Goal: Information Seeking & Learning: Learn about a topic

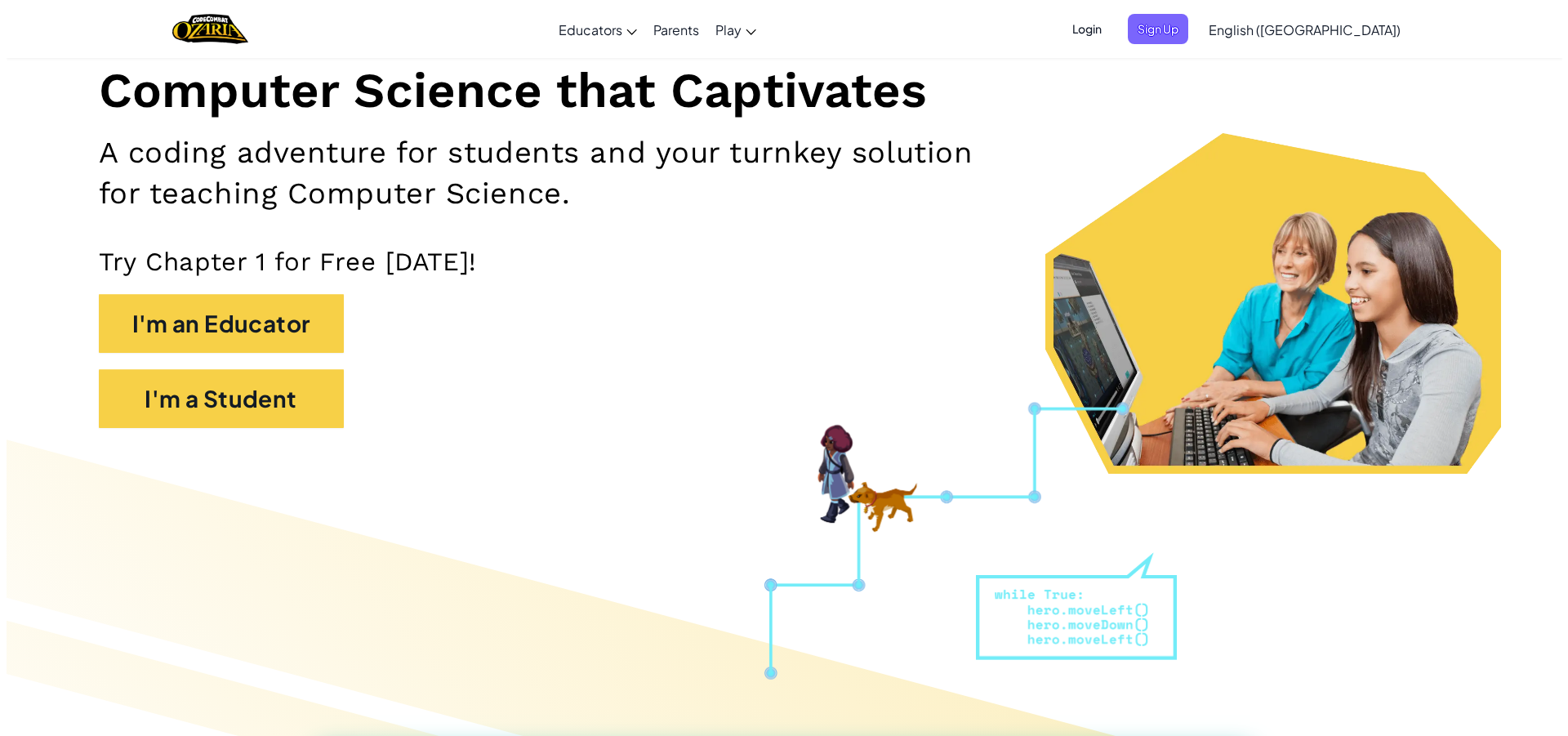
scroll to position [163, 0]
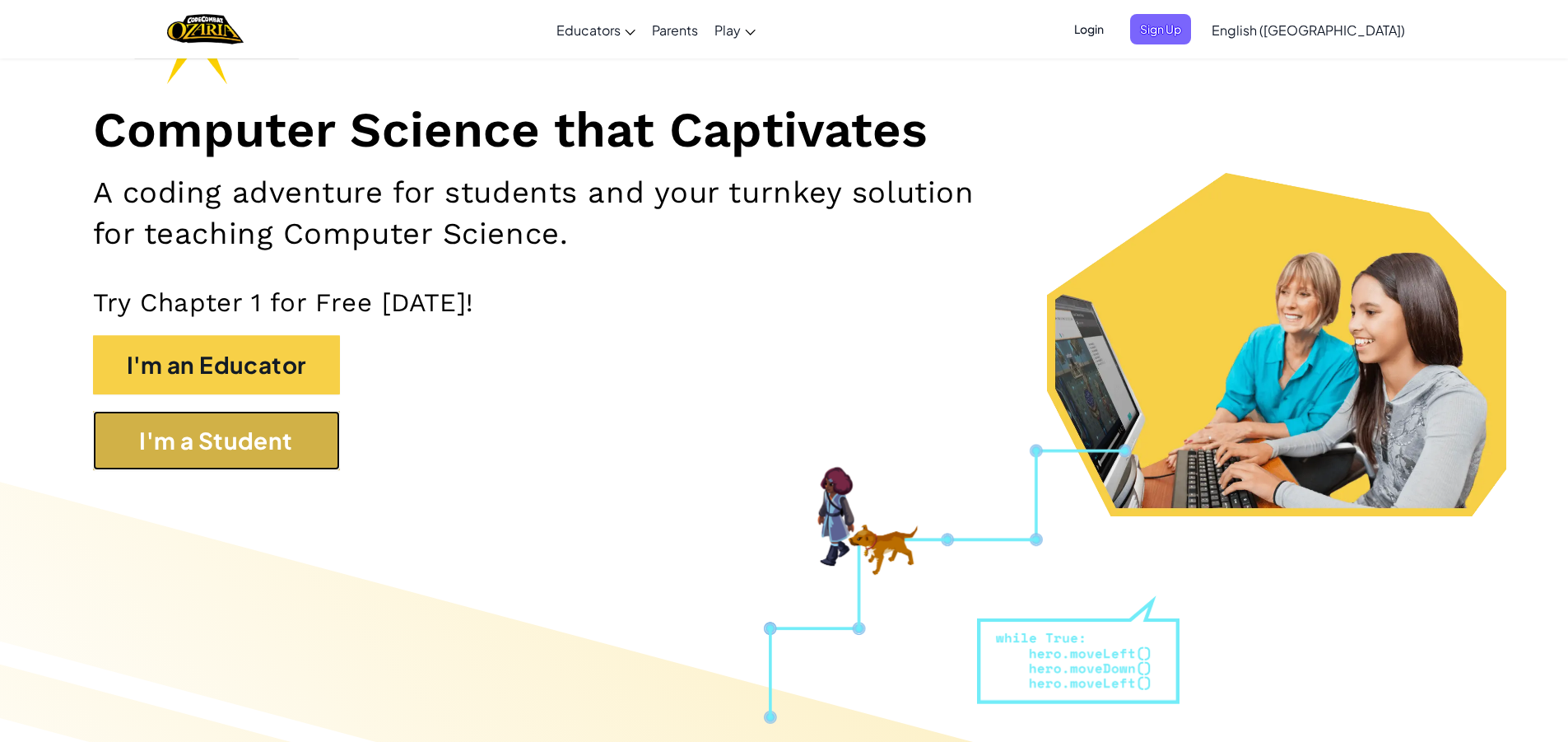
click at [141, 448] on button "I'm a Student" at bounding box center [217, 440] width 247 height 59
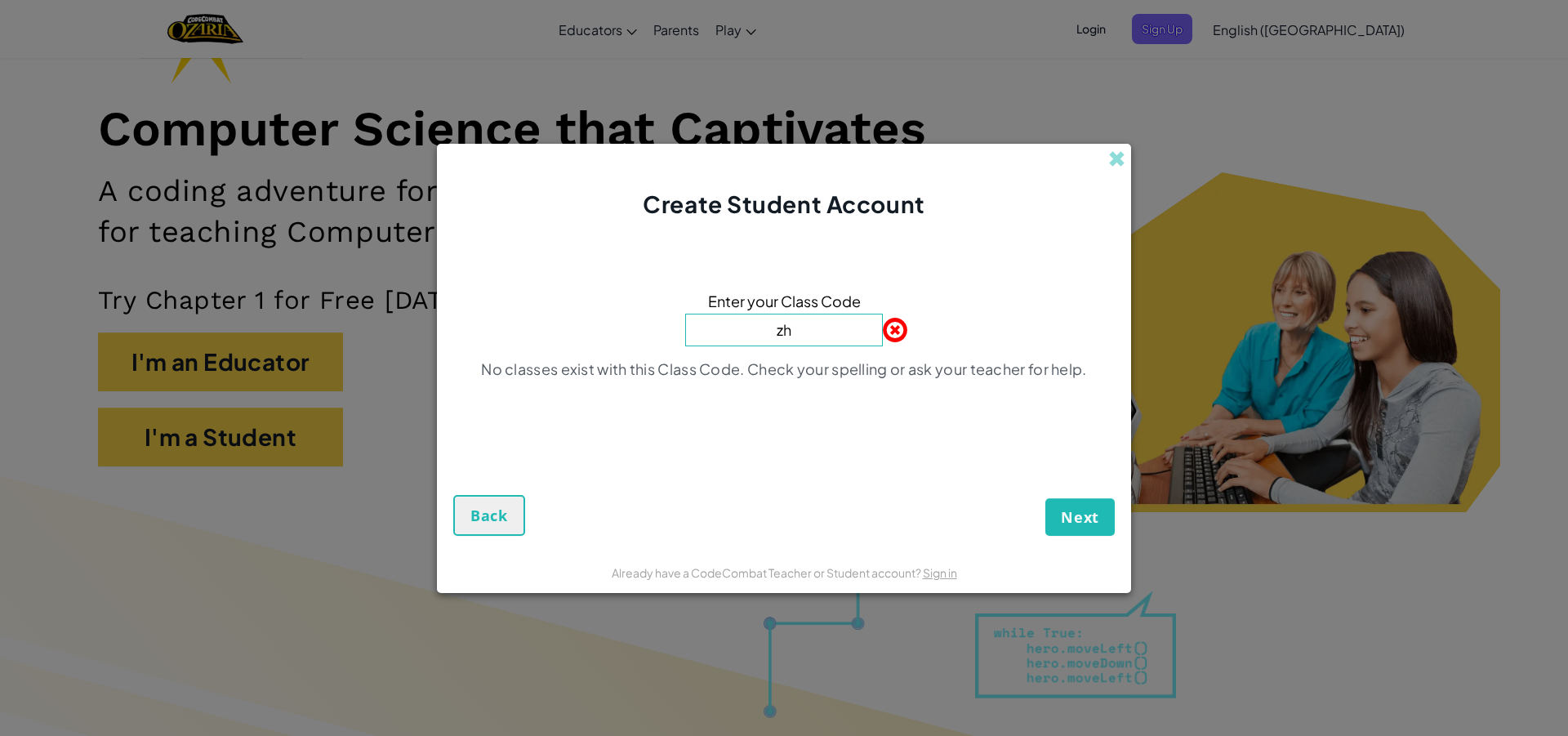
type input "z"
click at [1105, 516] on button "Next" at bounding box center [1080, 517] width 70 height 37
click at [745, 333] on input "pointgoatfour" at bounding box center [784, 330] width 197 height 32
click at [779, 336] on input "Pointgoatfour" at bounding box center [784, 330] width 197 height 32
click at [810, 334] on input "PointGoatfour" at bounding box center [784, 330] width 197 height 32
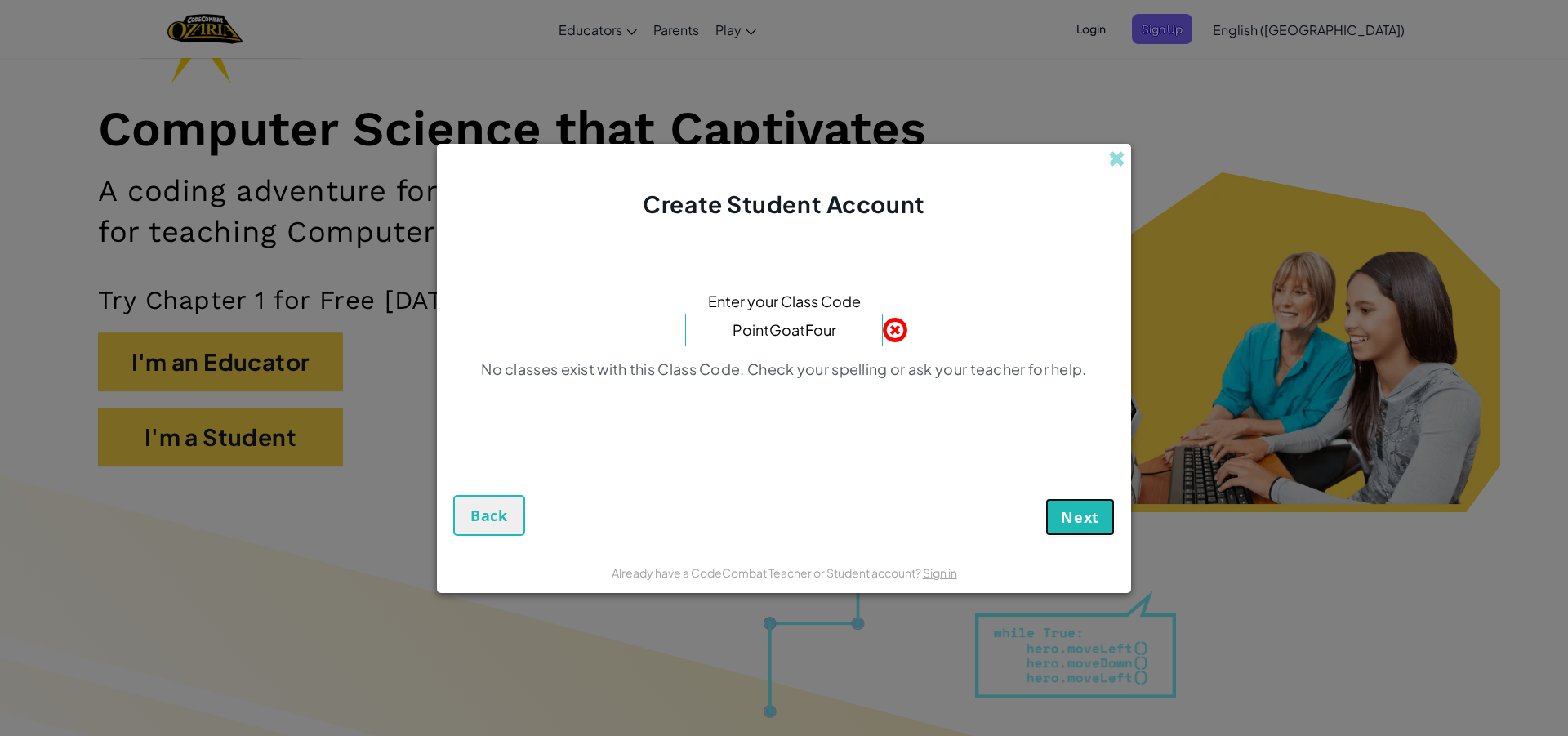
click at [1069, 511] on span "Next" at bounding box center [1079, 516] width 38 height 20
click at [838, 335] on input "PointGoatFour" at bounding box center [784, 330] width 197 height 32
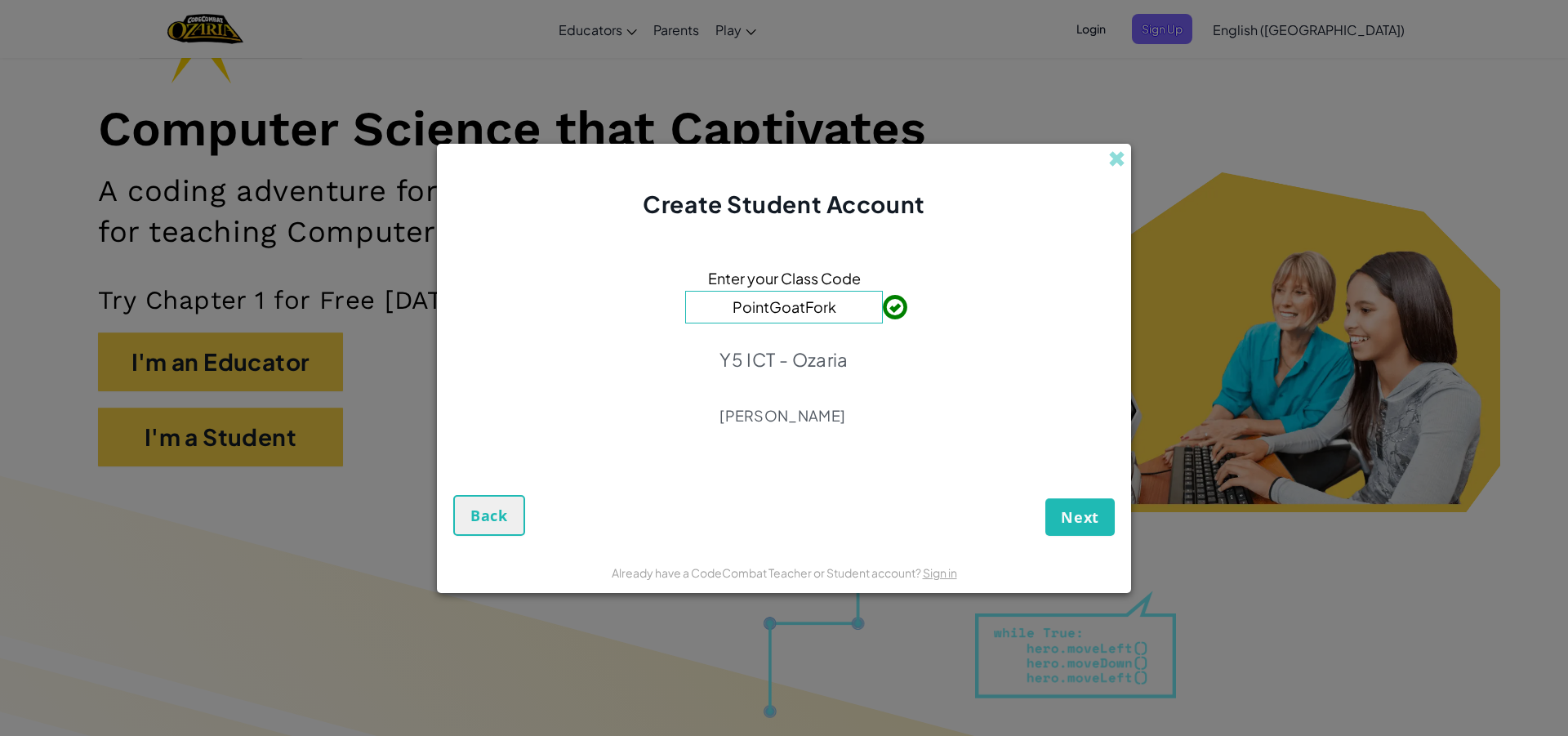
type input "PointGoatFork"
click at [1082, 523] on span "Next" at bounding box center [1079, 516] width 38 height 20
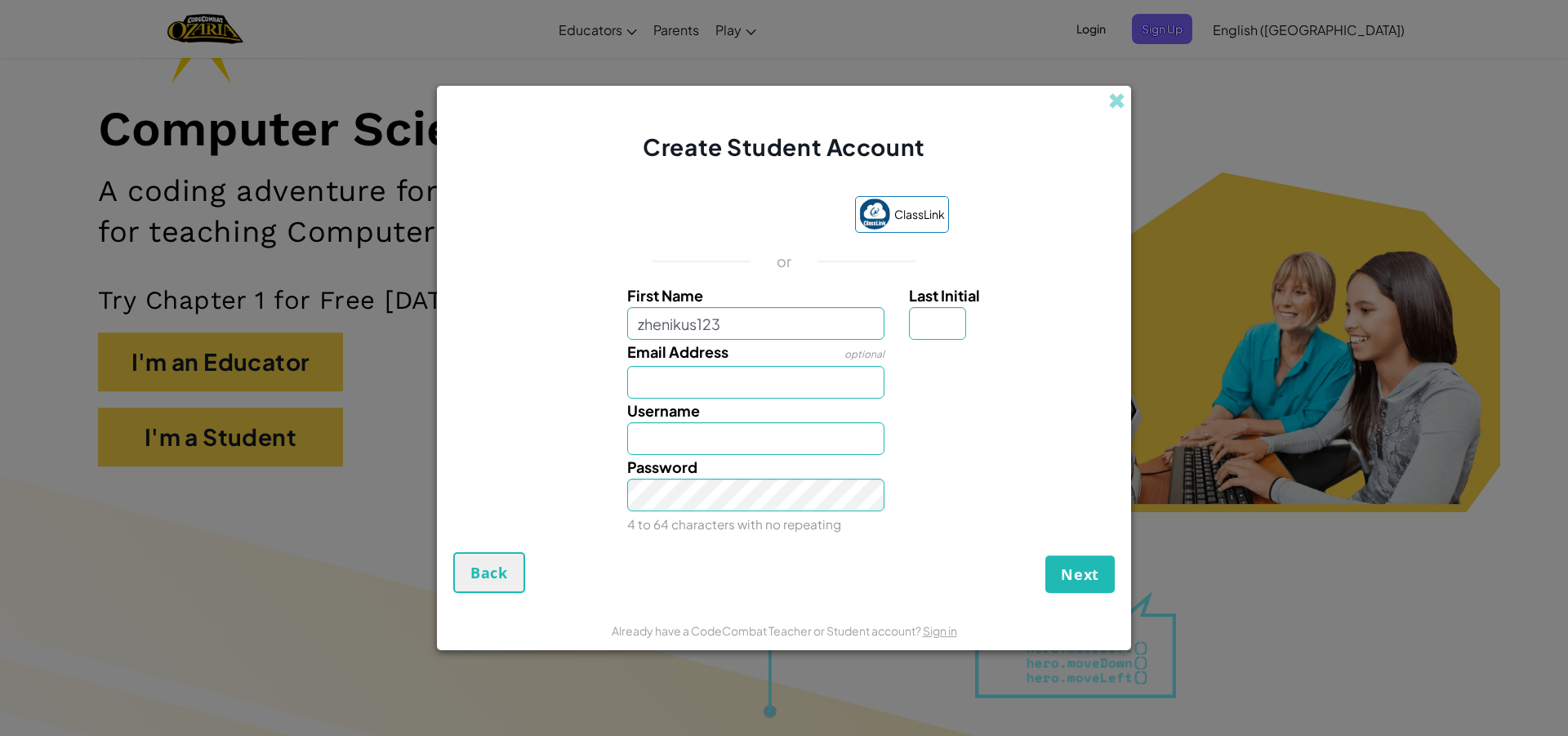
drag, startPoint x: 739, startPoint y: 317, endPoint x: 587, endPoint y: 311, distance: 152.1
click at [587, 311] on div "First Name zhenikus123 Last Initial" at bounding box center [783, 311] width 678 height 56
type input "zhenikus123"
type input "Zhenikus123"
click at [690, 433] on input "Zhenikus123" at bounding box center [755, 438] width 258 height 32
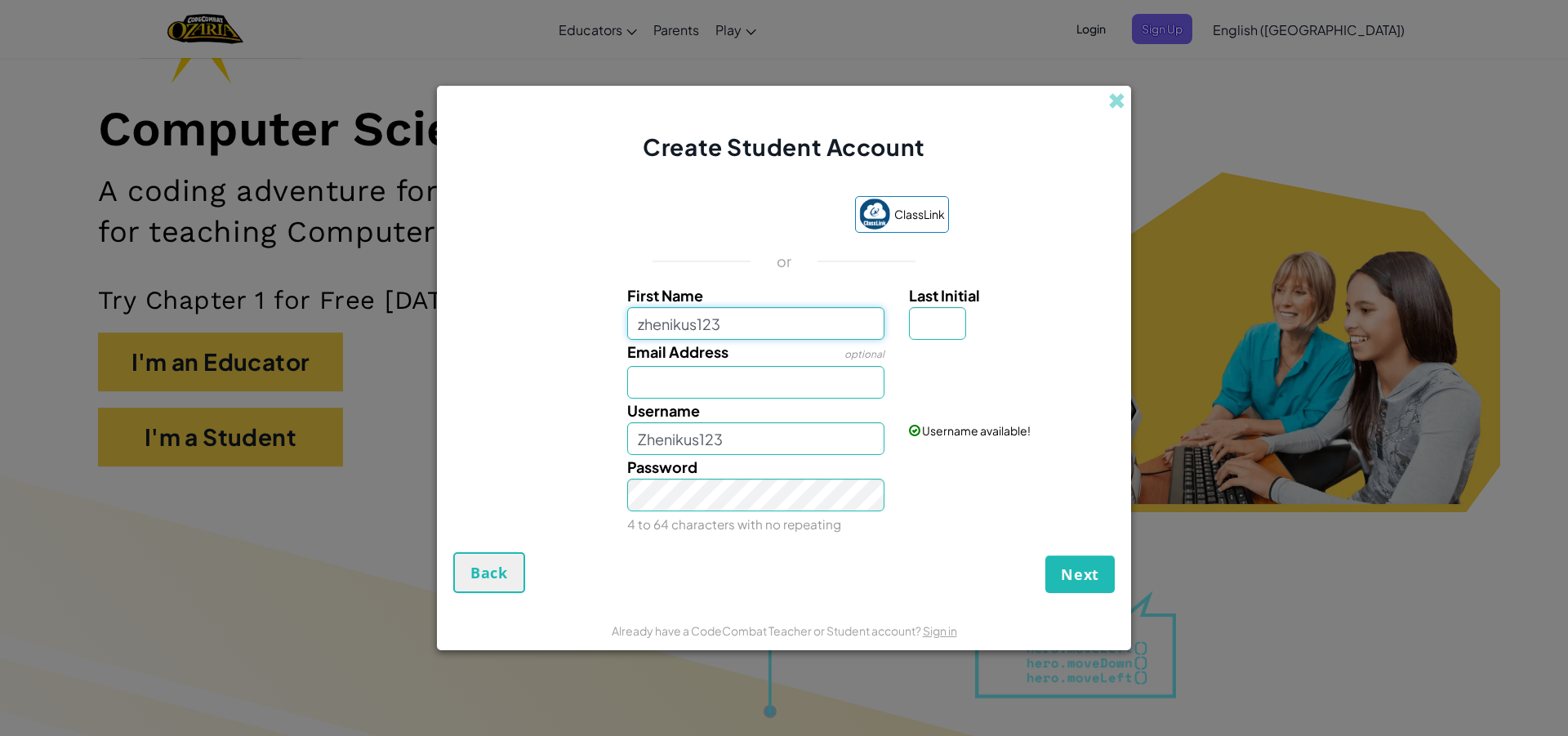
click at [719, 320] on input "zhenikus123" at bounding box center [755, 323] width 258 height 32
type input "z"
type input "jenya"
type input "Jenya"
click at [946, 323] on input "Last Initial" at bounding box center [937, 323] width 57 height 32
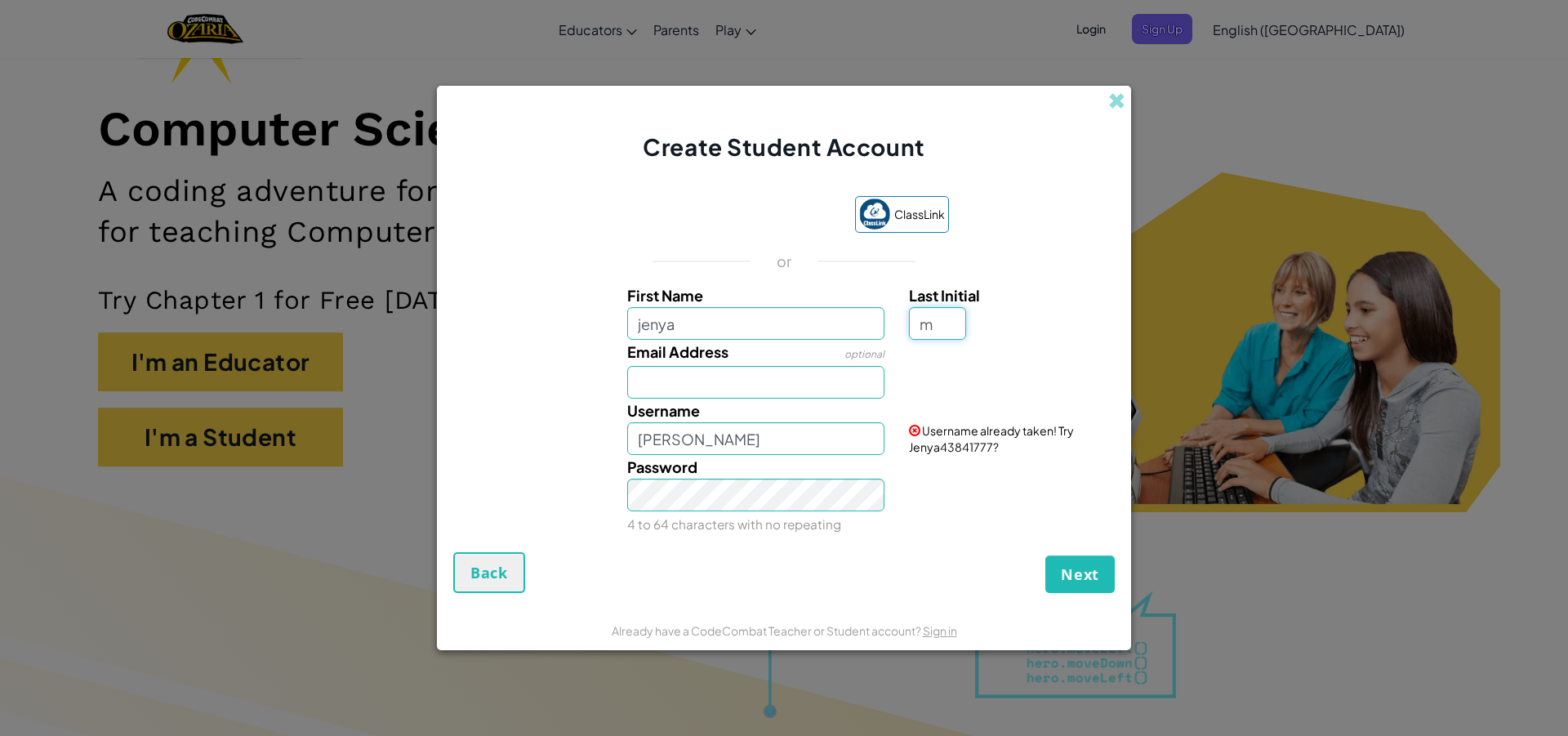
type input "m"
click at [741, 442] on input "JenyaM" at bounding box center [755, 438] width 258 height 32
type input "J"
type input "zhenikus123"
click at [1082, 573] on span "Next" at bounding box center [1079, 574] width 38 height 20
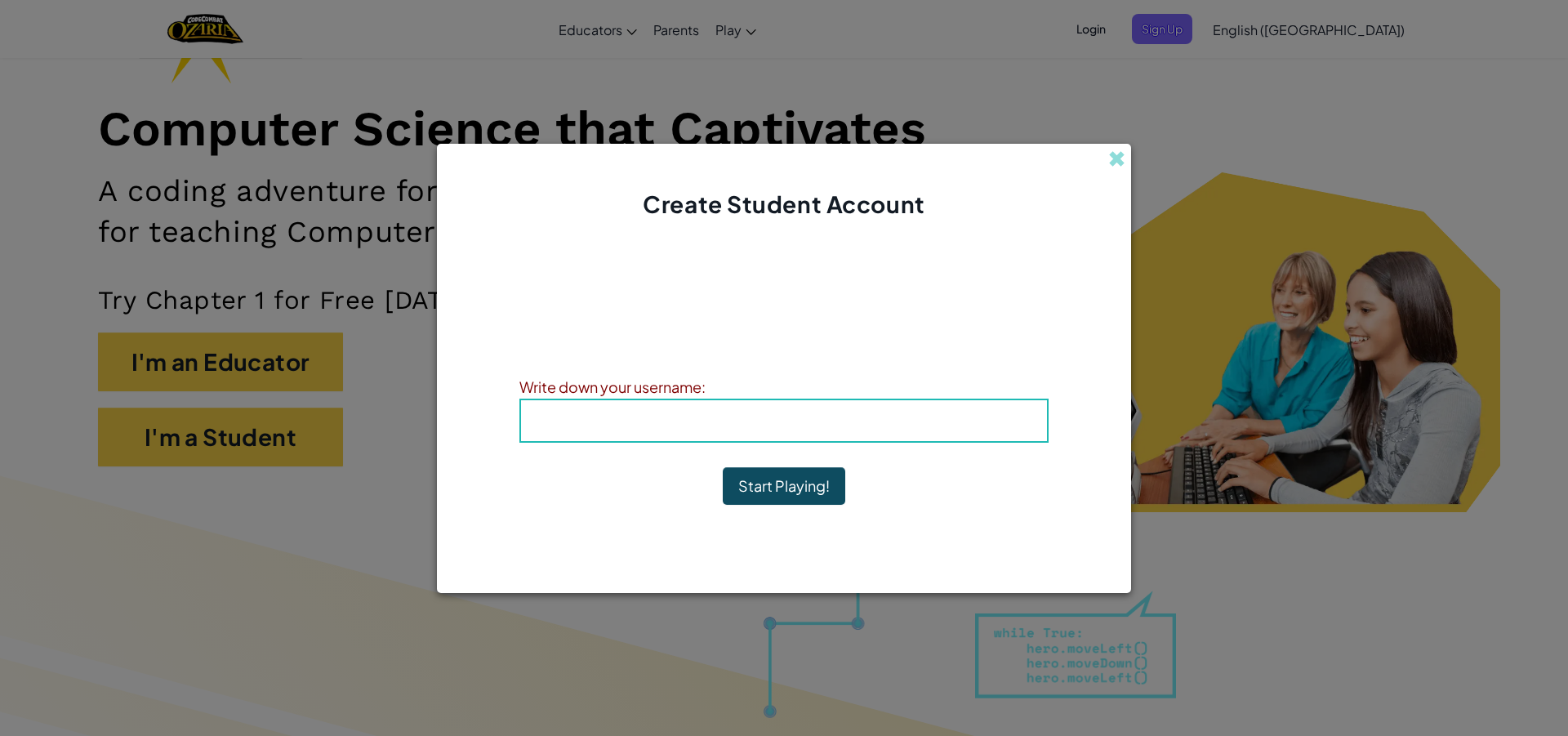
click at [782, 416] on b "Username : zhenikus123" at bounding box center [784, 420] width 194 height 19
click at [807, 403] on div "Username : zhenikus123" at bounding box center [784, 421] width 529 height 44
click at [779, 482] on button "Start Playing!" at bounding box center [784, 486] width 122 height 37
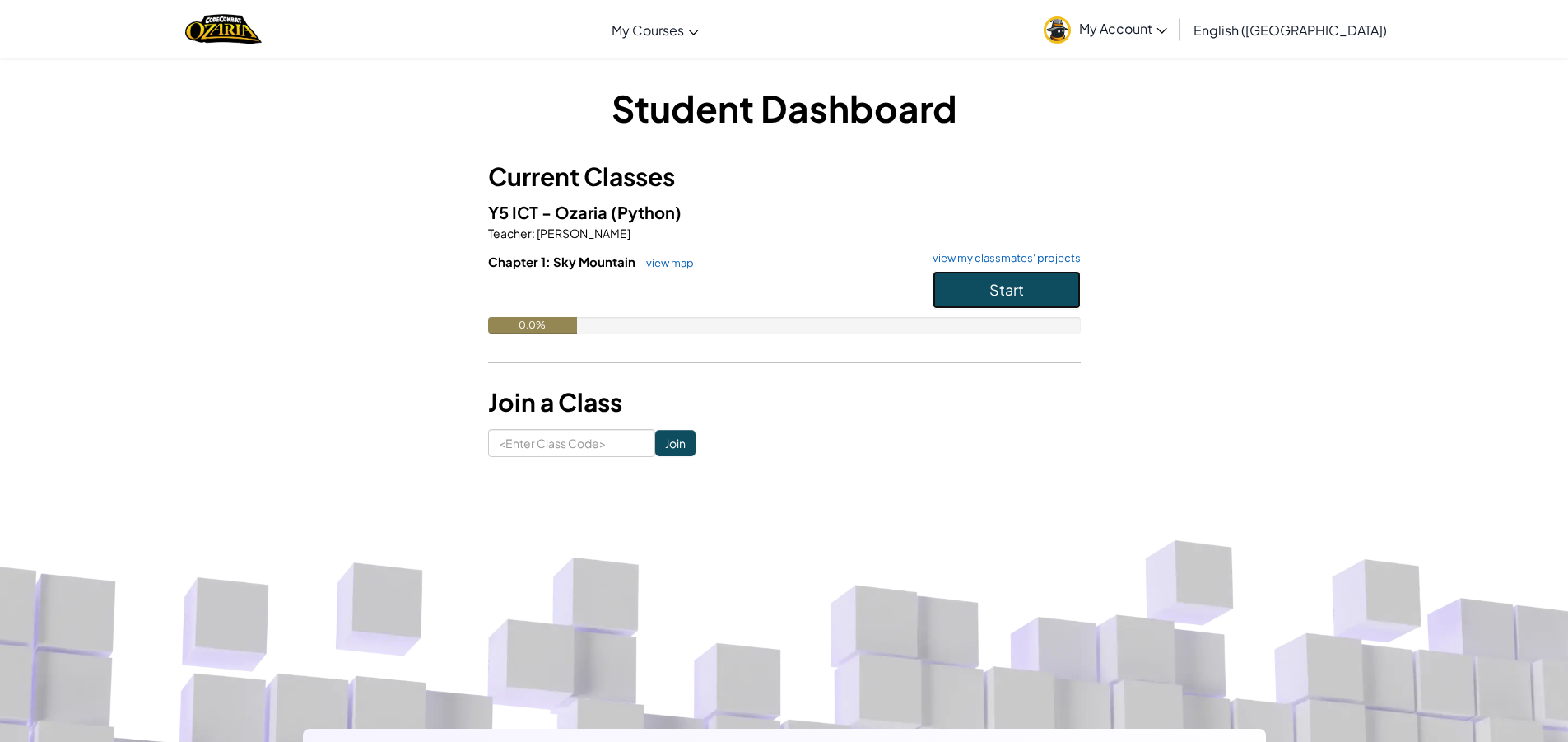
click at [1027, 287] on button "Start" at bounding box center [1006, 290] width 148 height 38
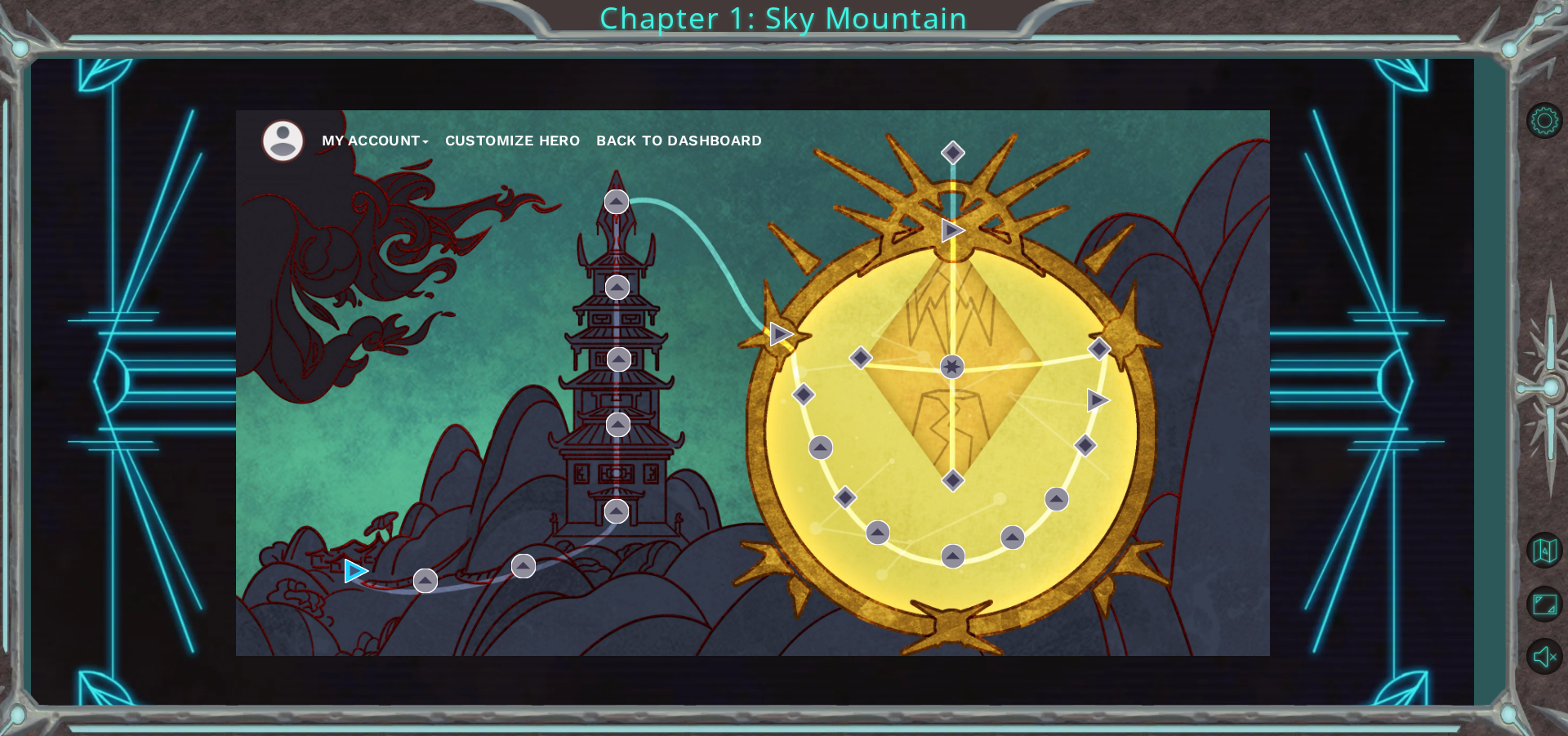
click at [340, 570] on div "My Account Customize Hero Back to Dashboard" at bounding box center [753, 383] width 1034 height 545
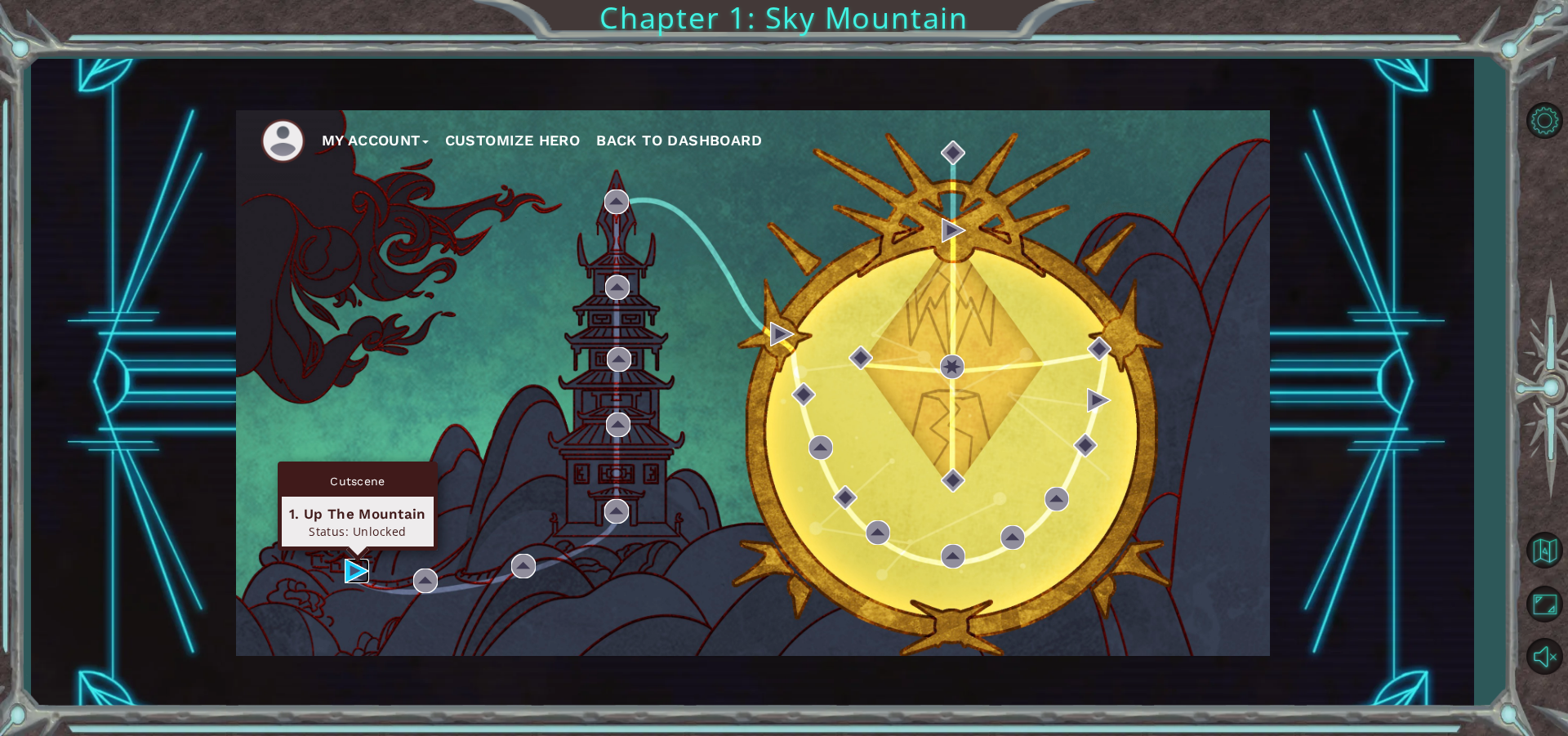
click at [348, 566] on img at bounding box center [356, 571] width 25 height 25
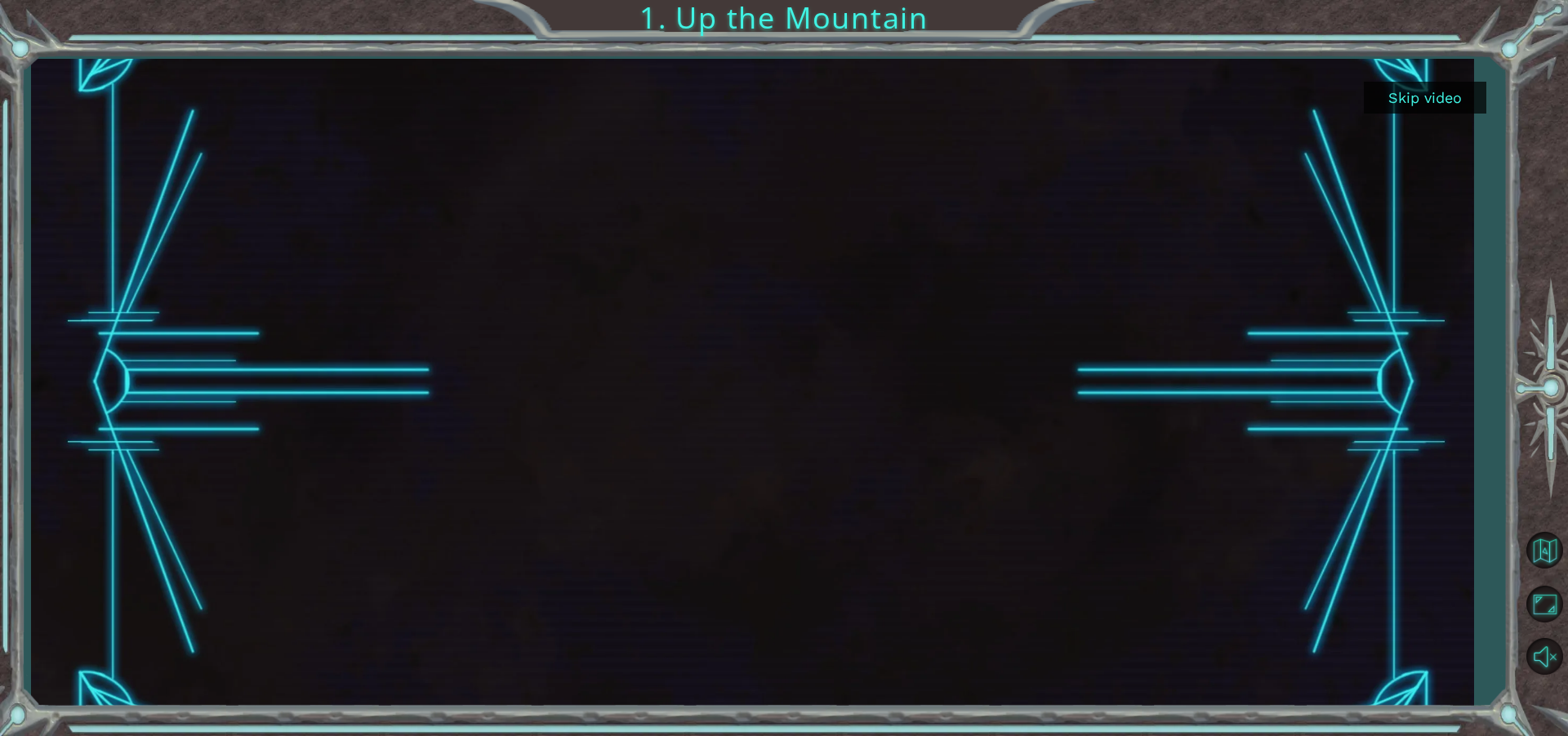
click at [1427, 87] on button "Skip video" at bounding box center [1425, 97] width 122 height 31
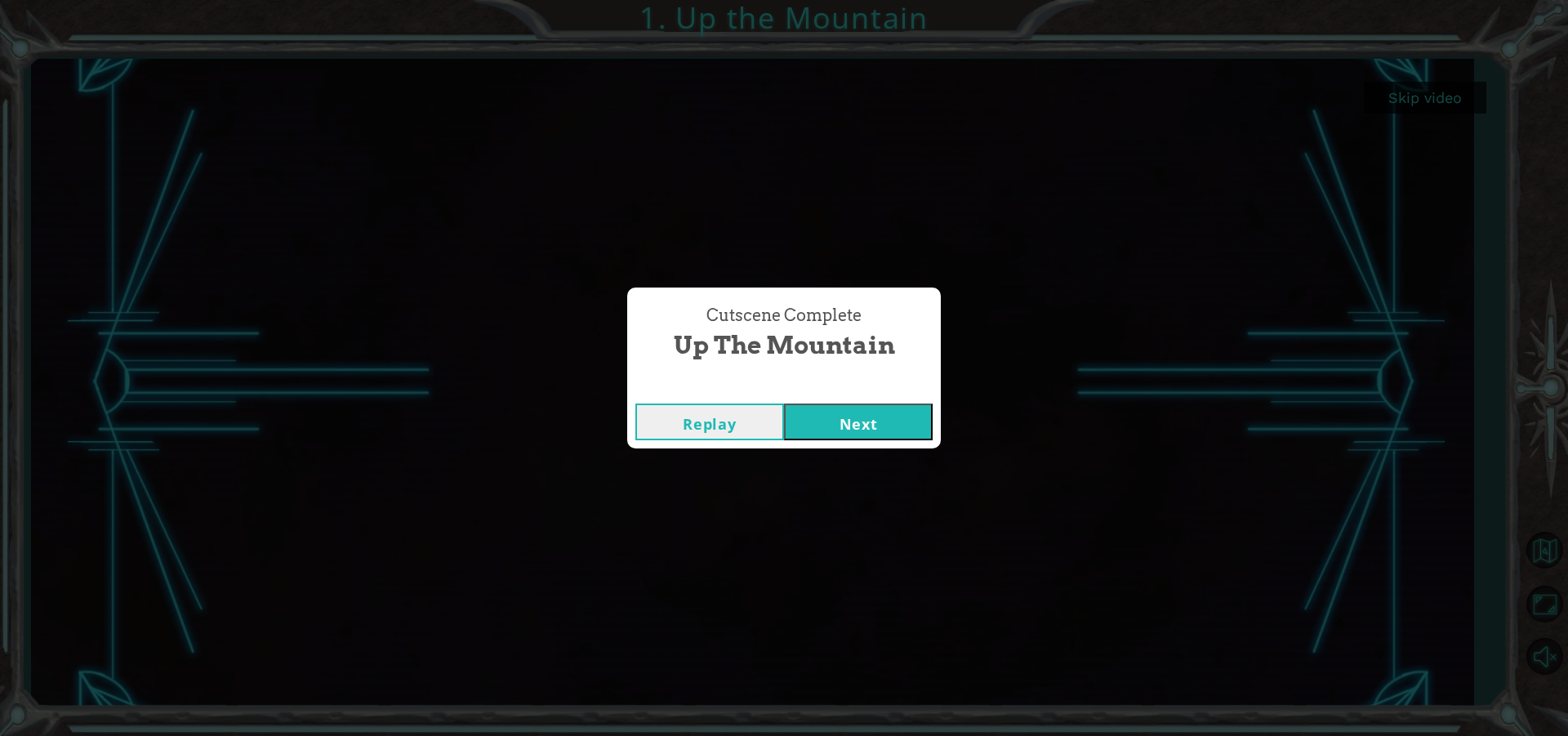
click at [872, 419] on button "Next" at bounding box center [858, 421] width 149 height 37
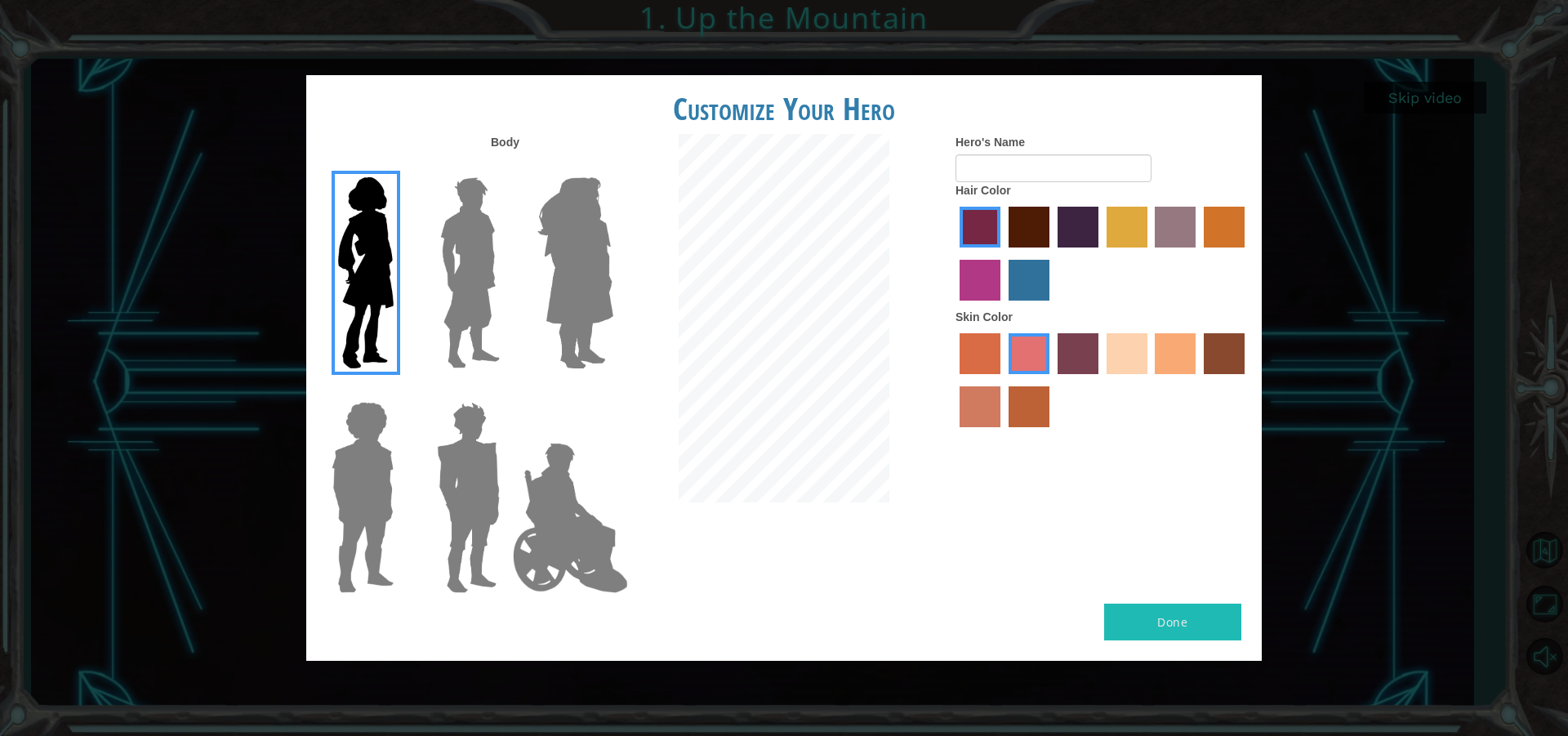
click at [483, 265] on img at bounding box center [469, 273] width 72 height 204
click at [506, 167] on input "Hero Lars" at bounding box center [506, 167] width 0 height 0
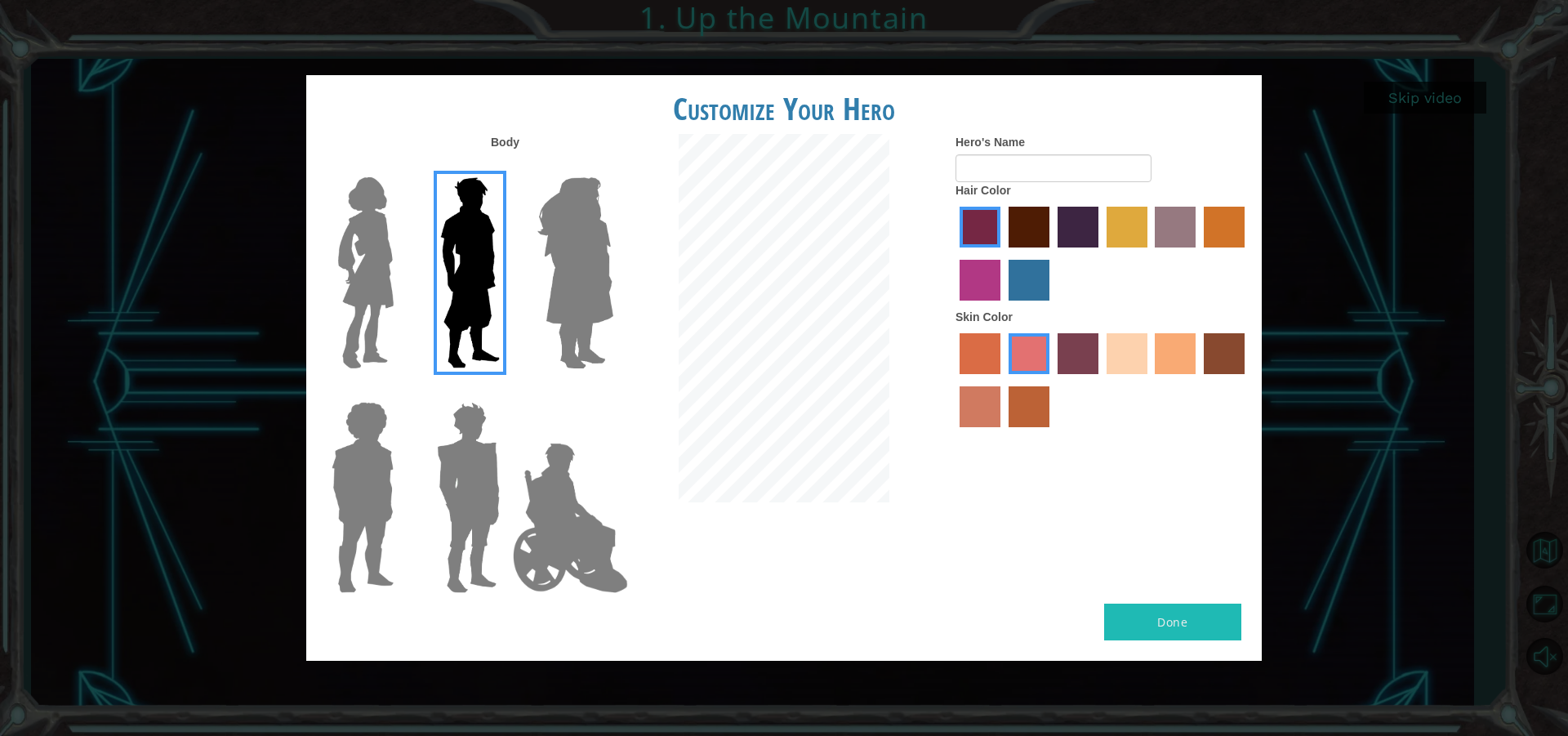
click at [1031, 274] on label "lachmara hair color" at bounding box center [1029, 280] width 41 height 41
click at [1003, 306] on input "lachmara hair color" at bounding box center [1003, 306] width 0 height 0
click at [484, 522] on img at bounding box center [468, 498] width 76 height 204
click at [506, 391] on input "Hero Garnet" at bounding box center [506, 391] width 0 height 0
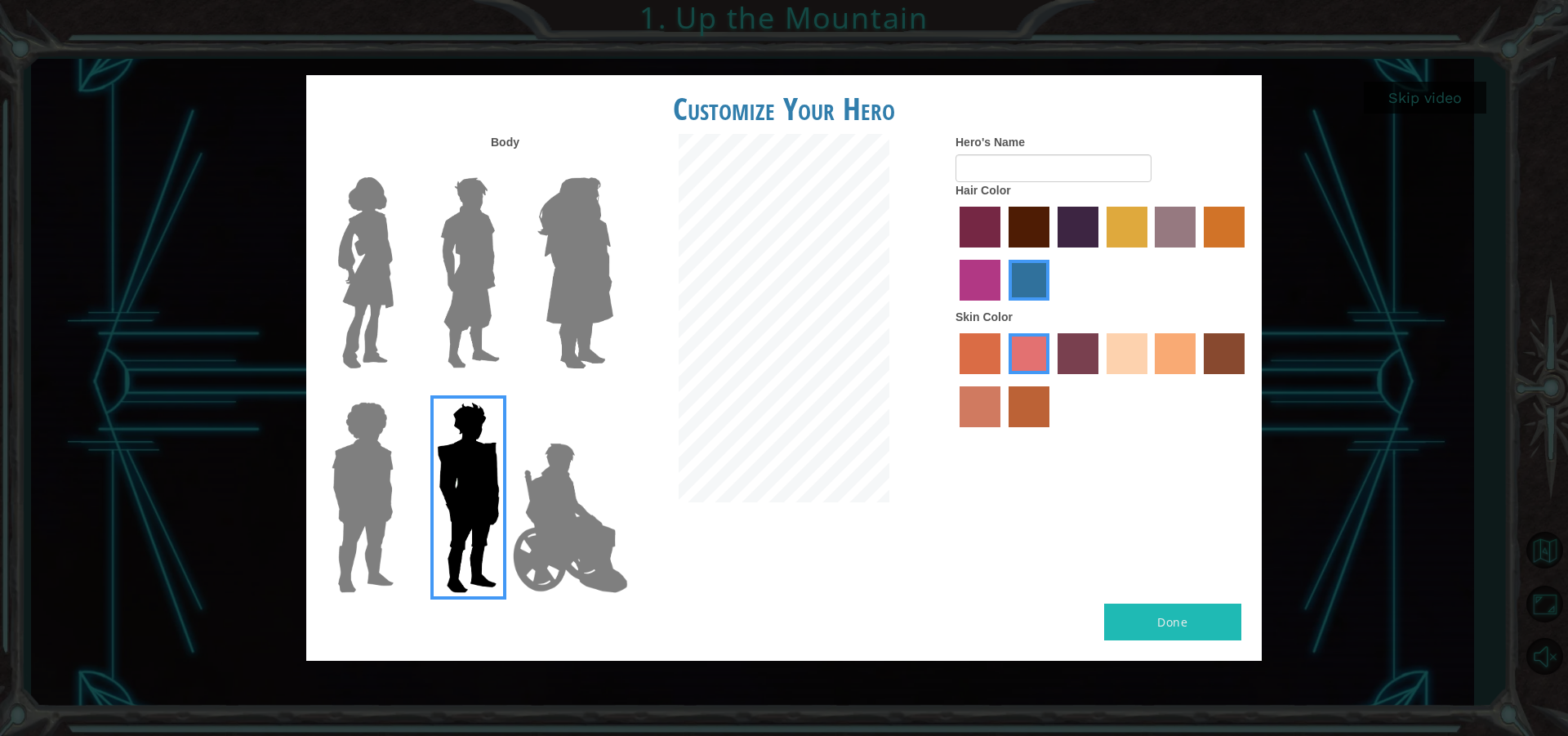
click at [478, 261] on img at bounding box center [469, 273] width 72 height 204
click at [506, 167] on input "Hero Lars" at bounding box center [506, 167] width 0 height 0
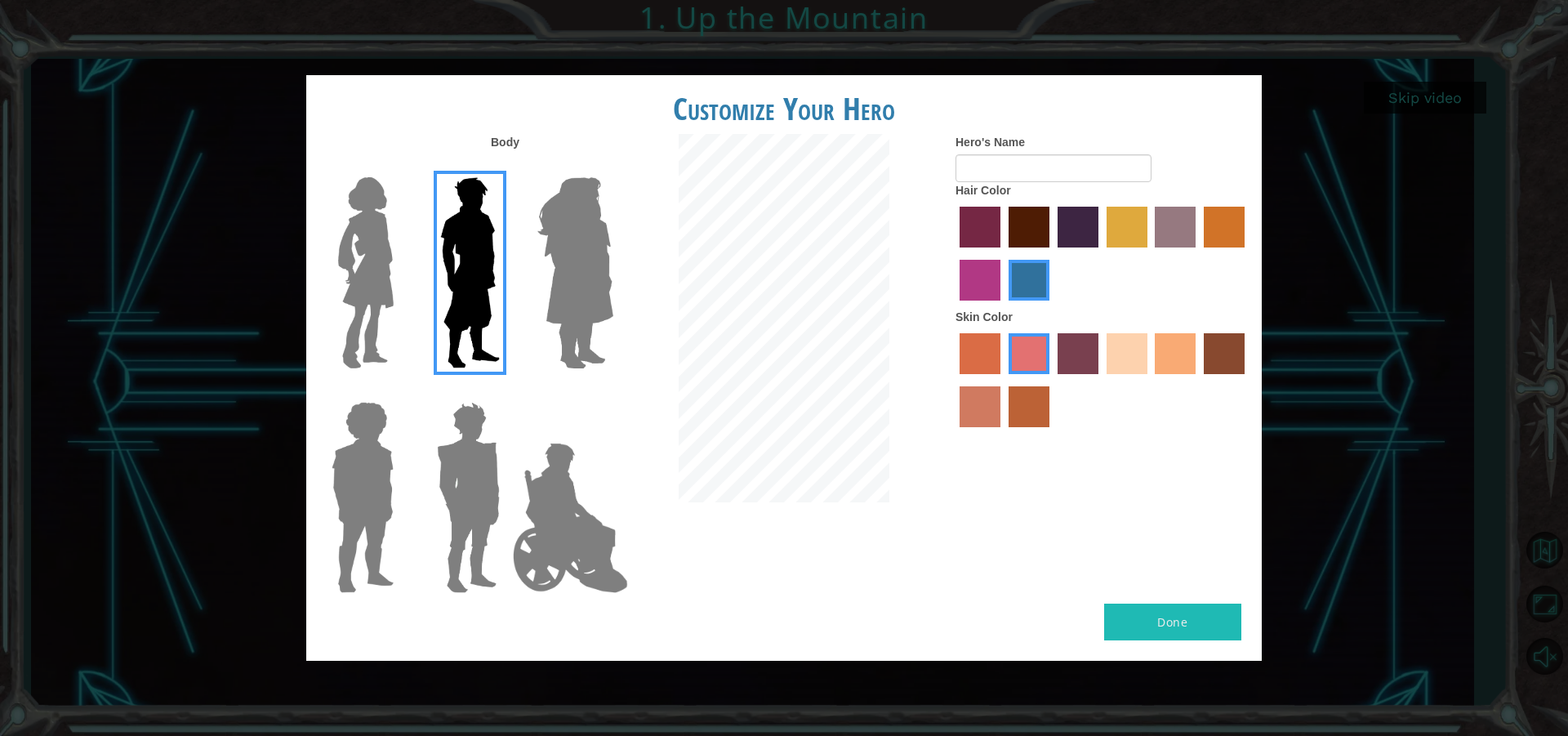
click at [1188, 622] on button "Done" at bounding box center [1172, 622] width 137 height 37
type input "zhenikus123"
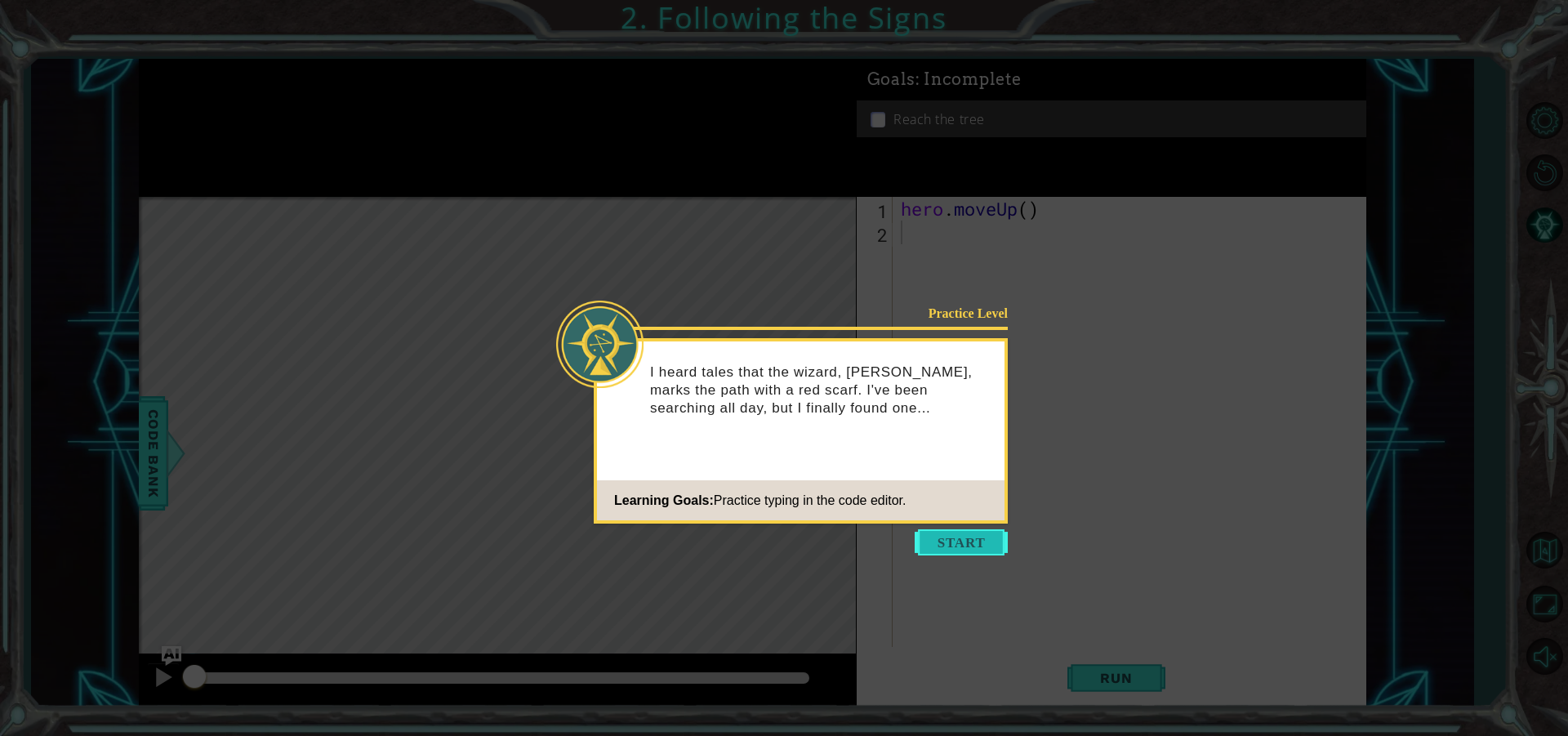
click at [960, 537] on button "Start" at bounding box center [960, 542] width 93 height 26
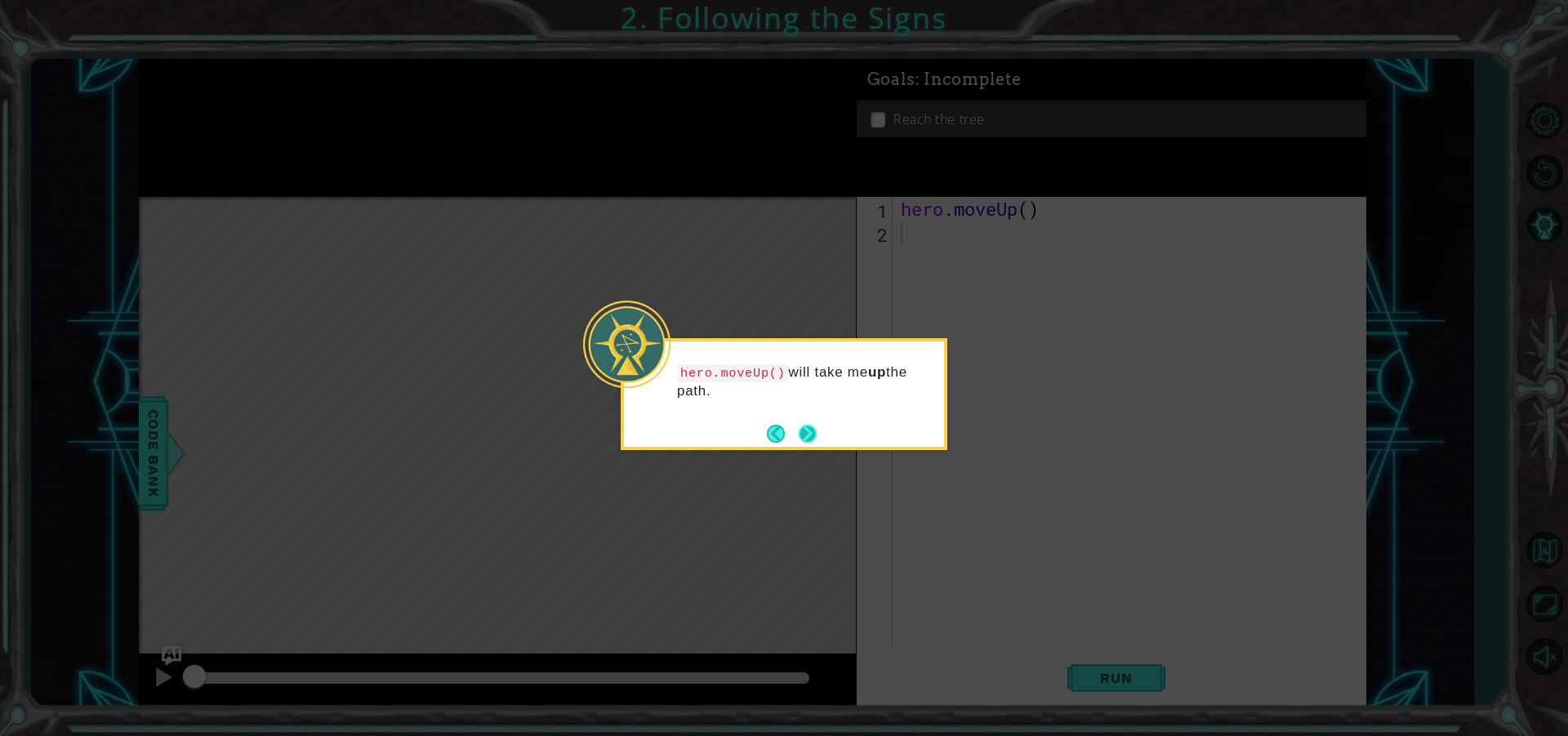
click at [808, 431] on button "Next" at bounding box center [808, 433] width 19 height 19
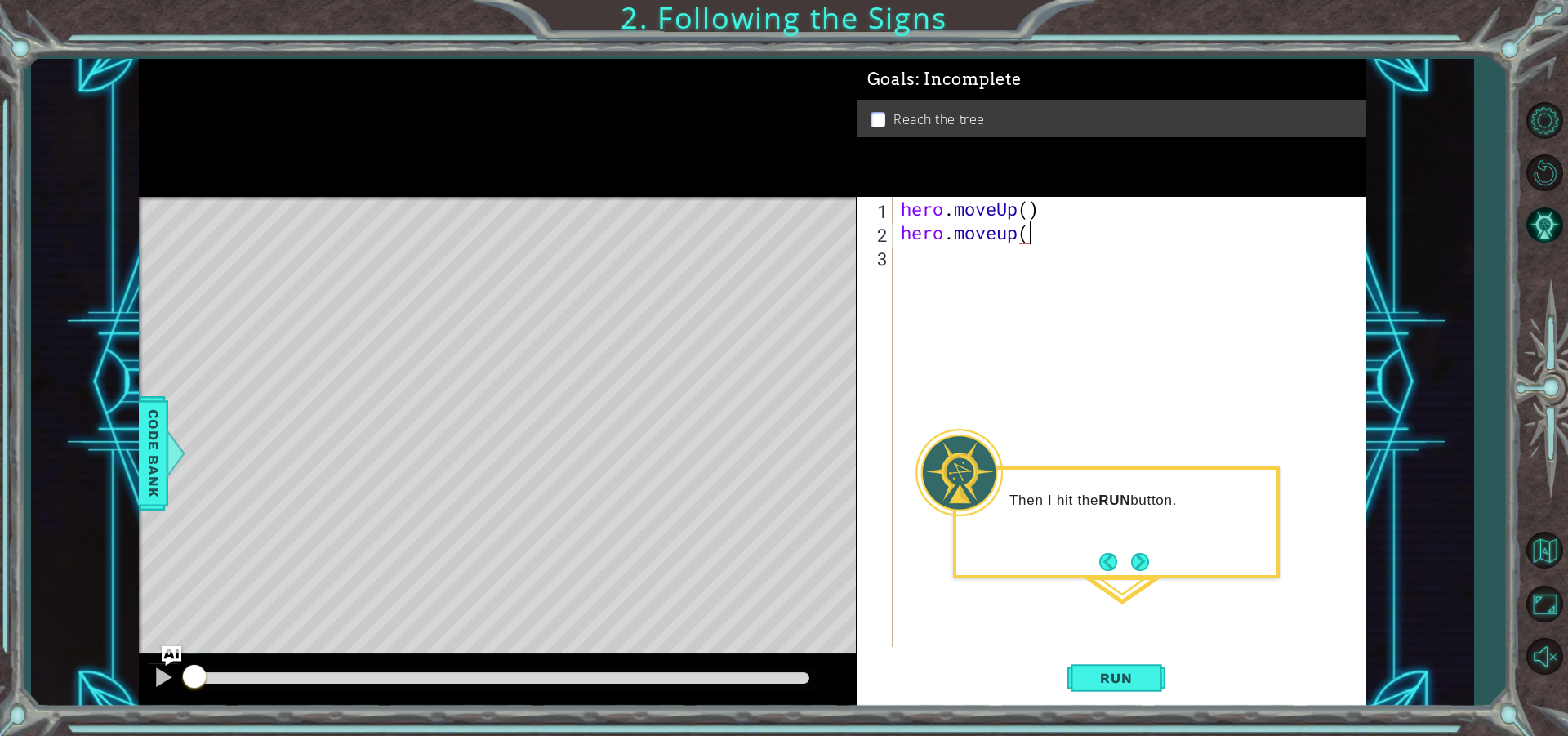
scroll to position [0, 5]
type textarea "hero.moveup()"
click at [1099, 664] on button "Run" at bounding box center [1116, 678] width 98 height 51
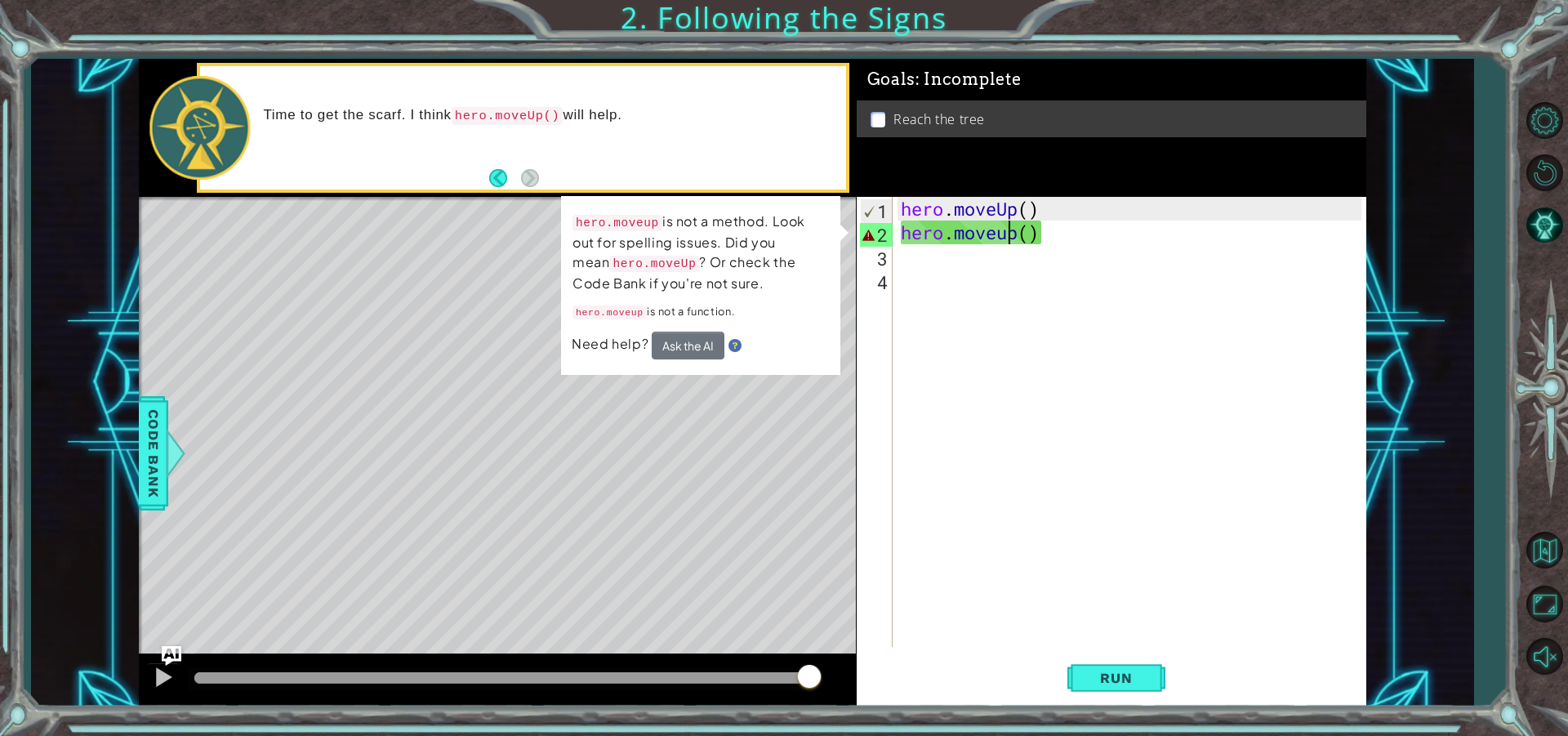
click at [1008, 234] on div "hero . moveUp ( ) hero . moveup ( )" at bounding box center [1133, 445] width 472 height 498
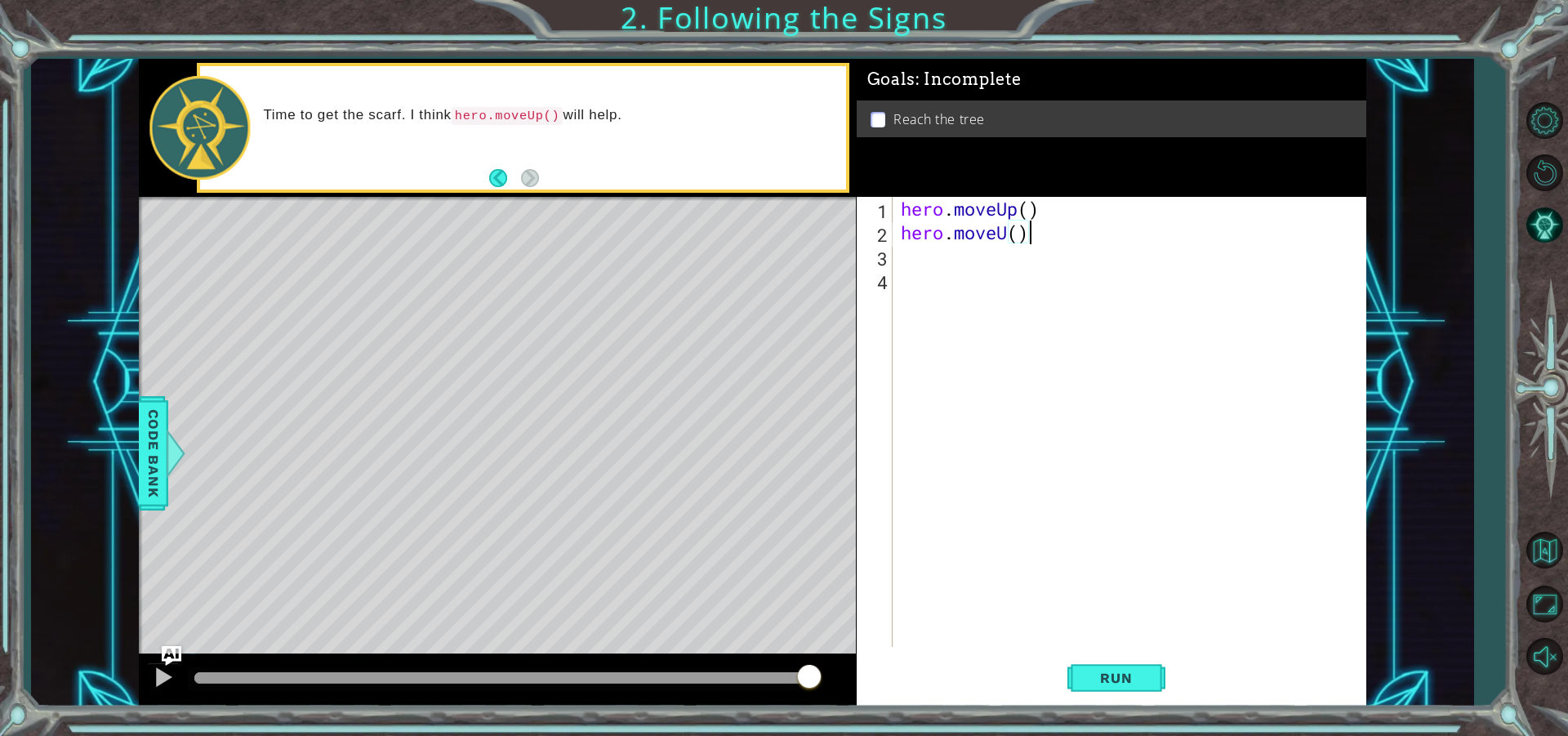
scroll to position [0, 5]
click at [1004, 236] on div "hero . moveUp ( ) hero . moveU ( )" at bounding box center [1133, 445] width 472 height 498
type textarea "hero.moveUp()"
click at [1123, 678] on span "Run" at bounding box center [1116, 677] width 65 height 16
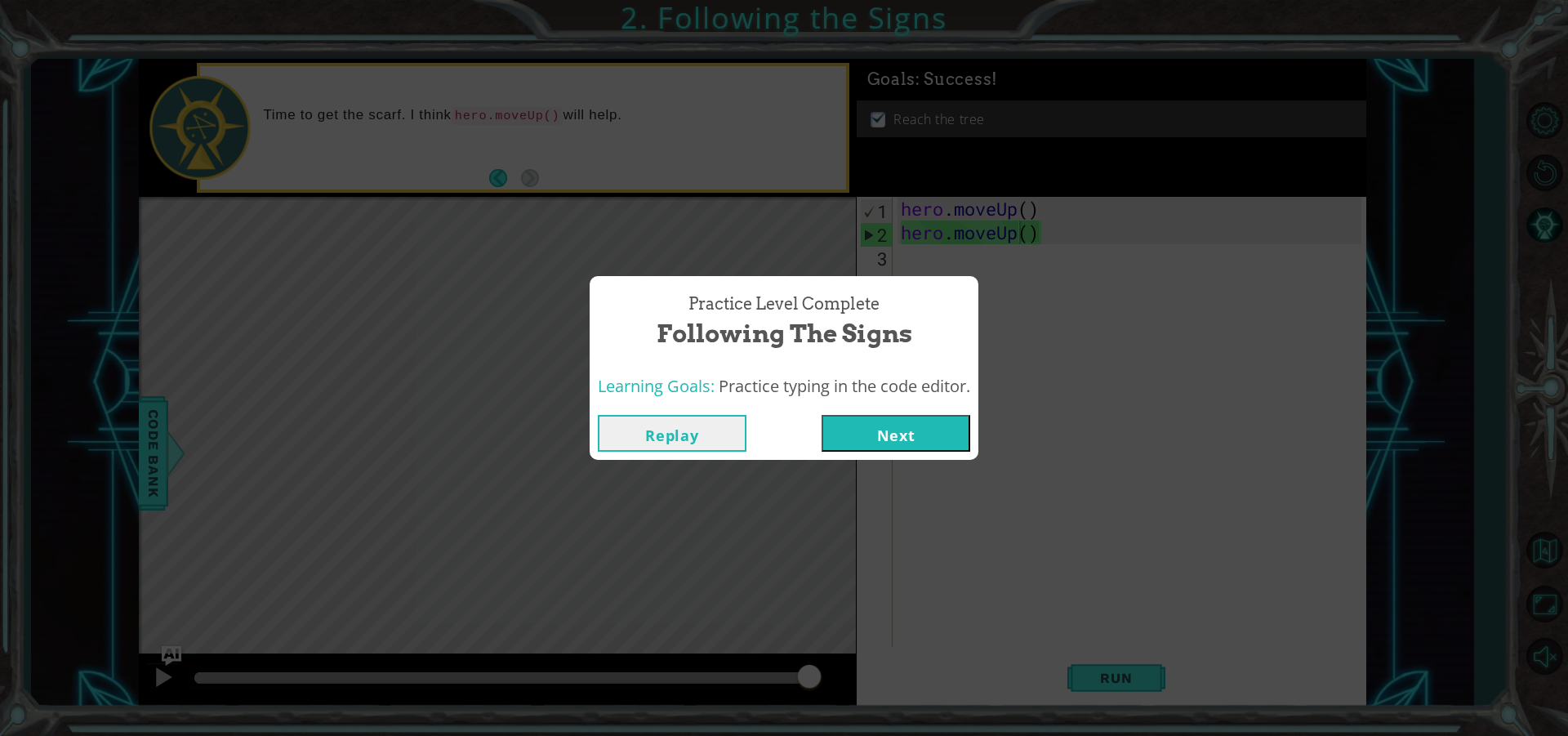
click at [849, 428] on button "Next" at bounding box center [895, 433] width 149 height 37
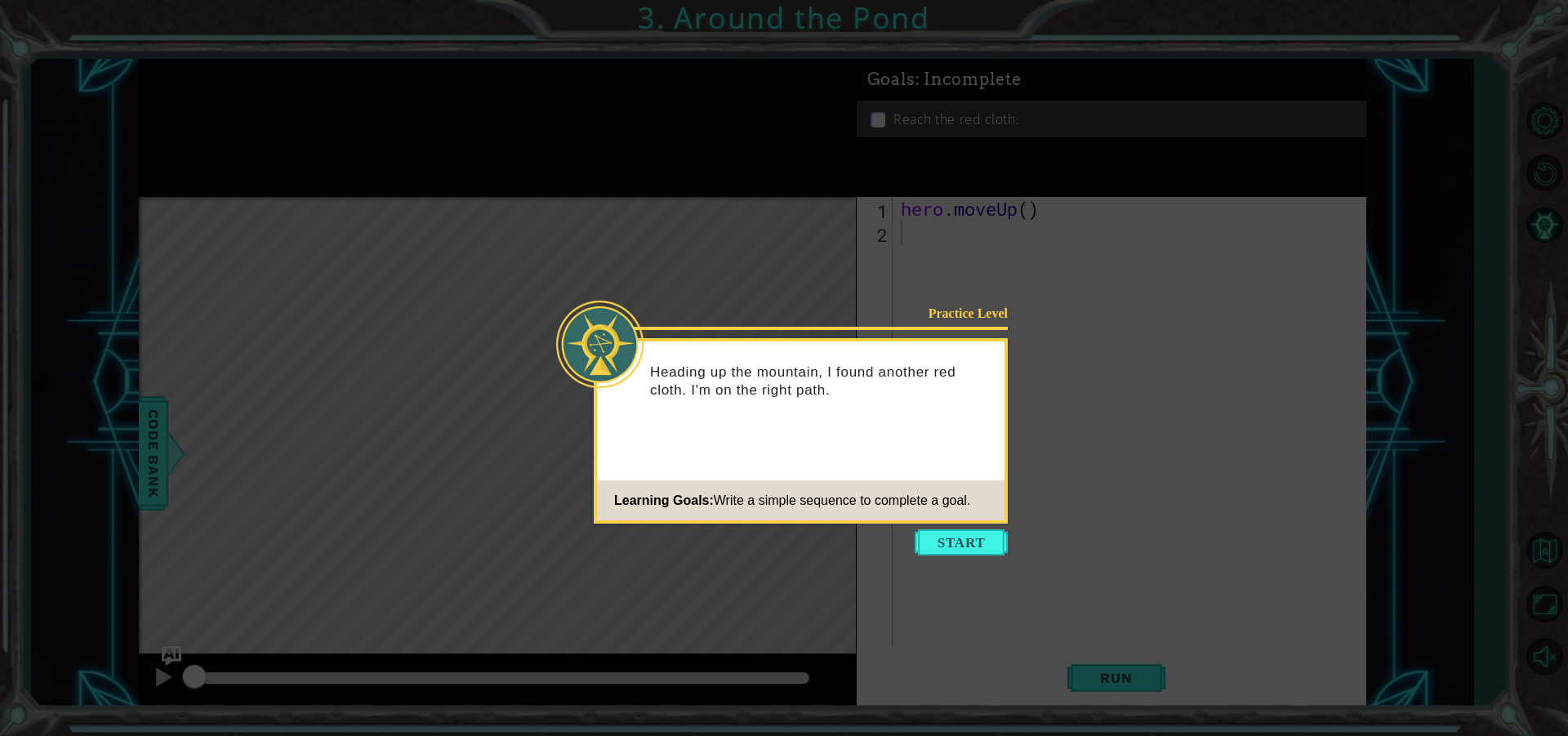
drag, startPoint x: 834, startPoint y: 419, endPoint x: 684, endPoint y: 589, distance: 226.7
click at [684, 589] on icon at bounding box center [784, 368] width 1568 height 736
click at [949, 551] on button "Start" at bounding box center [960, 542] width 93 height 26
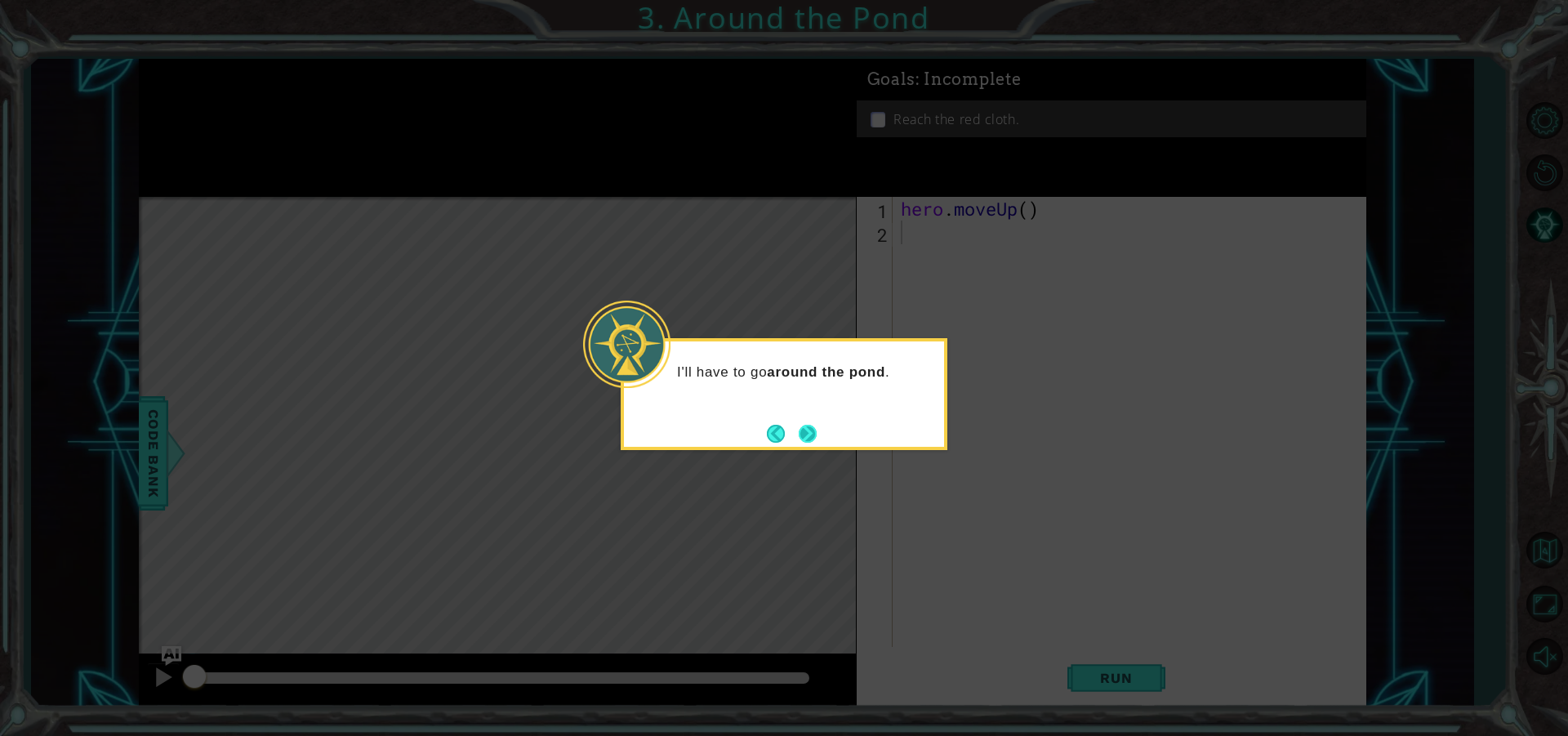
click at [805, 435] on button "Next" at bounding box center [808, 433] width 20 height 20
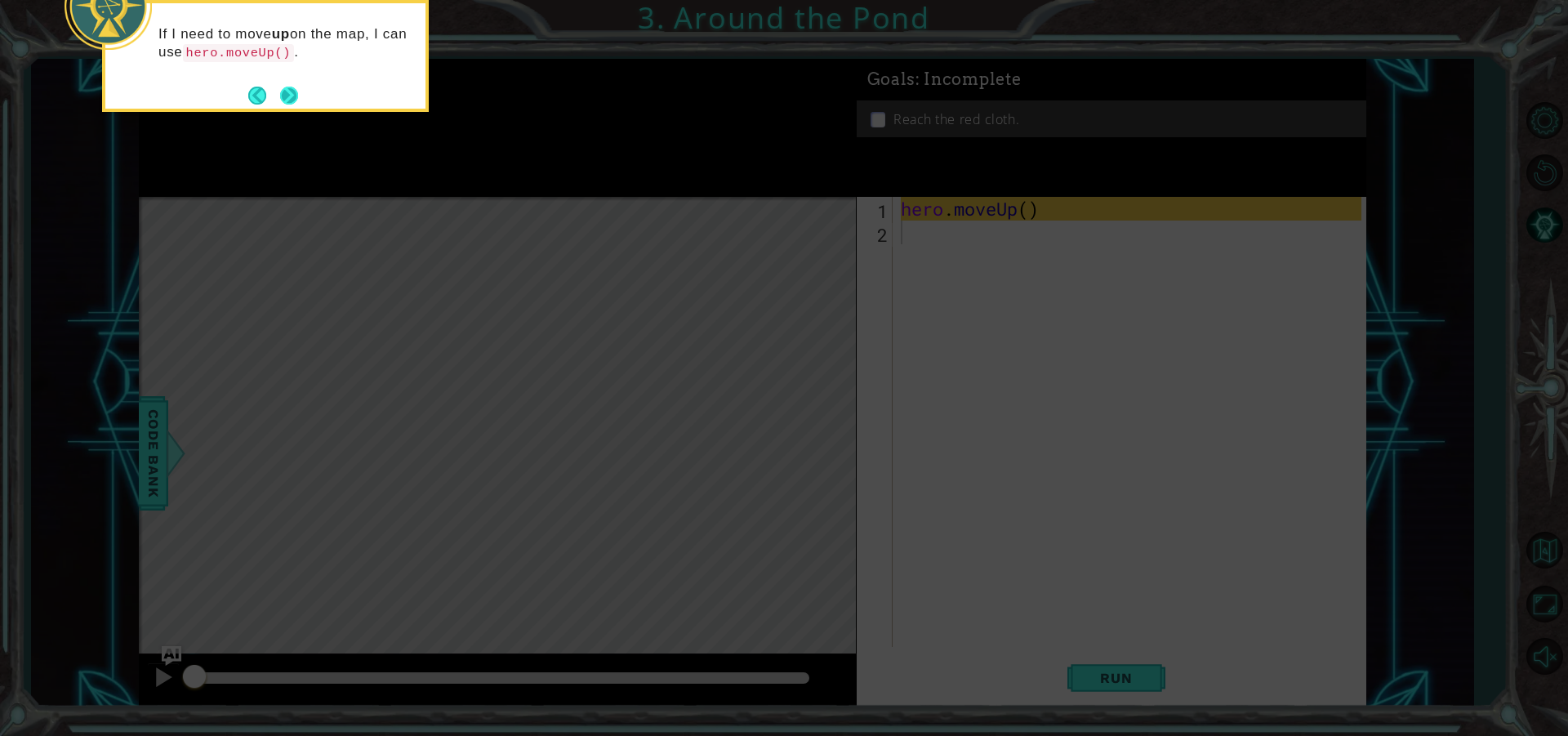
click at [281, 93] on button "Next" at bounding box center [289, 95] width 26 height 26
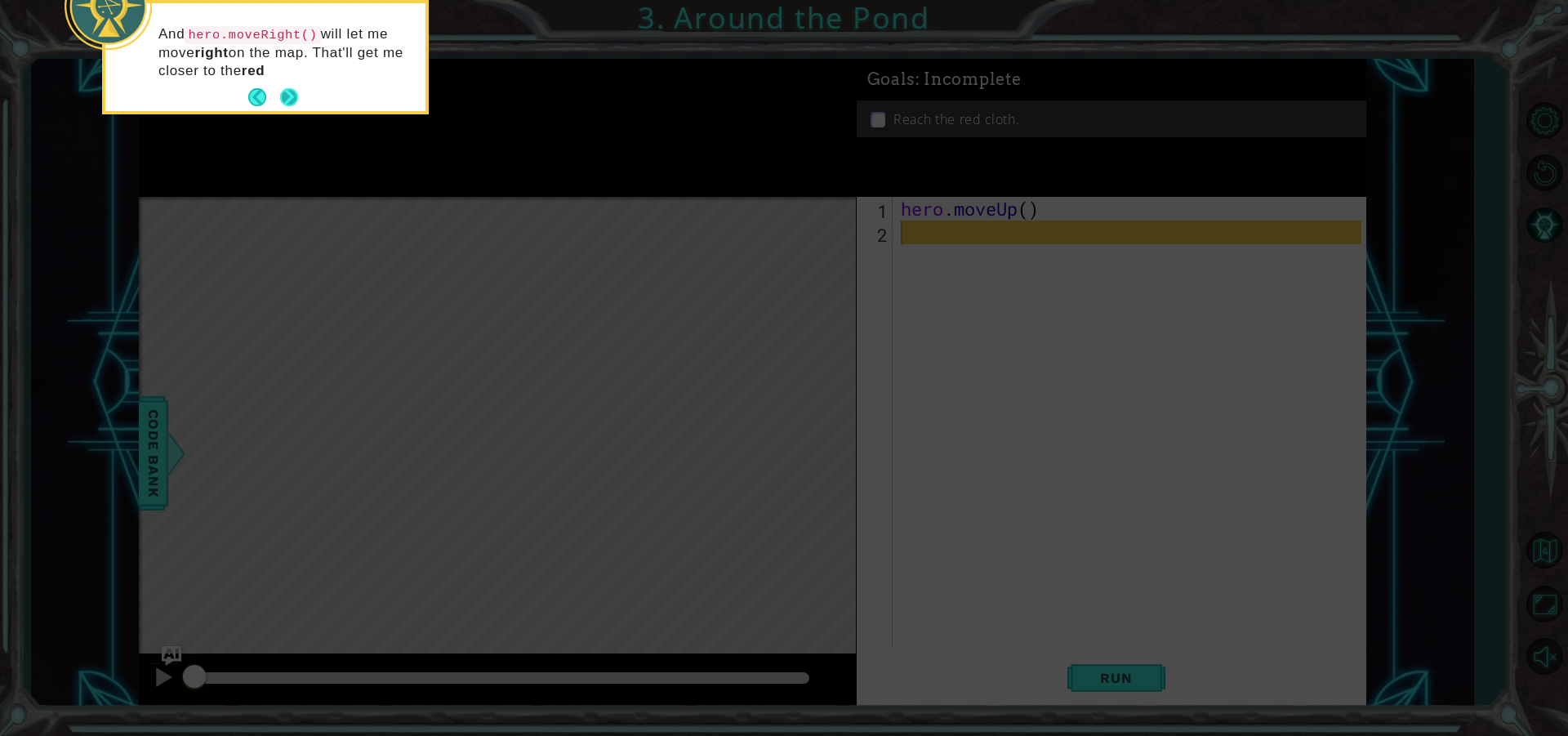
click at [293, 92] on button "Next" at bounding box center [288, 98] width 19 height 19
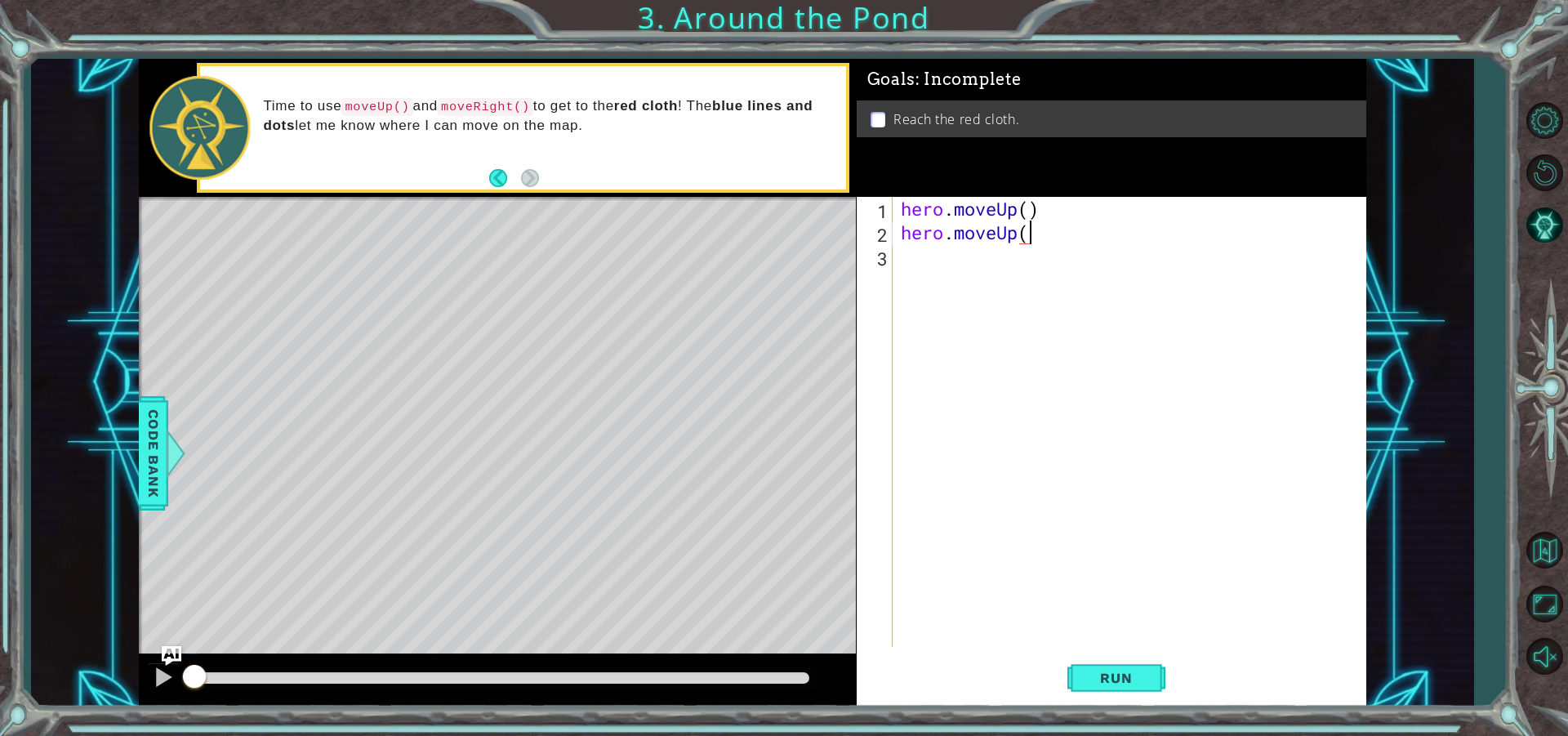
scroll to position [0, 5]
type textarea "hero.moveUp()"
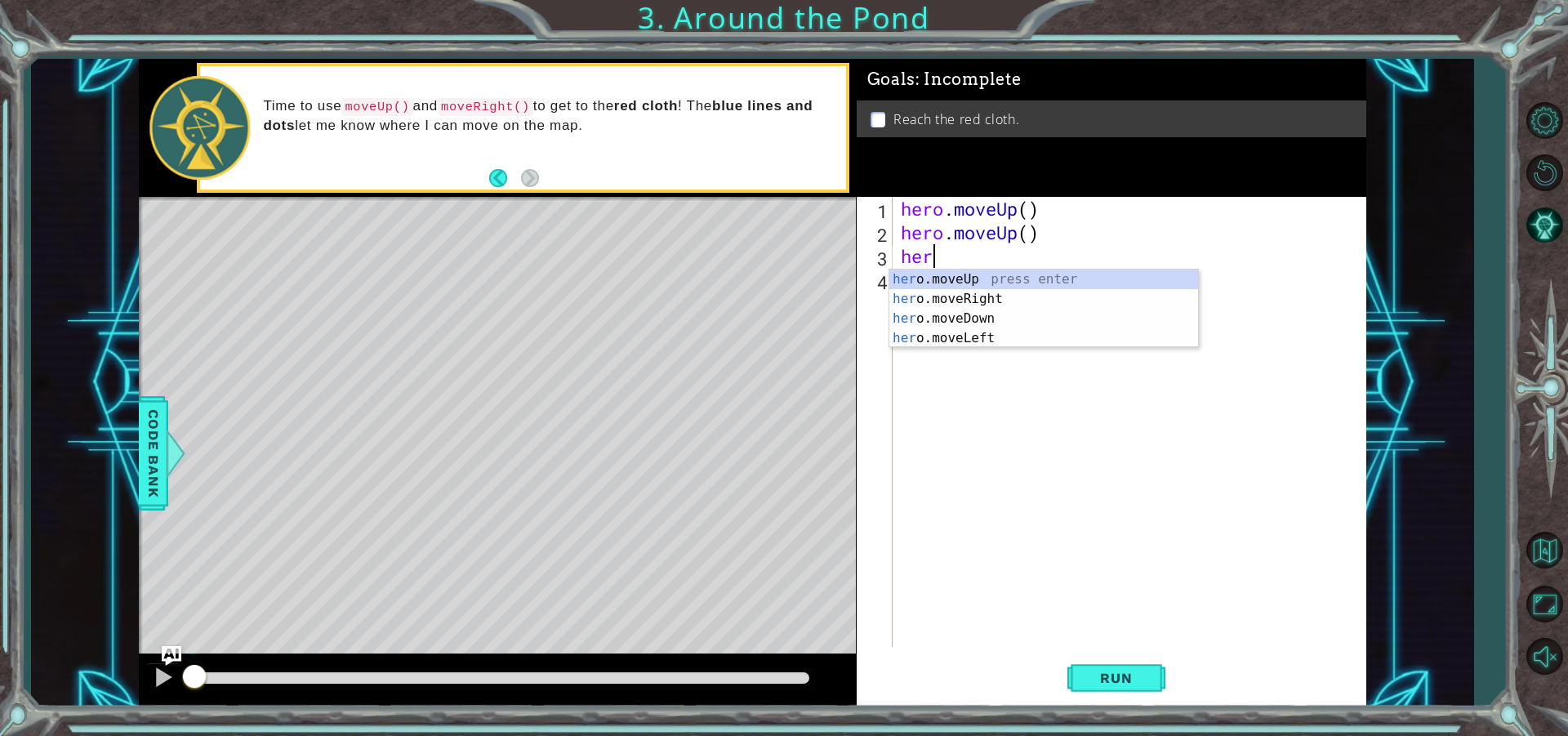
type textarea "hero"
click at [1000, 294] on div "hero .moveUp press enter hero .moveRight press enter hero .moveDown press enter…" at bounding box center [1043, 328] width 309 height 117
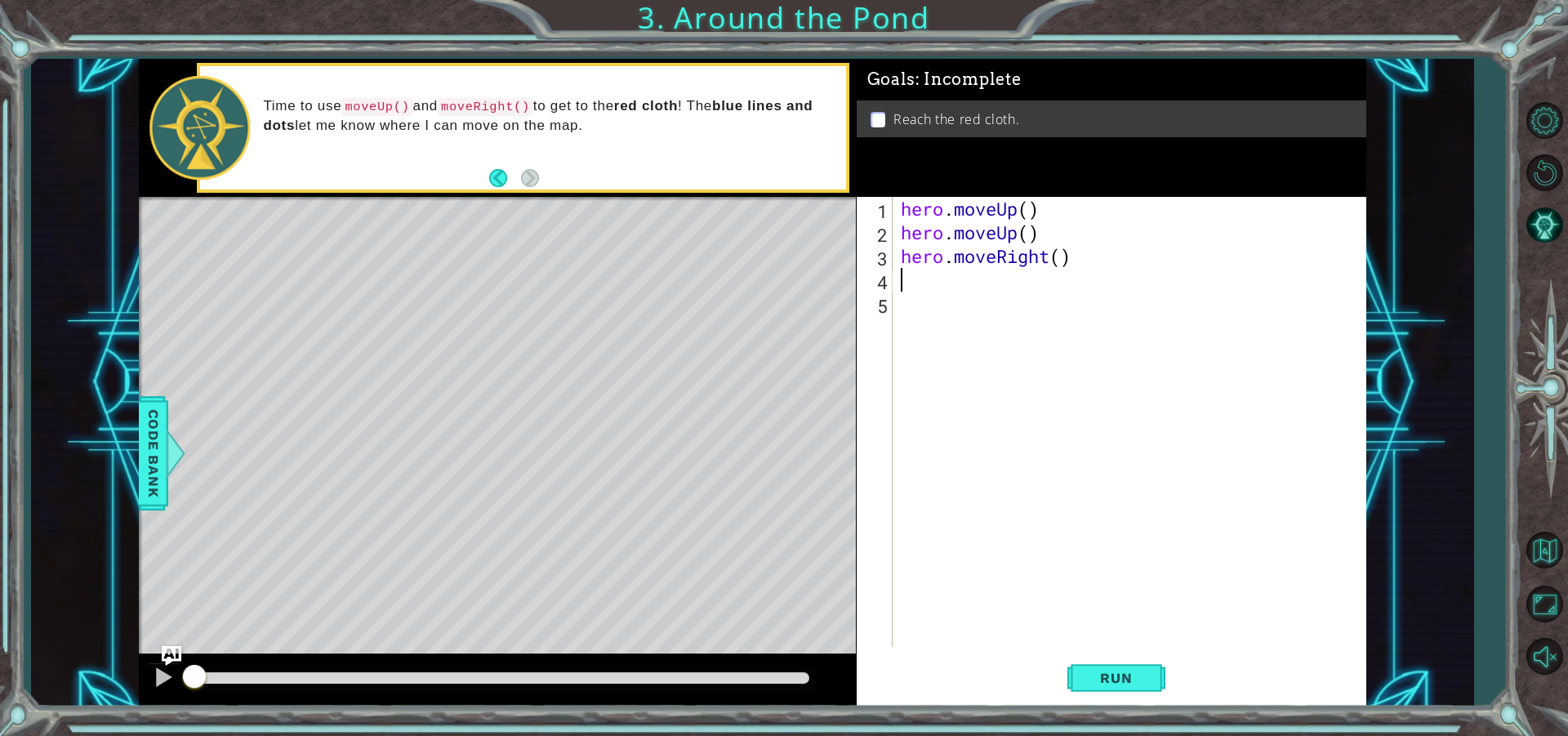
scroll to position [0, 0]
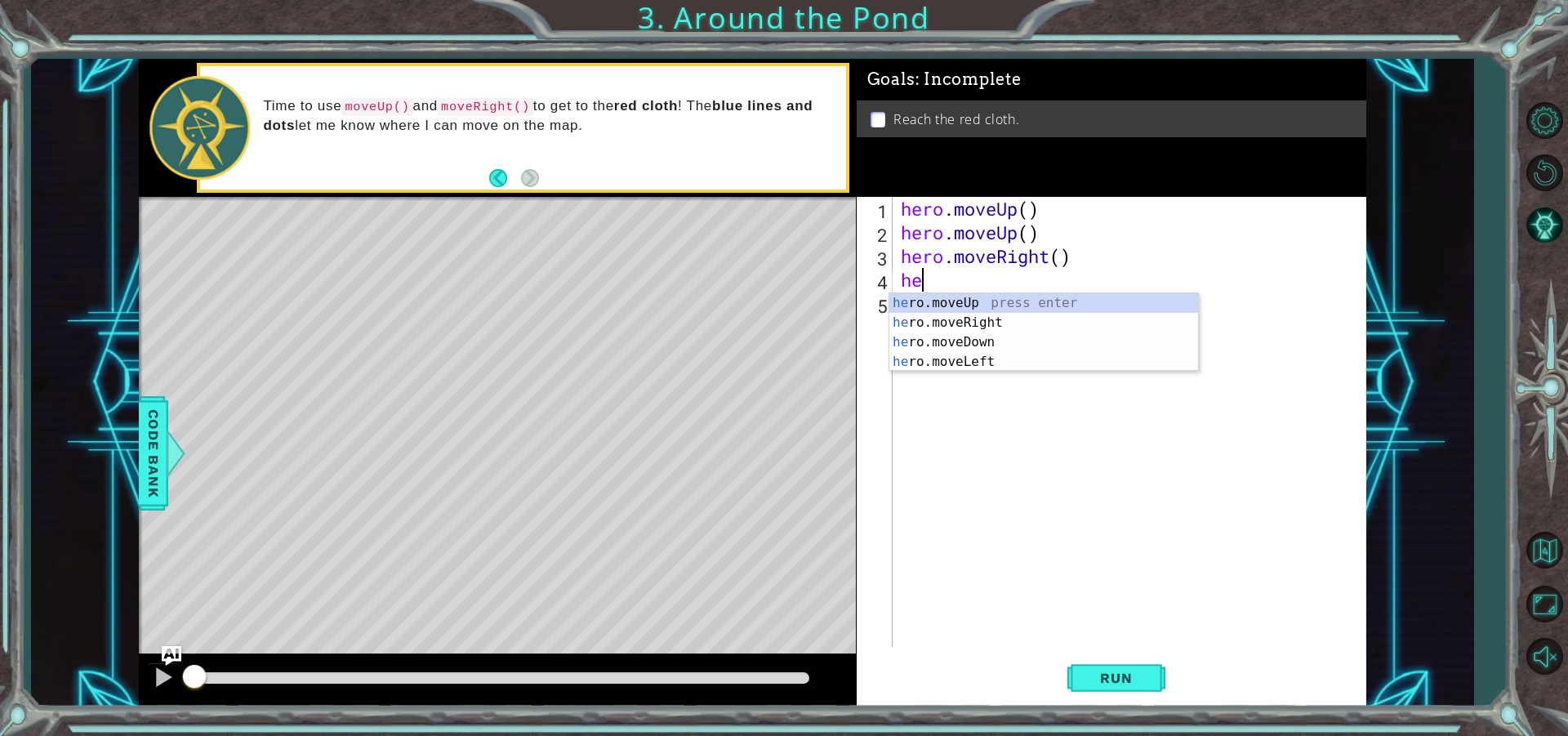
type textarea "her"
click at [1047, 303] on div "her o.moveUp press enter her o.moveRight press enter her o.moveDown press enter…" at bounding box center [1043, 352] width 309 height 117
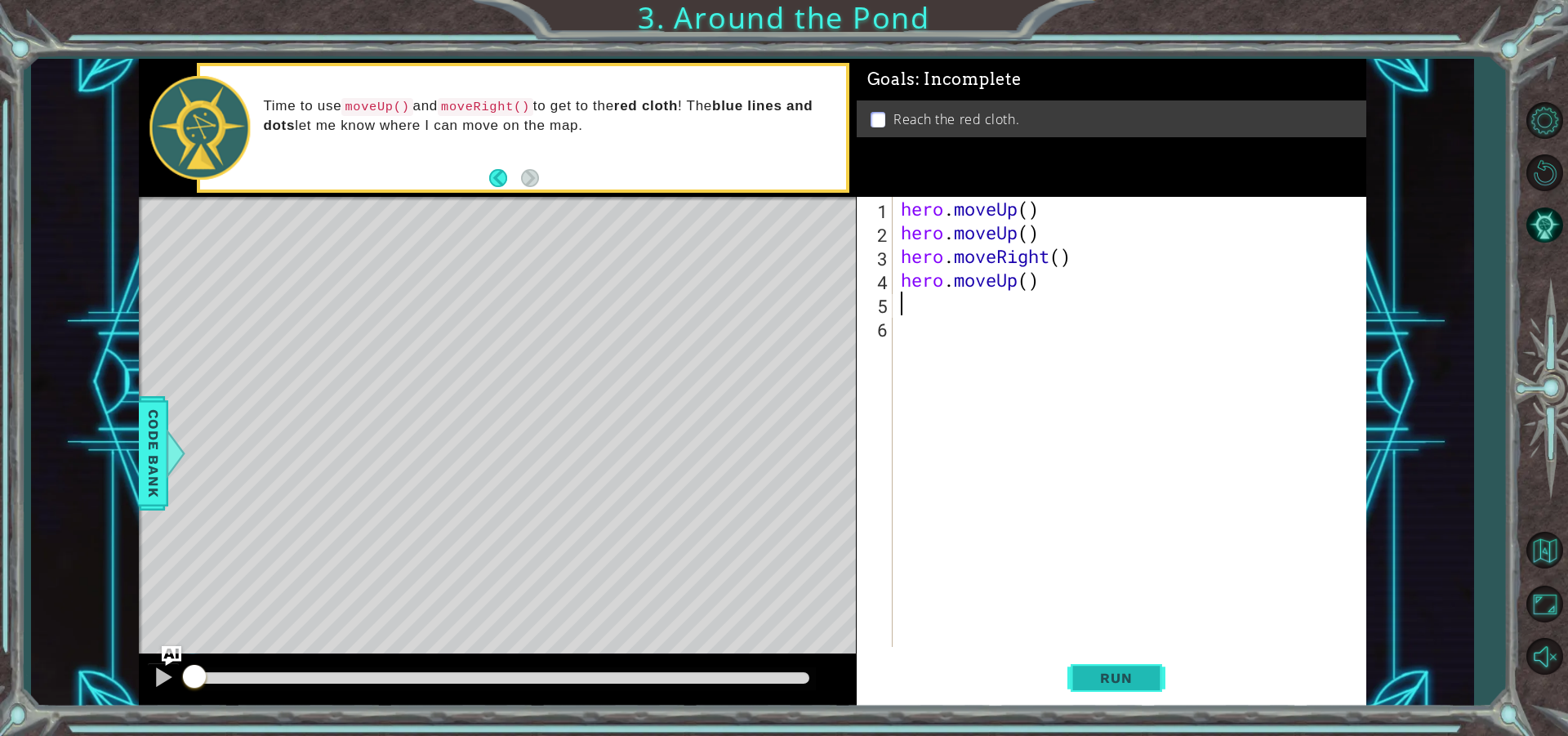
click at [1134, 688] on button "Run" at bounding box center [1116, 678] width 98 height 51
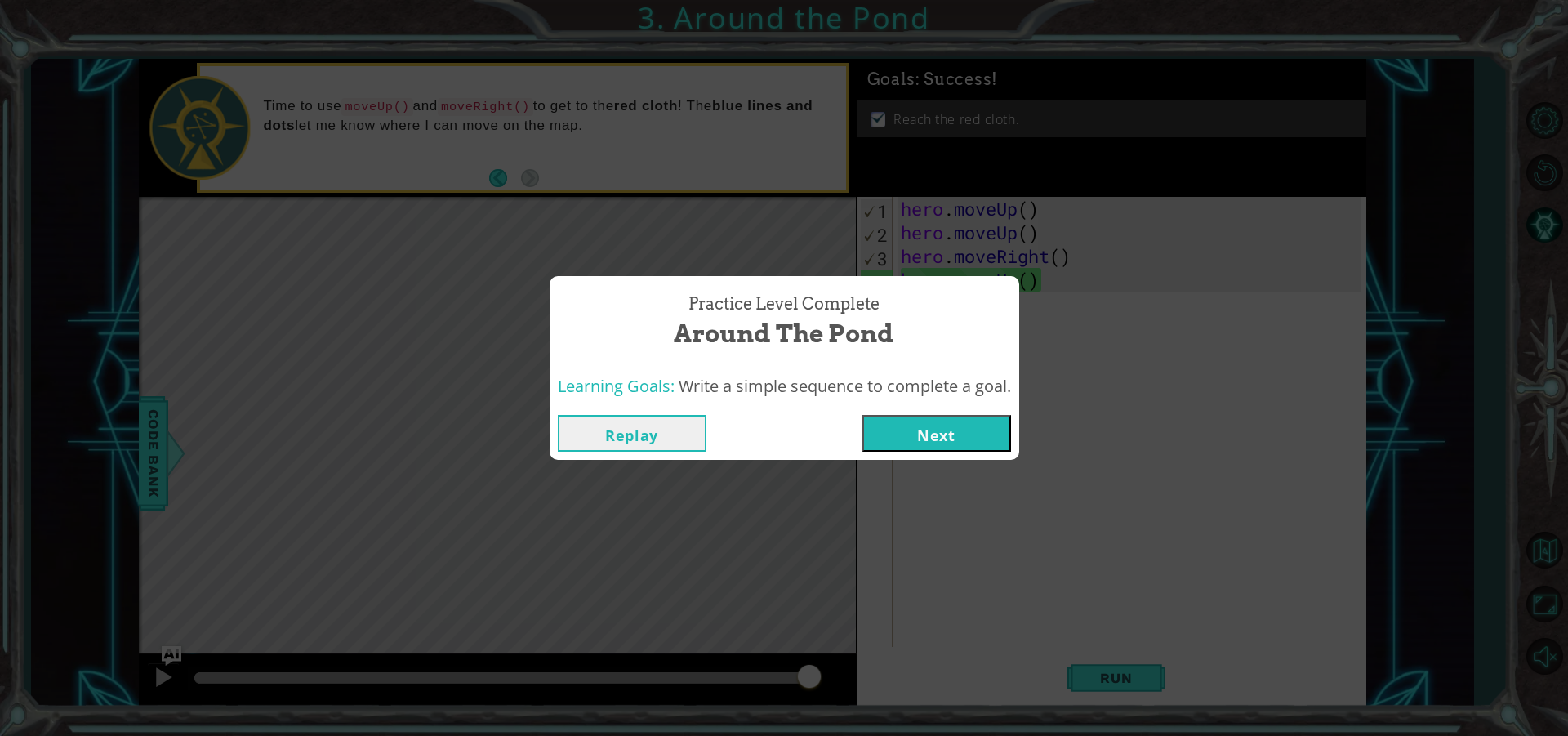
click at [908, 436] on button "Next" at bounding box center [936, 433] width 149 height 37
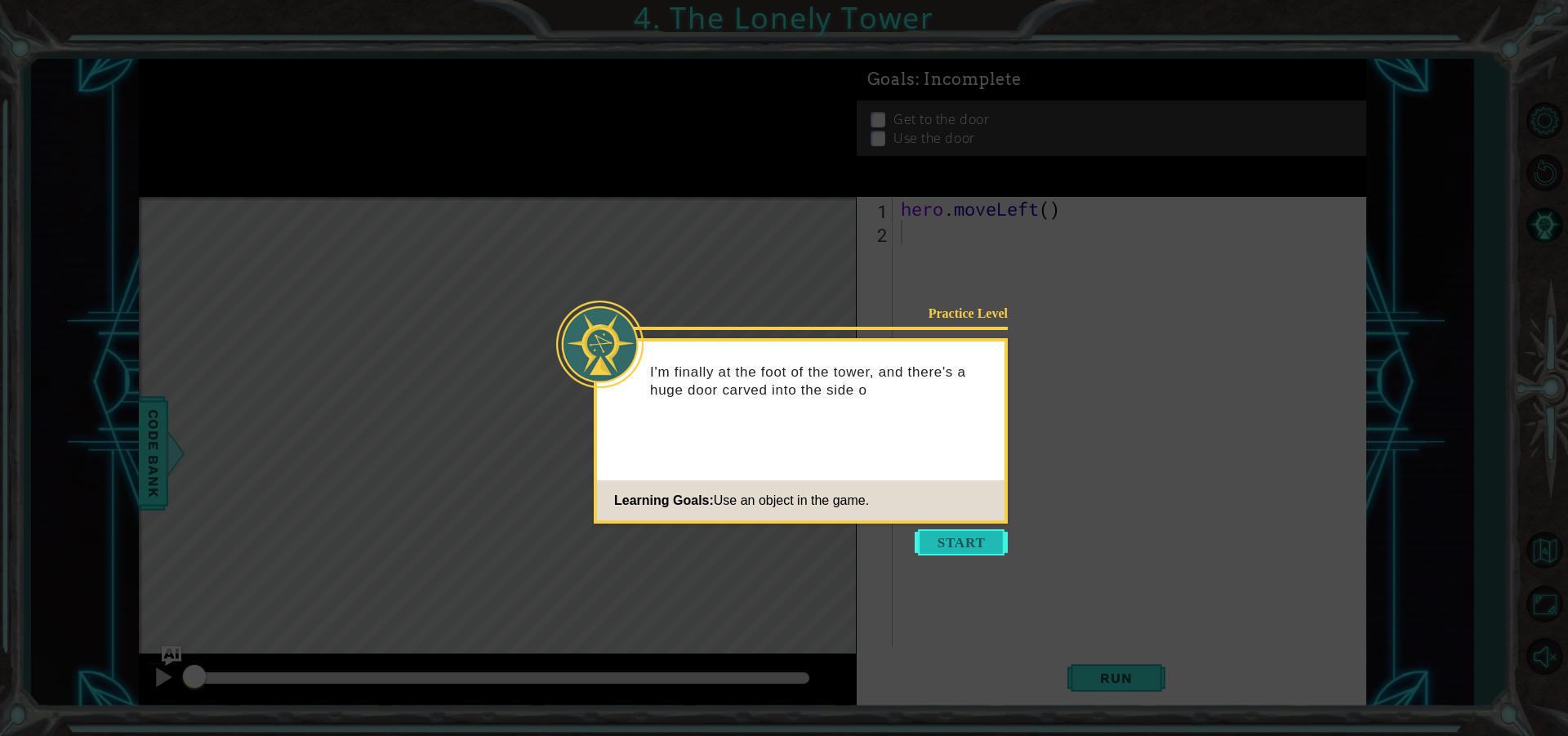
click at [929, 547] on button "Start" at bounding box center [960, 542] width 93 height 26
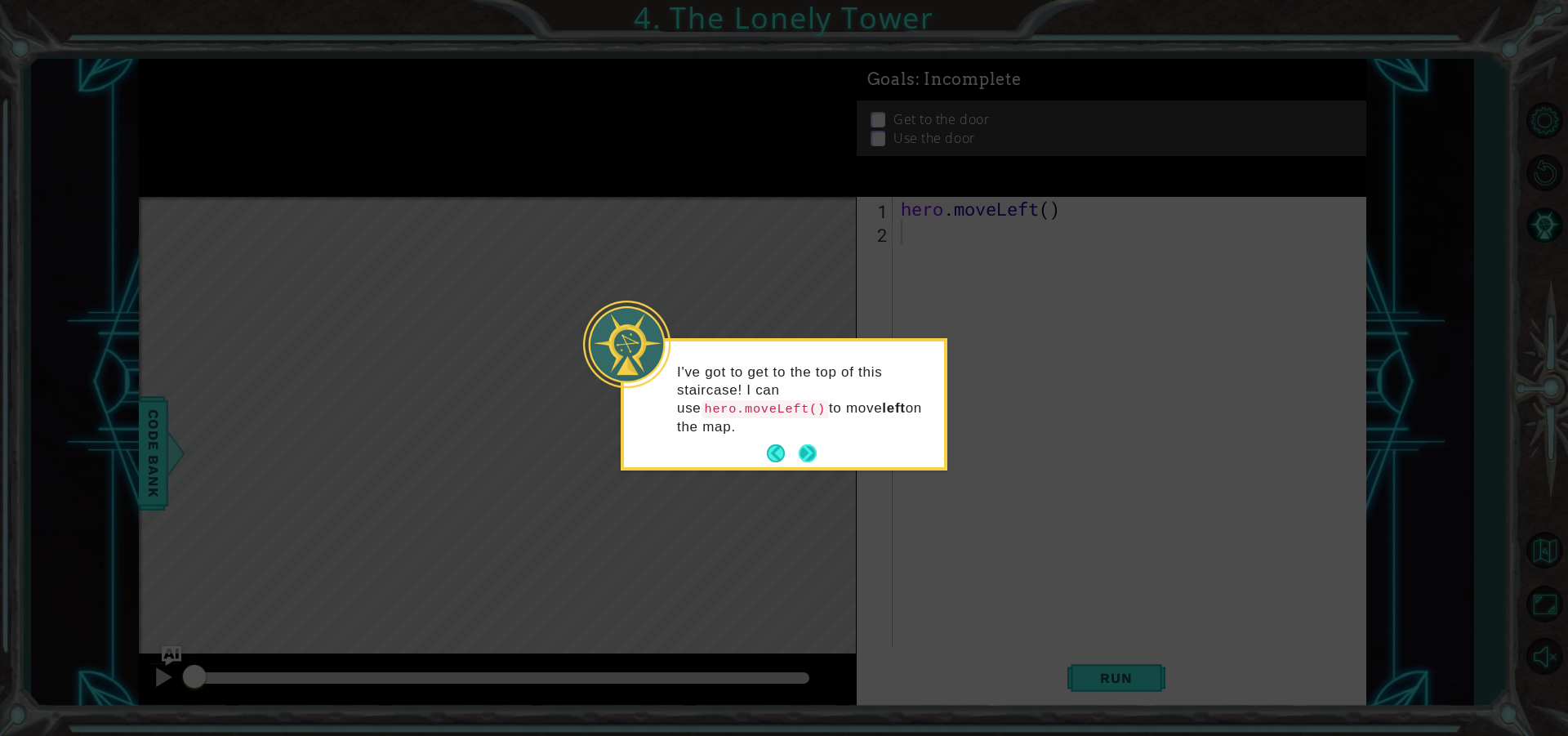
click at [800, 441] on button "Next" at bounding box center [807, 454] width 28 height 28
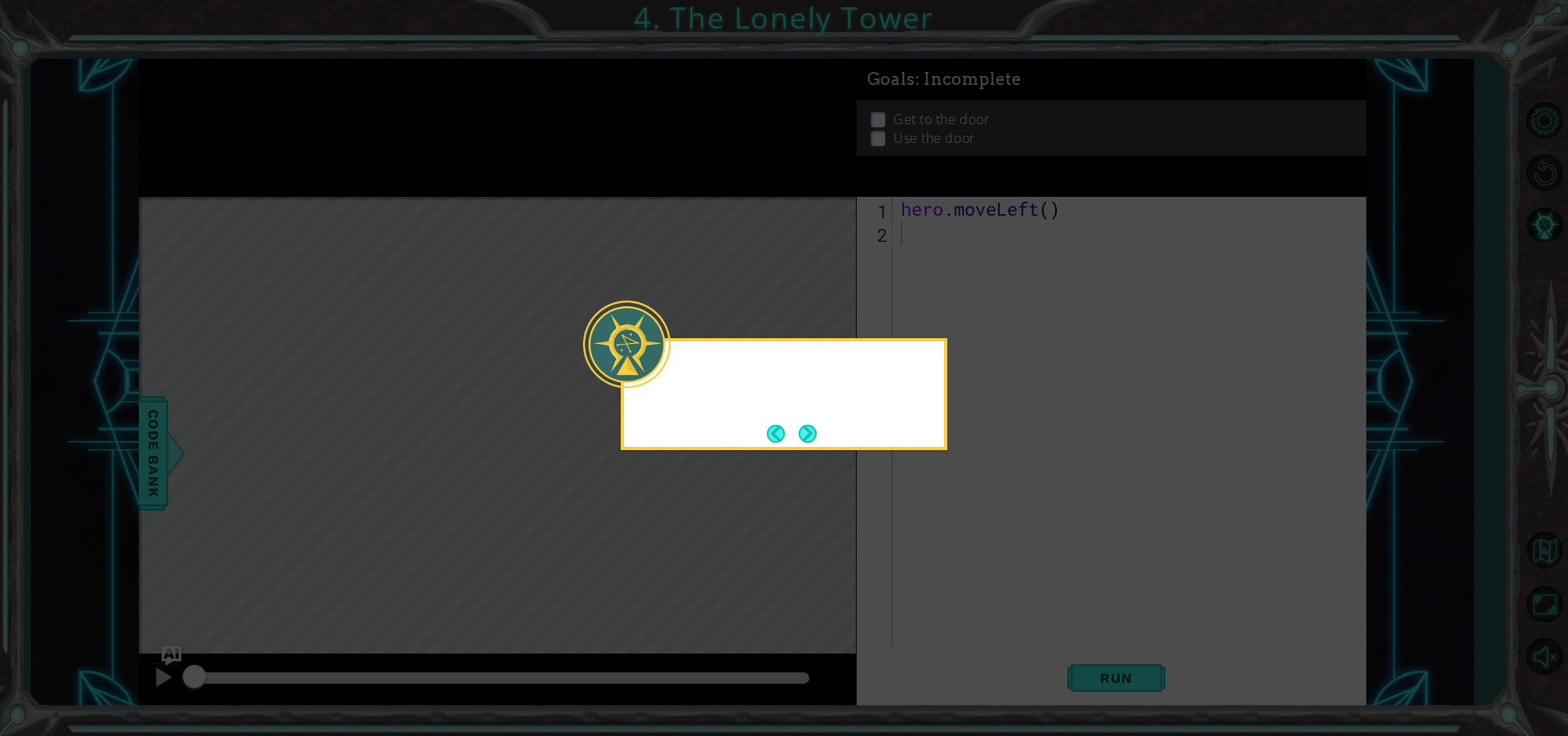
click at [800, 430] on button "Next" at bounding box center [808, 433] width 19 height 19
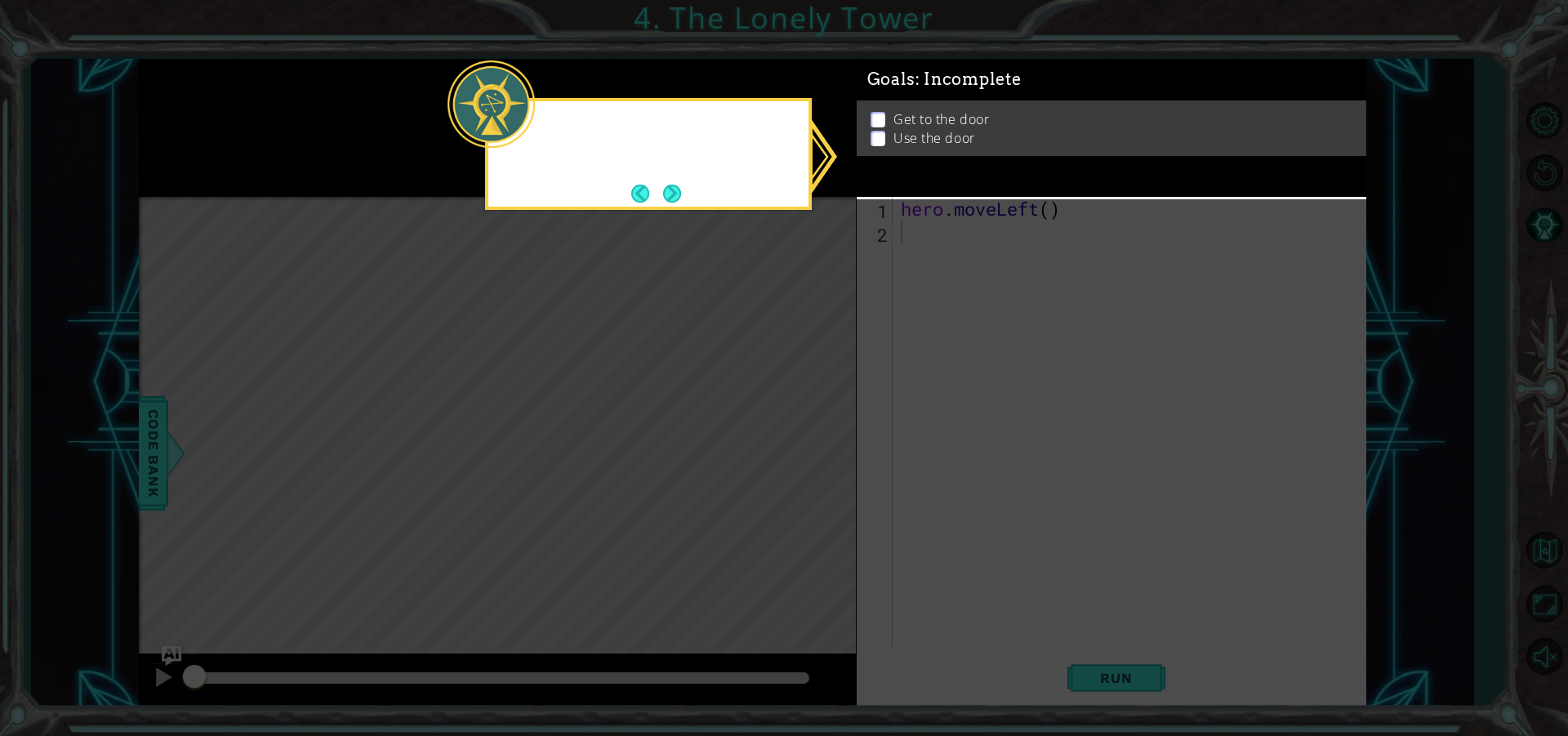
click at [800, 430] on icon at bounding box center [784, 368] width 1568 height 736
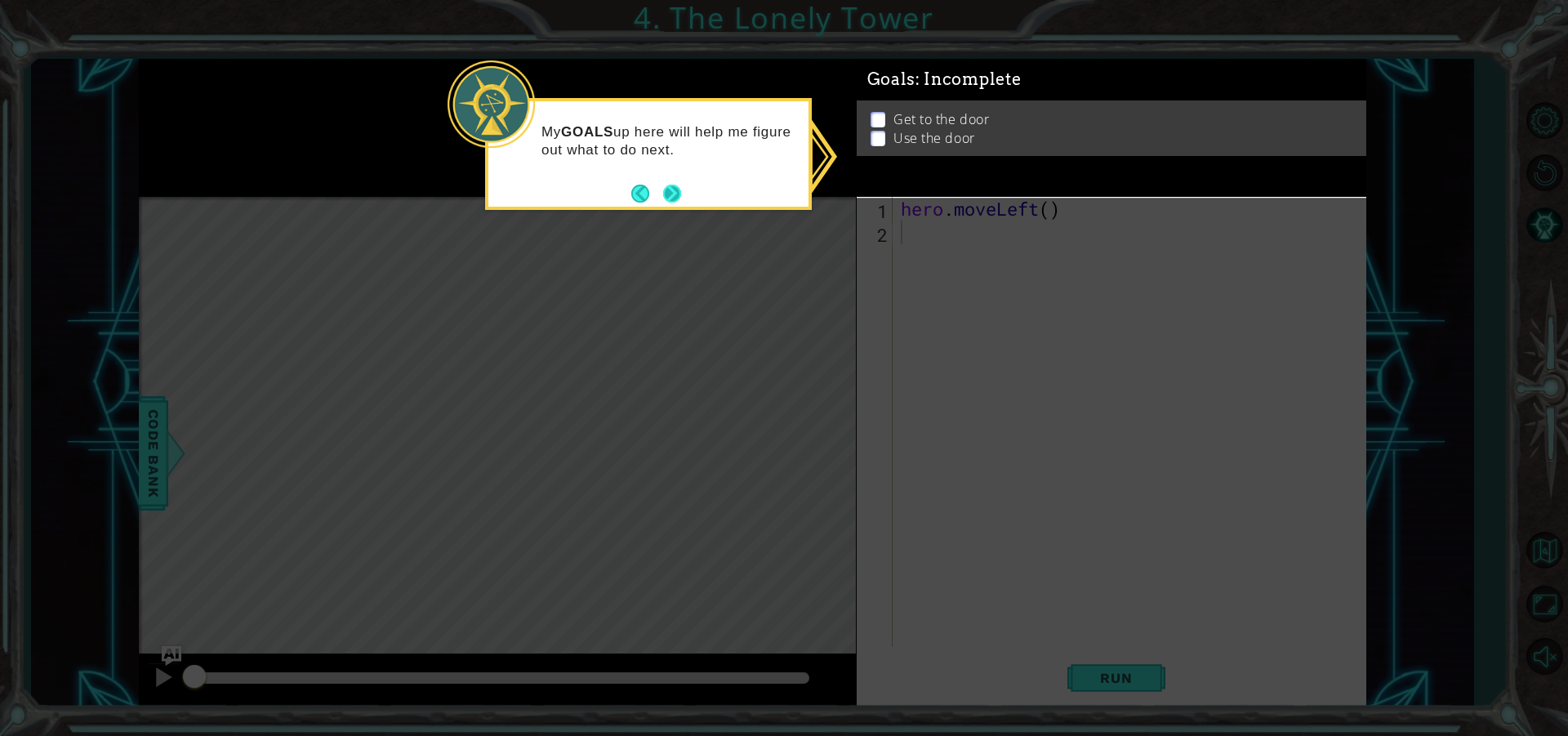
click at [671, 186] on button "Next" at bounding box center [672, 193] width 25 height 25
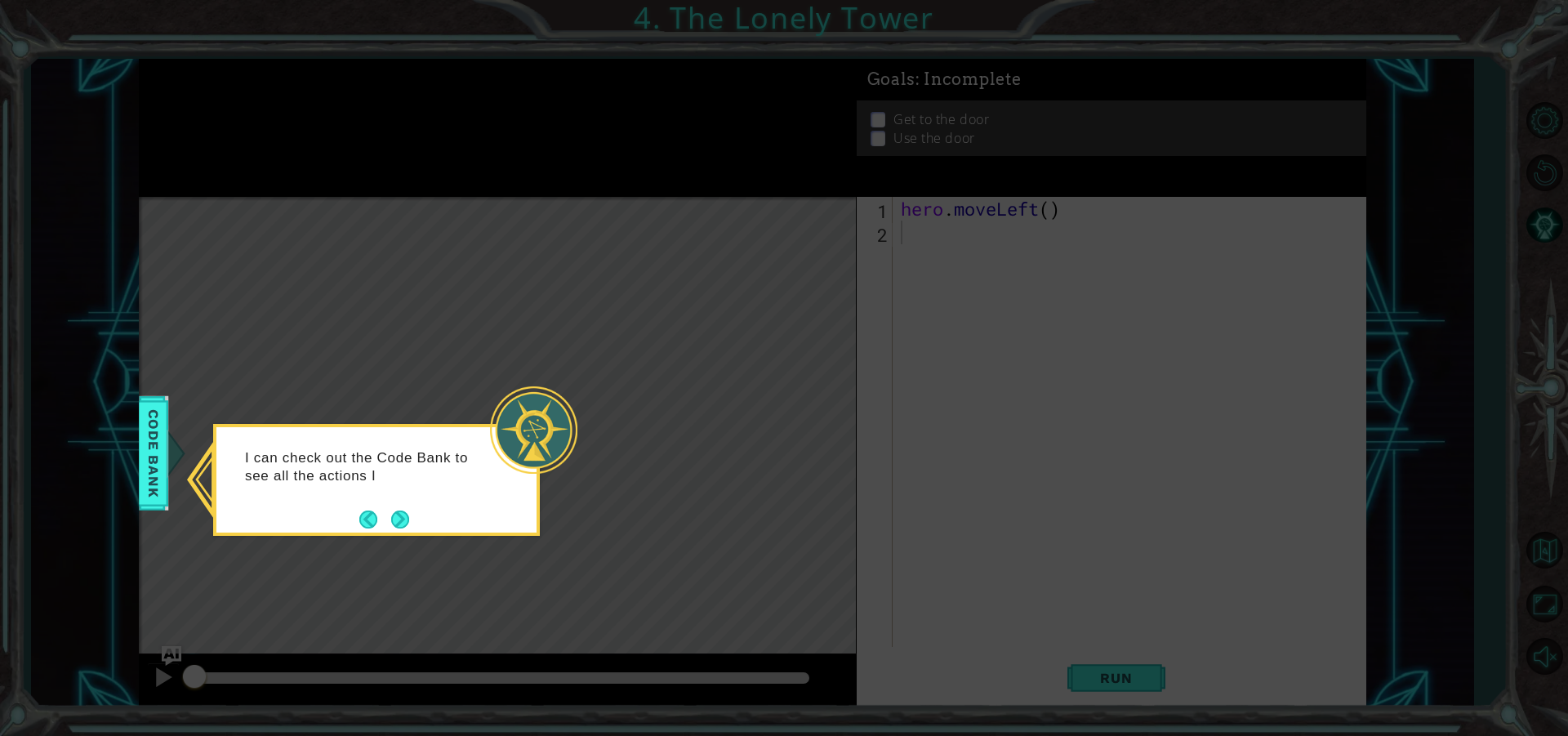
click at [566, 404] on div at bounding box center [533, 430] width 88 height 88
click at [524, 414] on div at bounding box center [533, 430] width 88 height 88
click at [408, 511] on button "Next" at bounding box center [400, 519] width 30 height 30
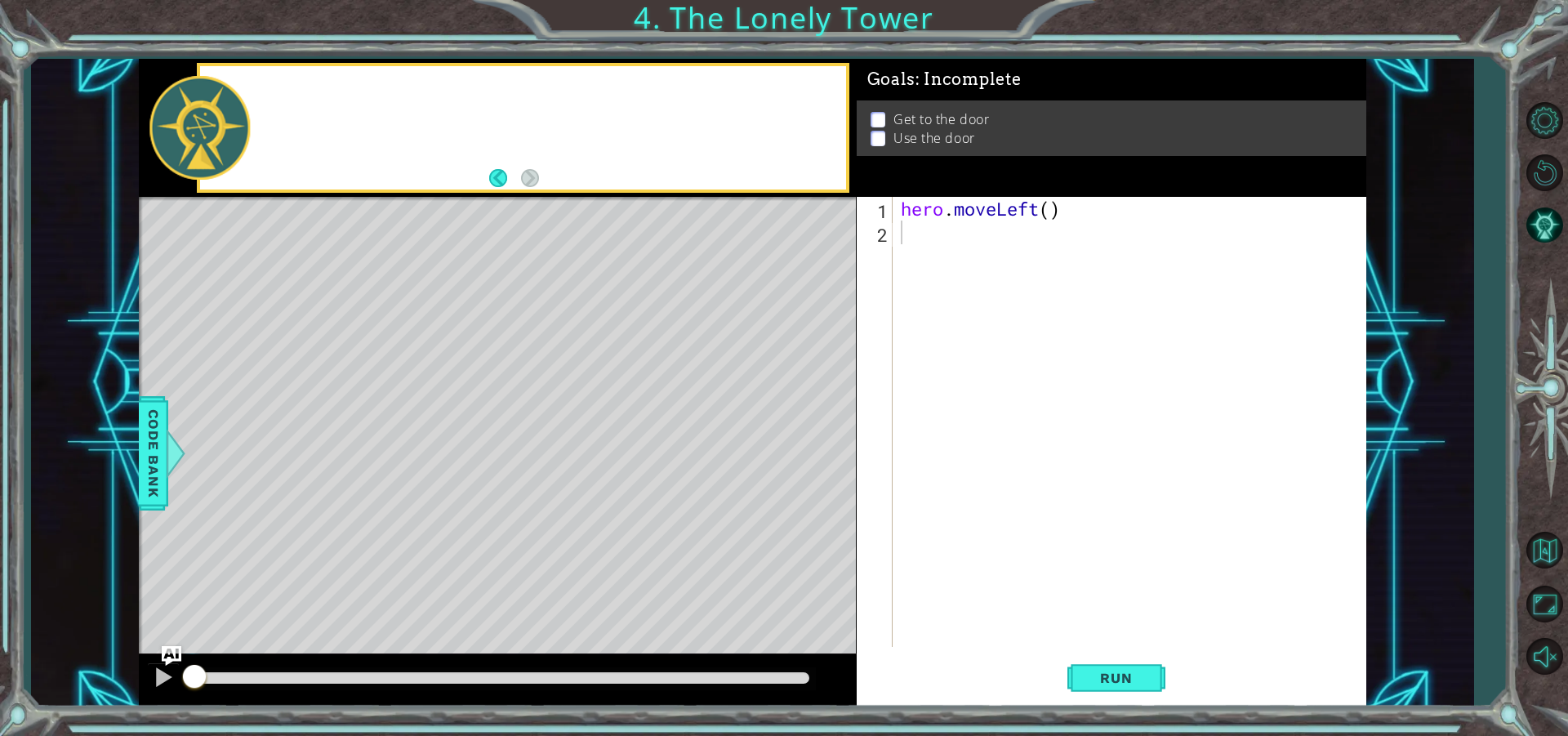
click at [407, 511] on div "Level Map" at bounding box center [515, 437] width 754 height 482
click at [1017, 246] on div "hero . moveLeft ( )" at bounding box center [1133, 445] width 472 height 498
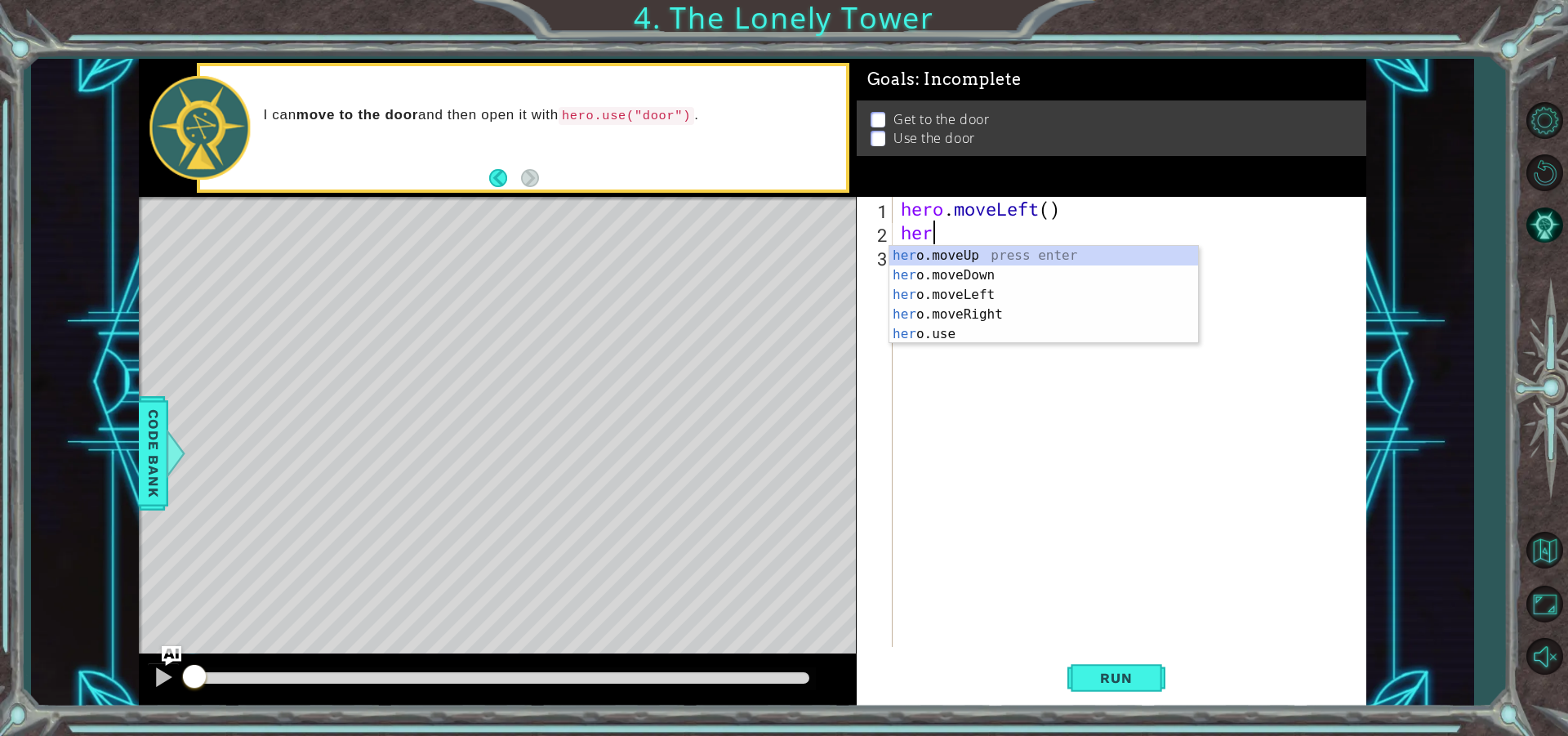
type textarea "hero"
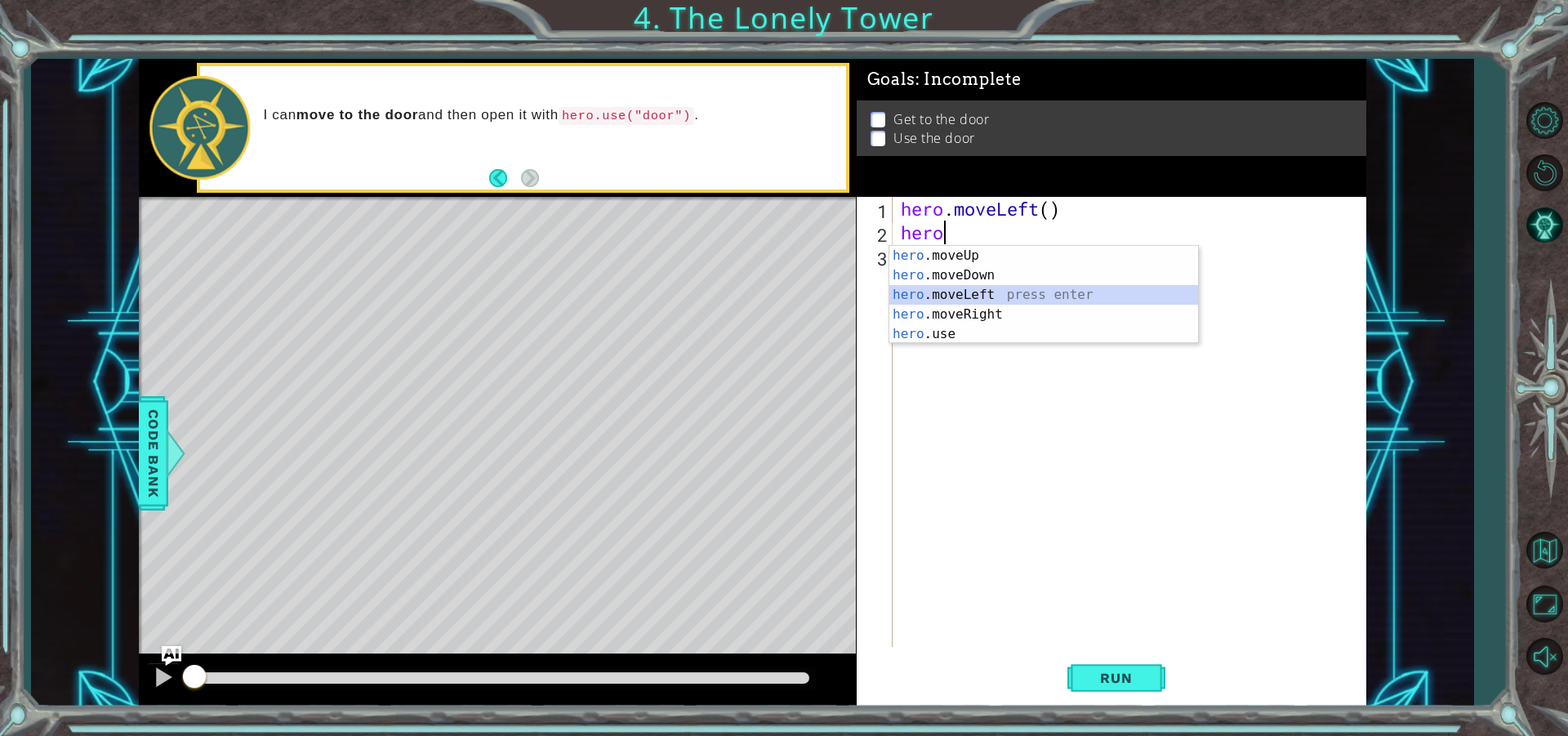
click at [975, 303] on div "hero .moveUp press enter hero .moveDown press enter hero .moveLeft press enter …" at bounding box center [1043, 314] width 309 height 137
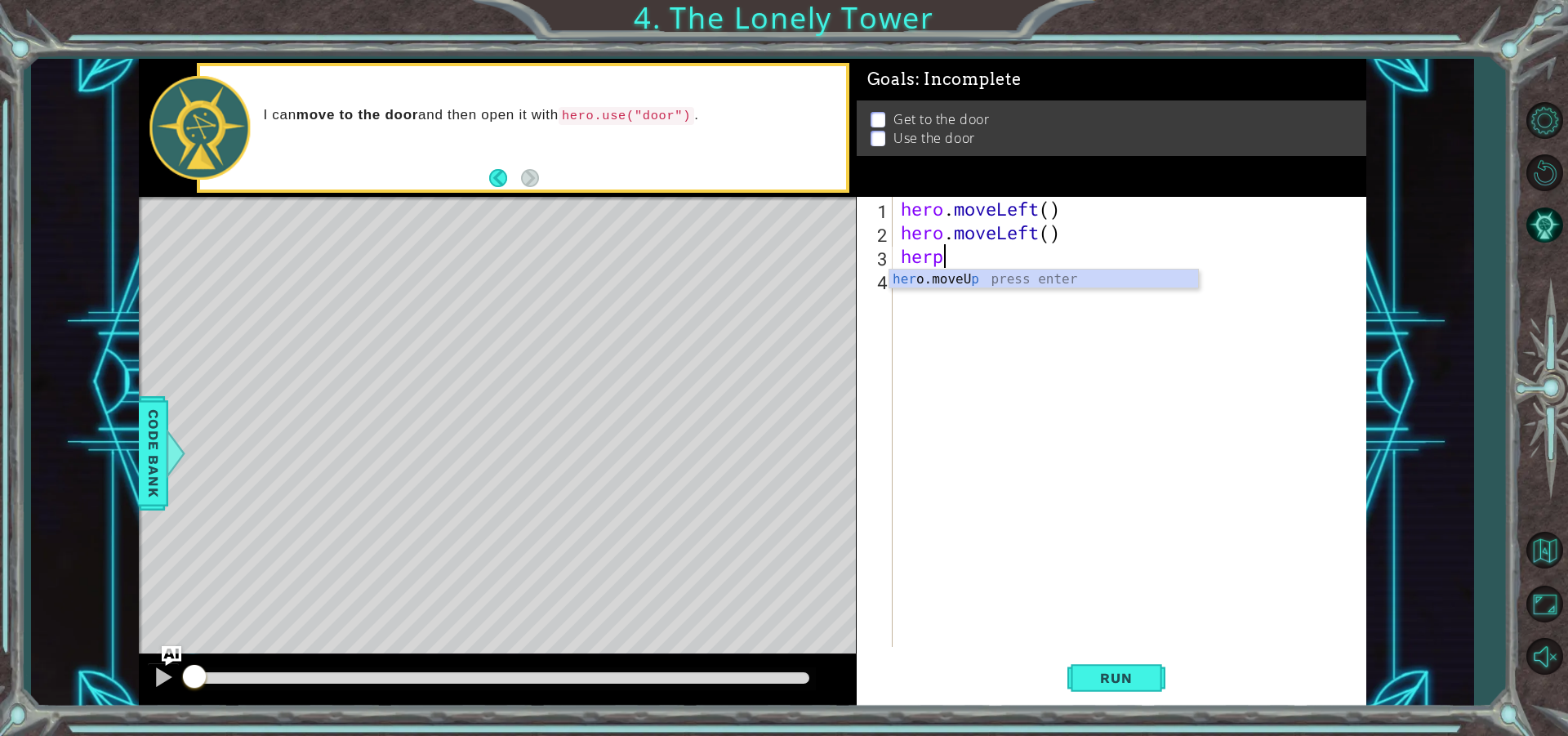
type textarea "her"
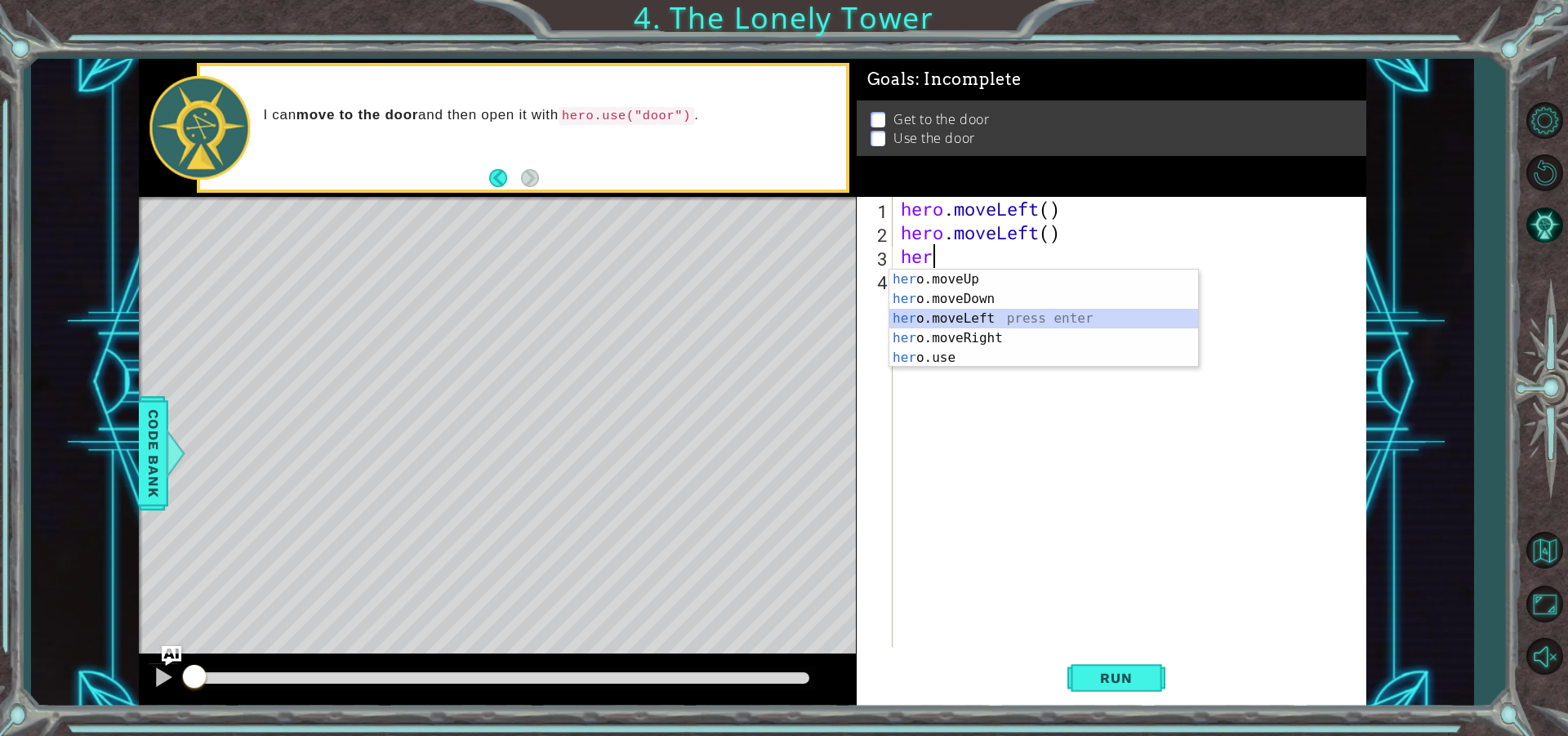
click at [1013, 318] on div "her o.moveUp press enter her o.moveDown press enter her o.moveLeft press enter …" at bounding box center [1043, 338] width 309 height 137
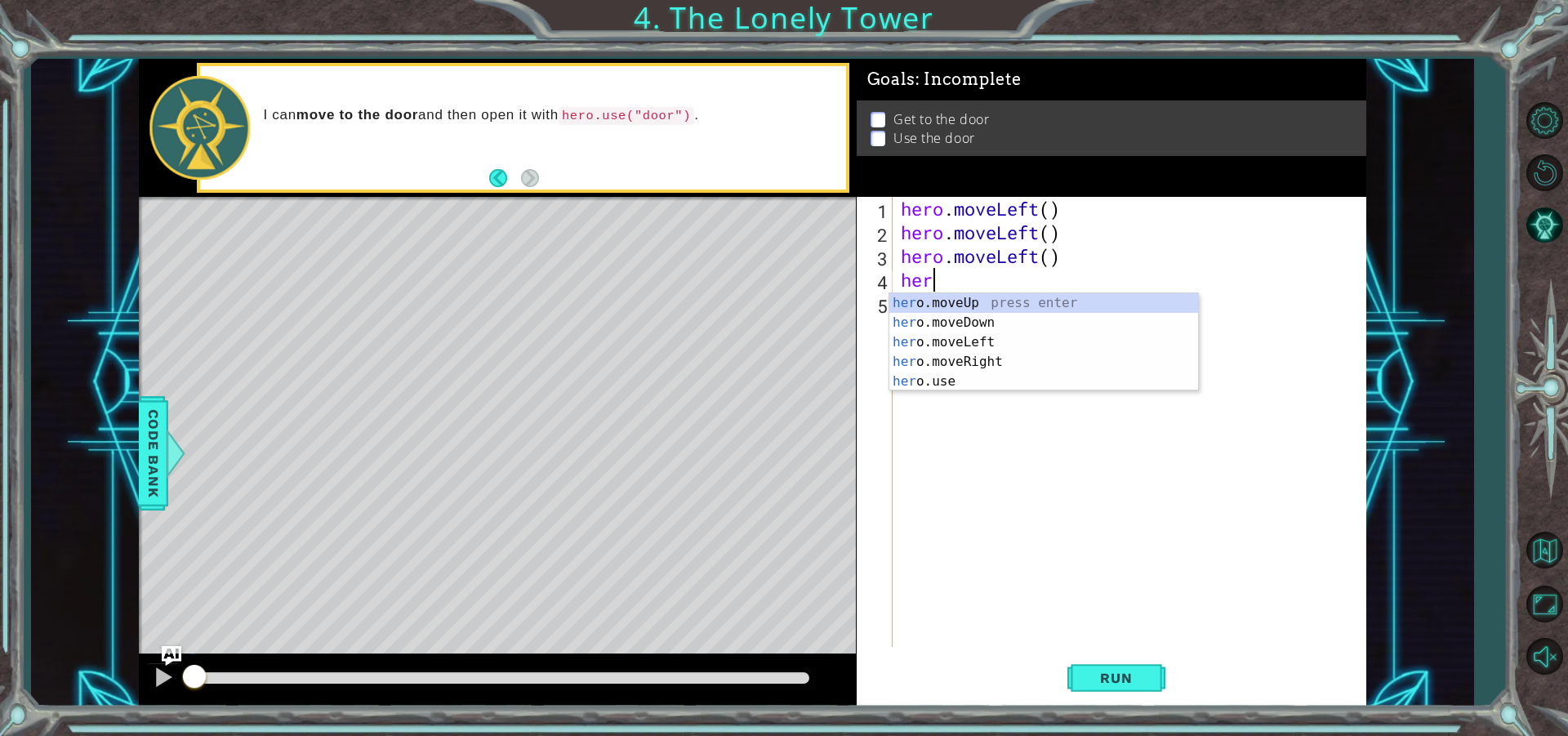
type textarea "hero"
click at [977, 302] on div "hero .moveUp press enter hero .moveDown press enter hero .moveLeft press enter …" at bounding box center [1043, 362] width 309 height 137
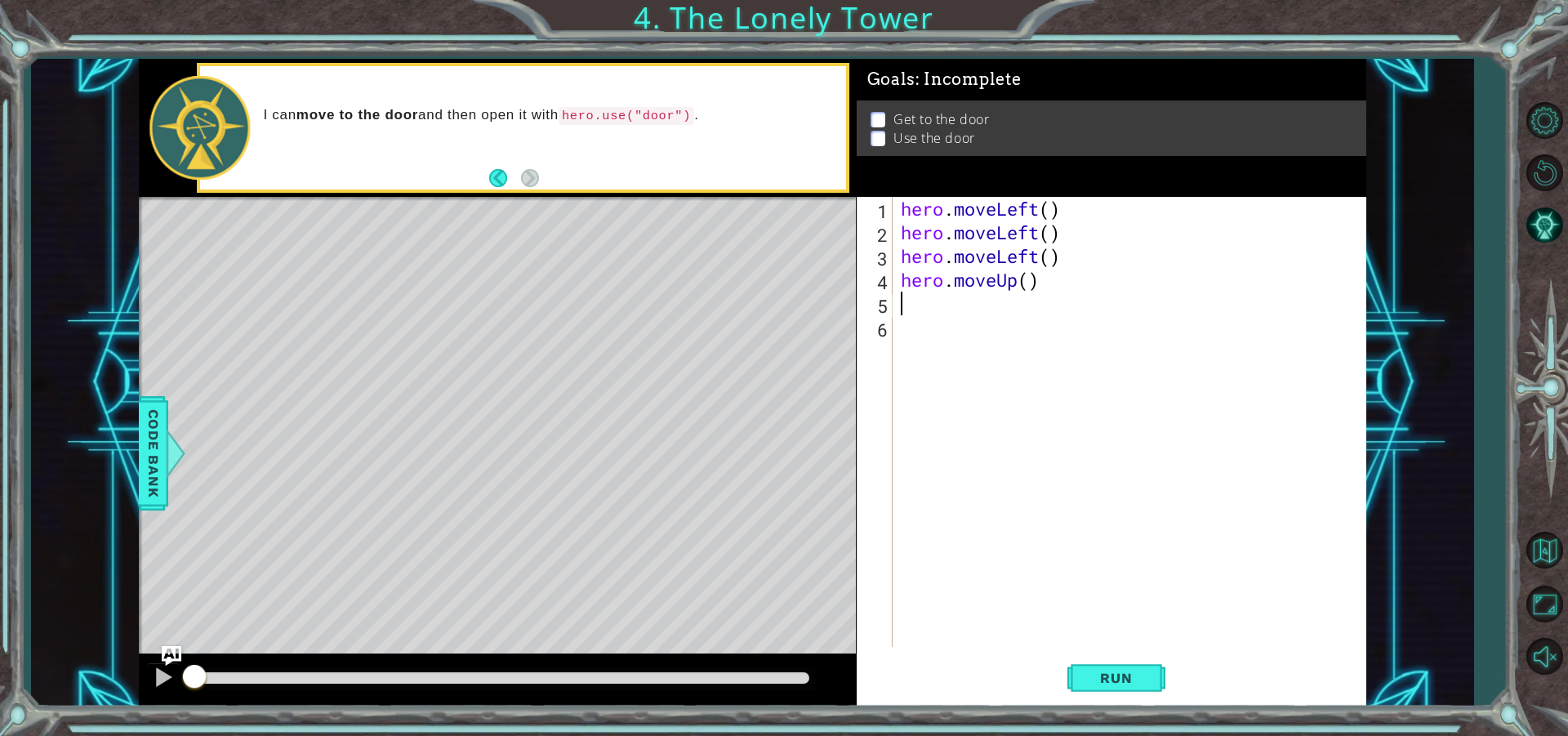
scroll to position [0, 0]
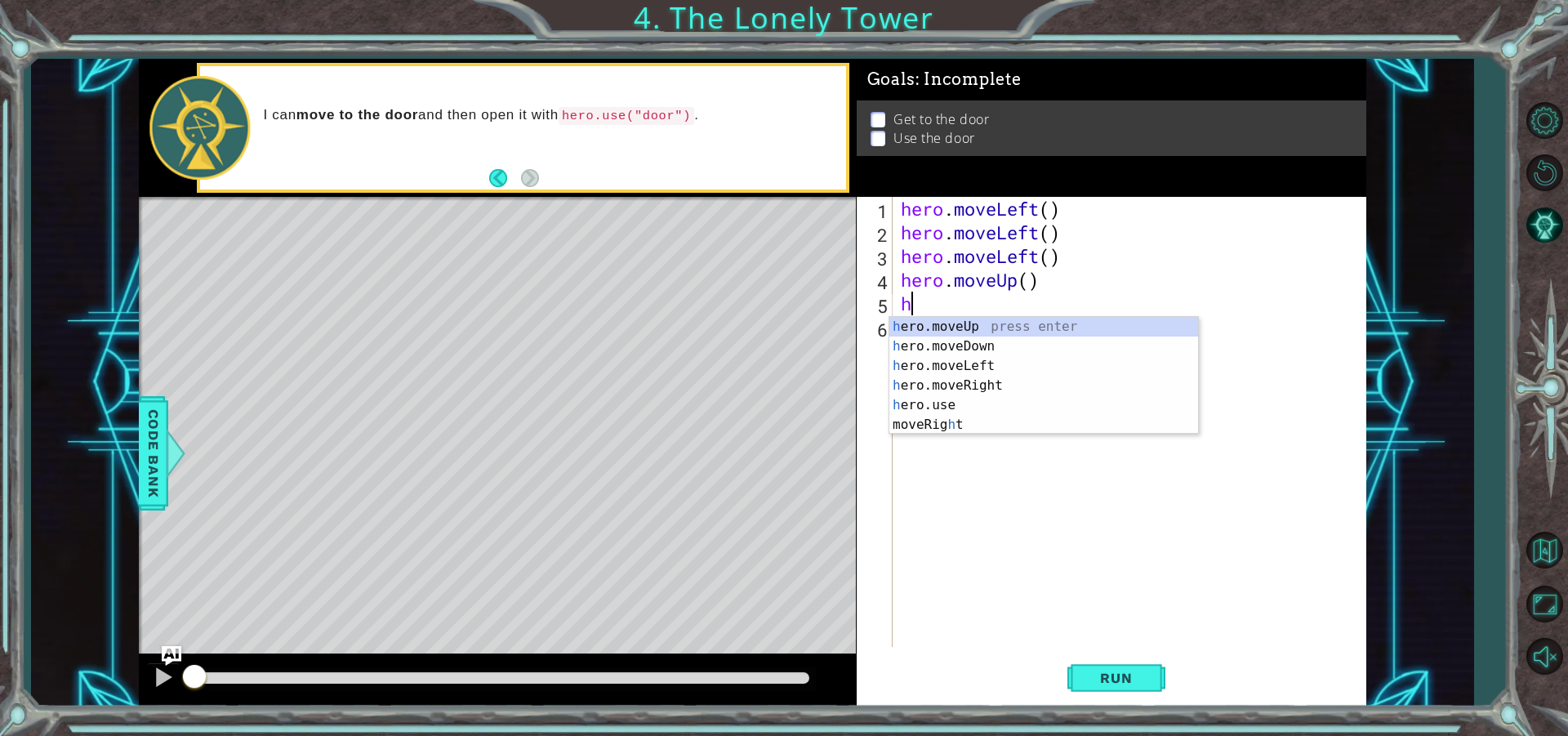
type textarea "hr"
click at [1004, 324] on div "h e r o.moveUp press enter h e r o.moveDown press enter h e r o.moveLeft press …" at bounding box center [1043, 385] width 309 height 137
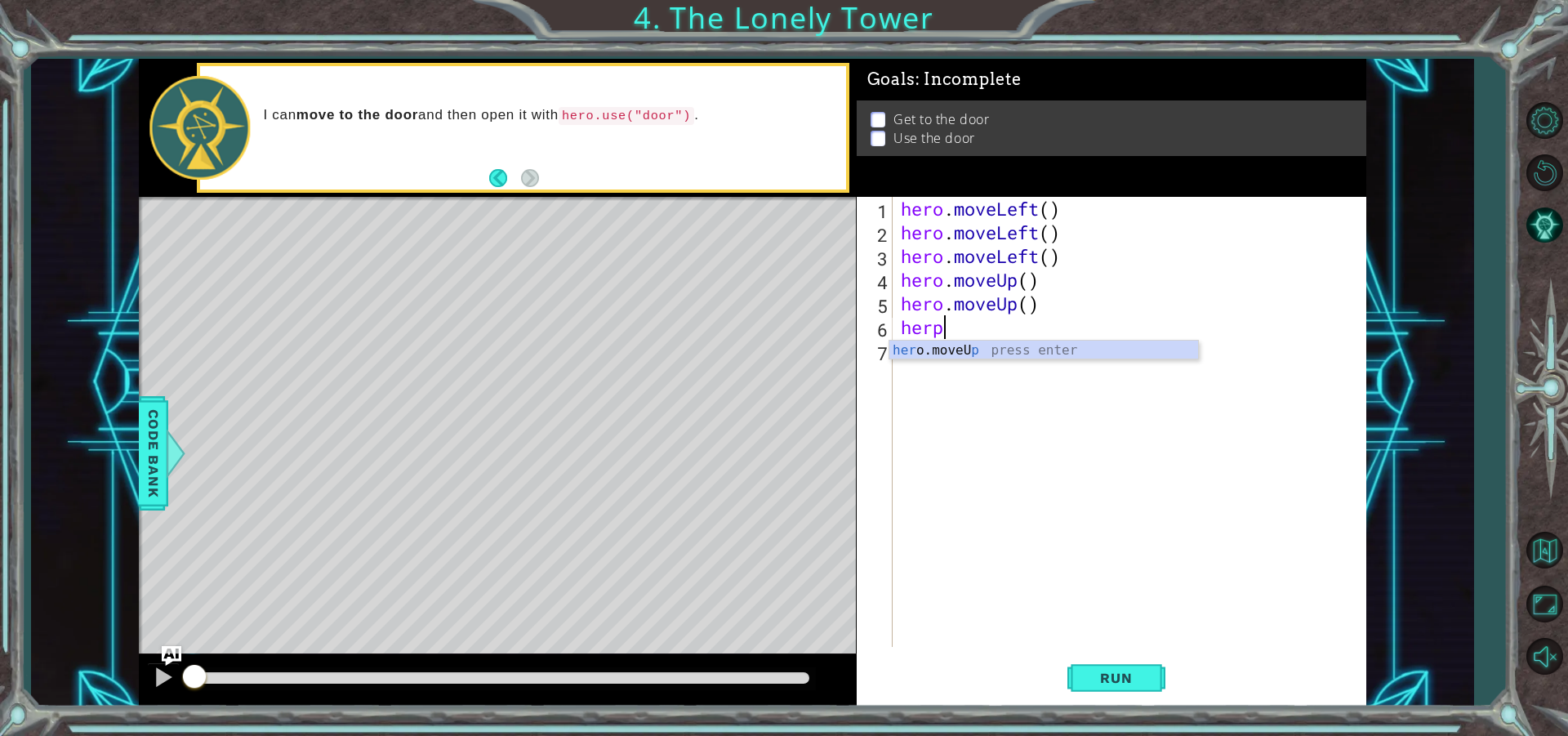
scroll to position [0, 1]
type textarea "her"
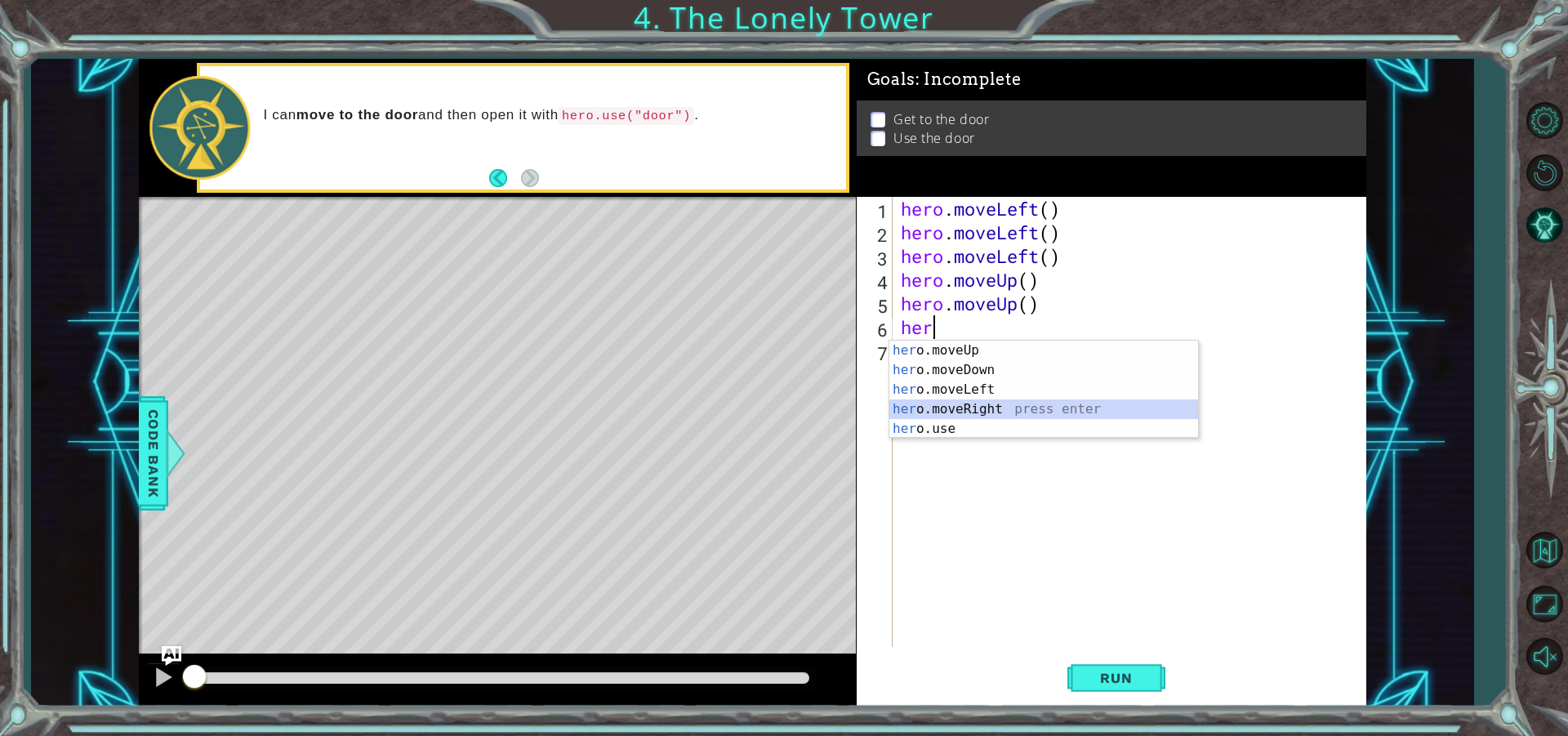
click at [986, 411] on div "her o.moveUp press enter her o.moveDown press enter her o.moveLeft press enter …" at bounding box center [1043, 408] width 309 height 137
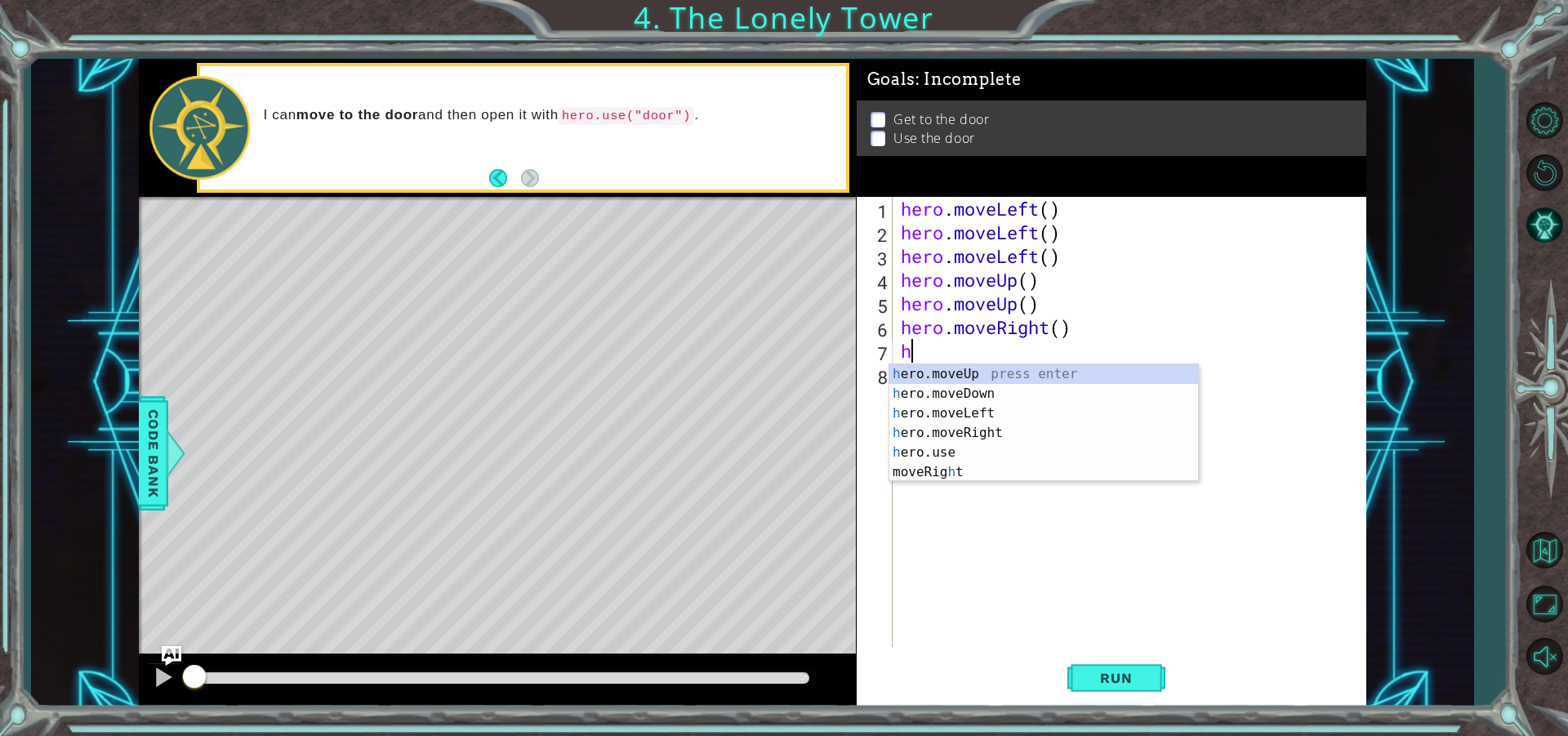
type textarea "hr"
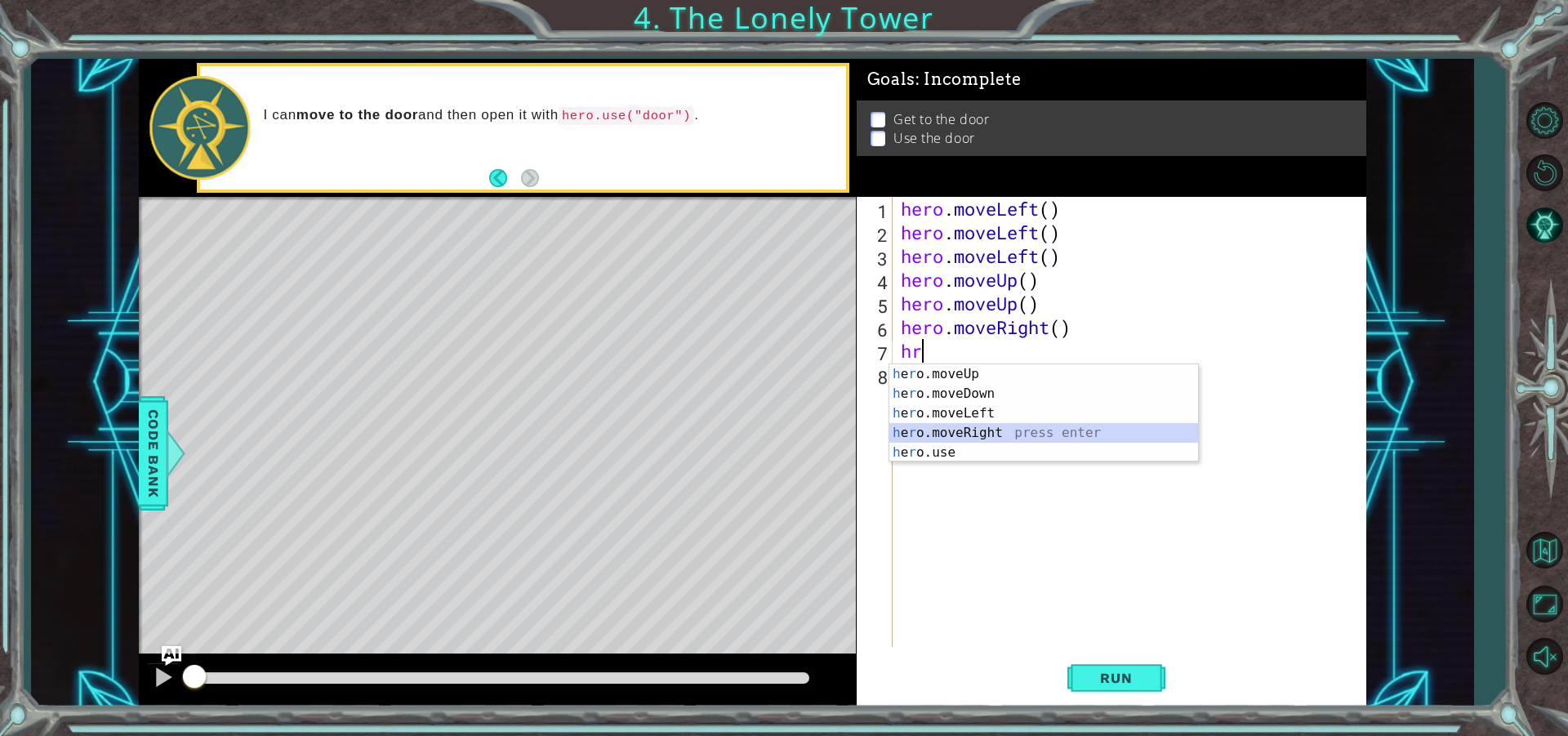
click at [1005, 427] on div "h e r o.moveUp press enter h e r o.moveDown press enter h e r o.moveLeft press …" at bounding box center [1043, 432] width 309 height 137
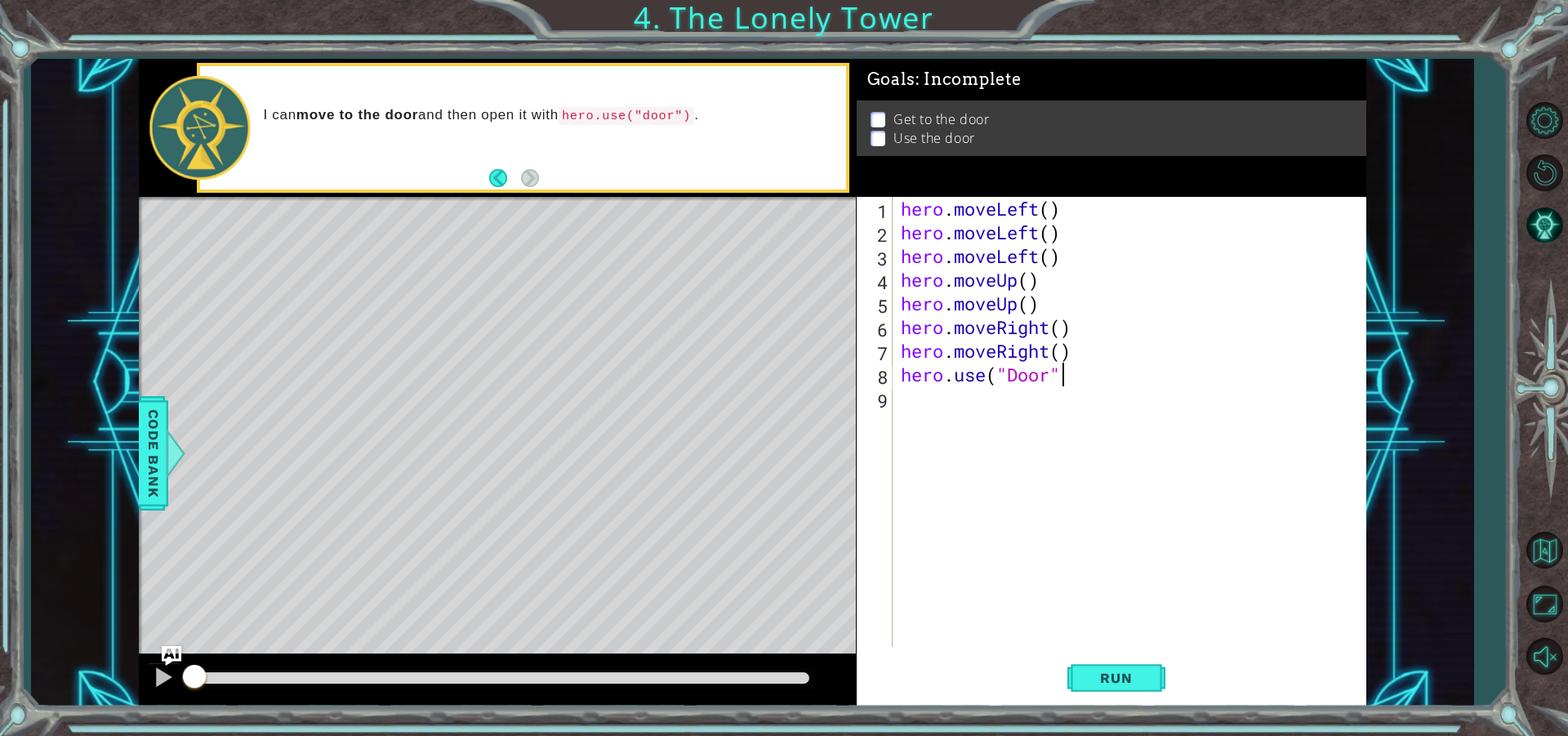
scroll to position [0, 7]
click at [1151, 665] on button "Run" at bounding box center [1116, 678] width 98 height 51
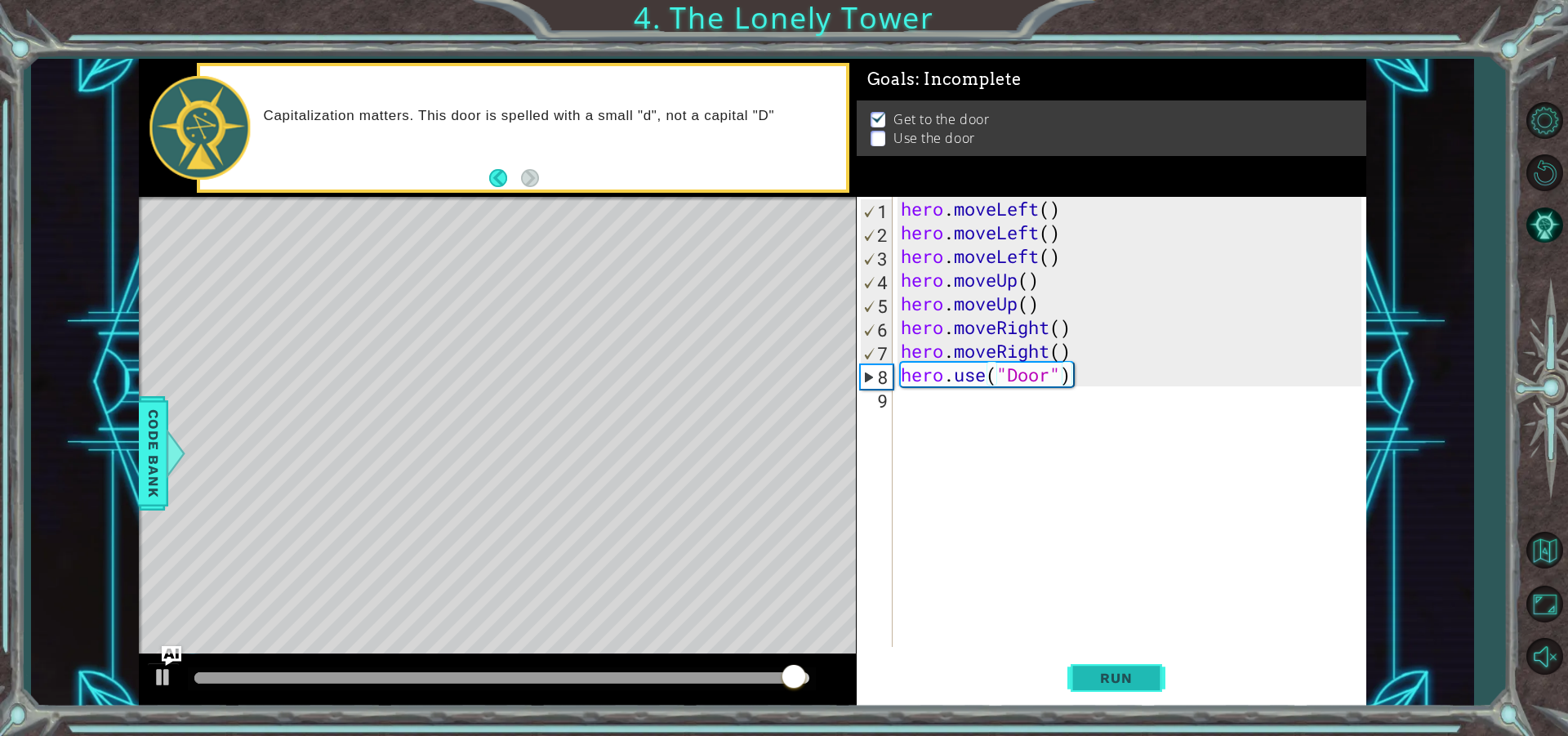
click at [1102, 661] on button "Run" at bounding box center [1116, 678] width 98 height 51
click at [1068, 357] on div "hero . moveLeft ( ) hero . moveLeft ( ) hero . moveLeft ( ) hero . moveUp ( ) h…" at bounding box center [1133, 445] width 472 height 498
type textarea "hero.moveRight()"
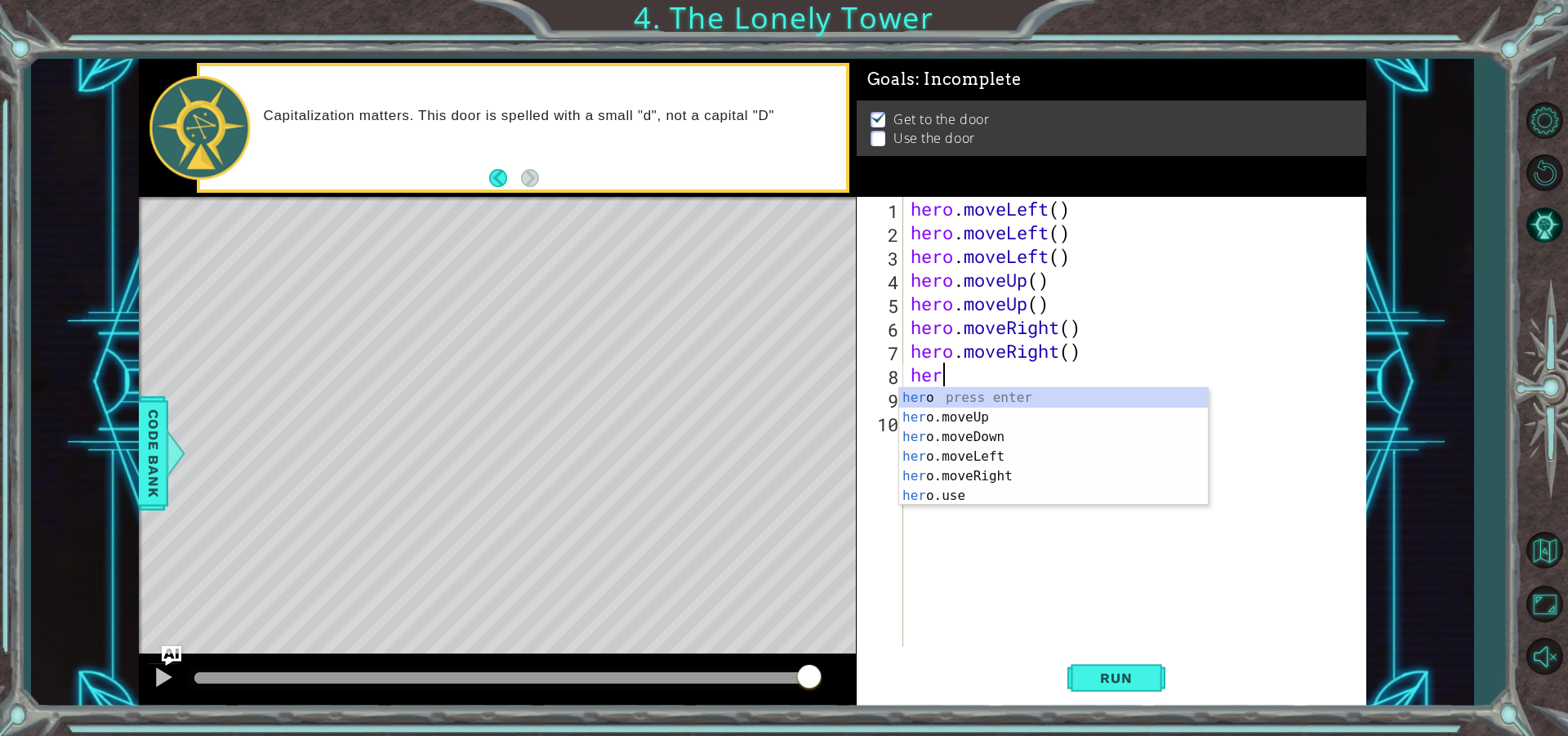
type textarea "hero"
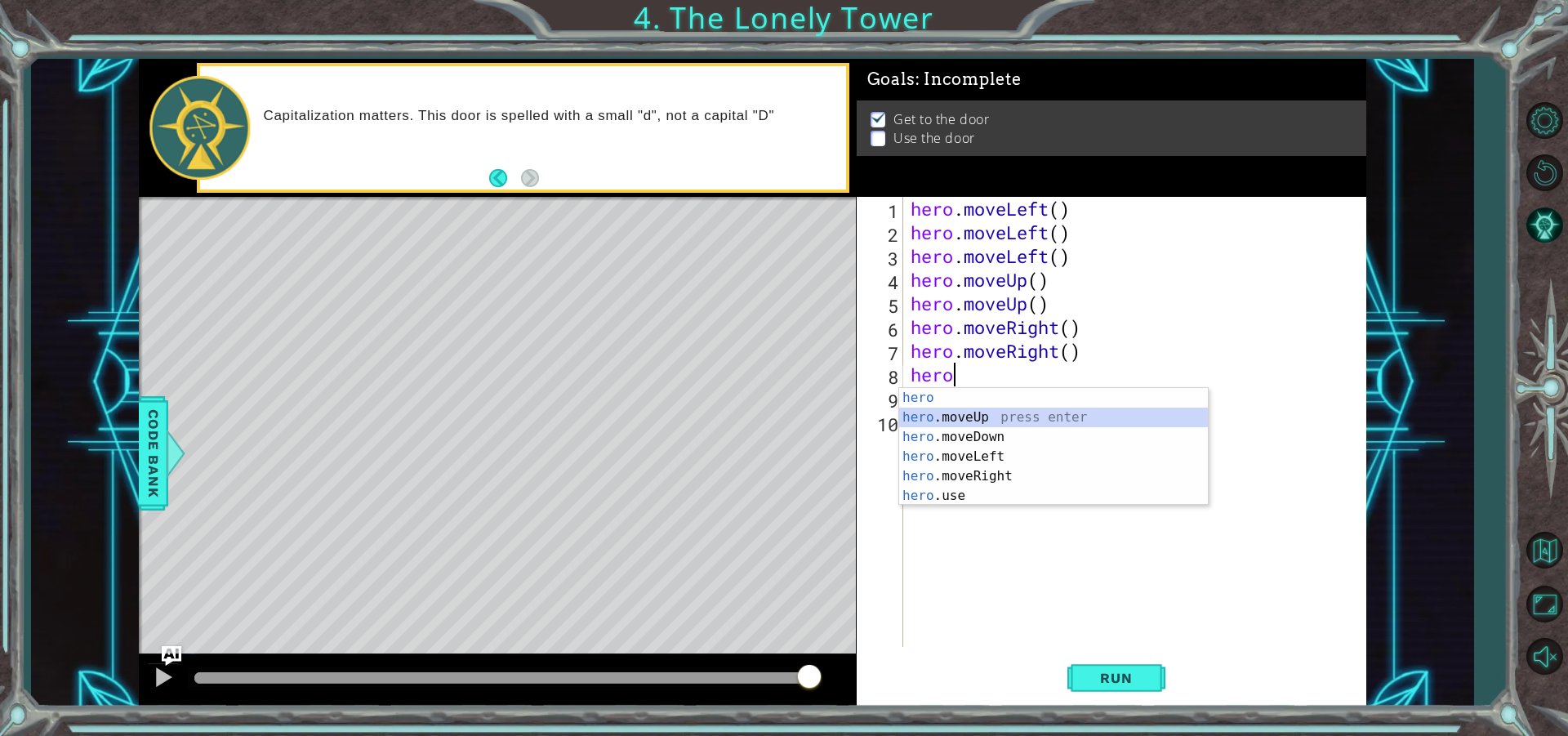
click at [1022, 414] on div "hero press enter hero .moveUp press enter hero .moveDown press enter hero .move…" at bounding box center [1053, 466] width 309 height 157
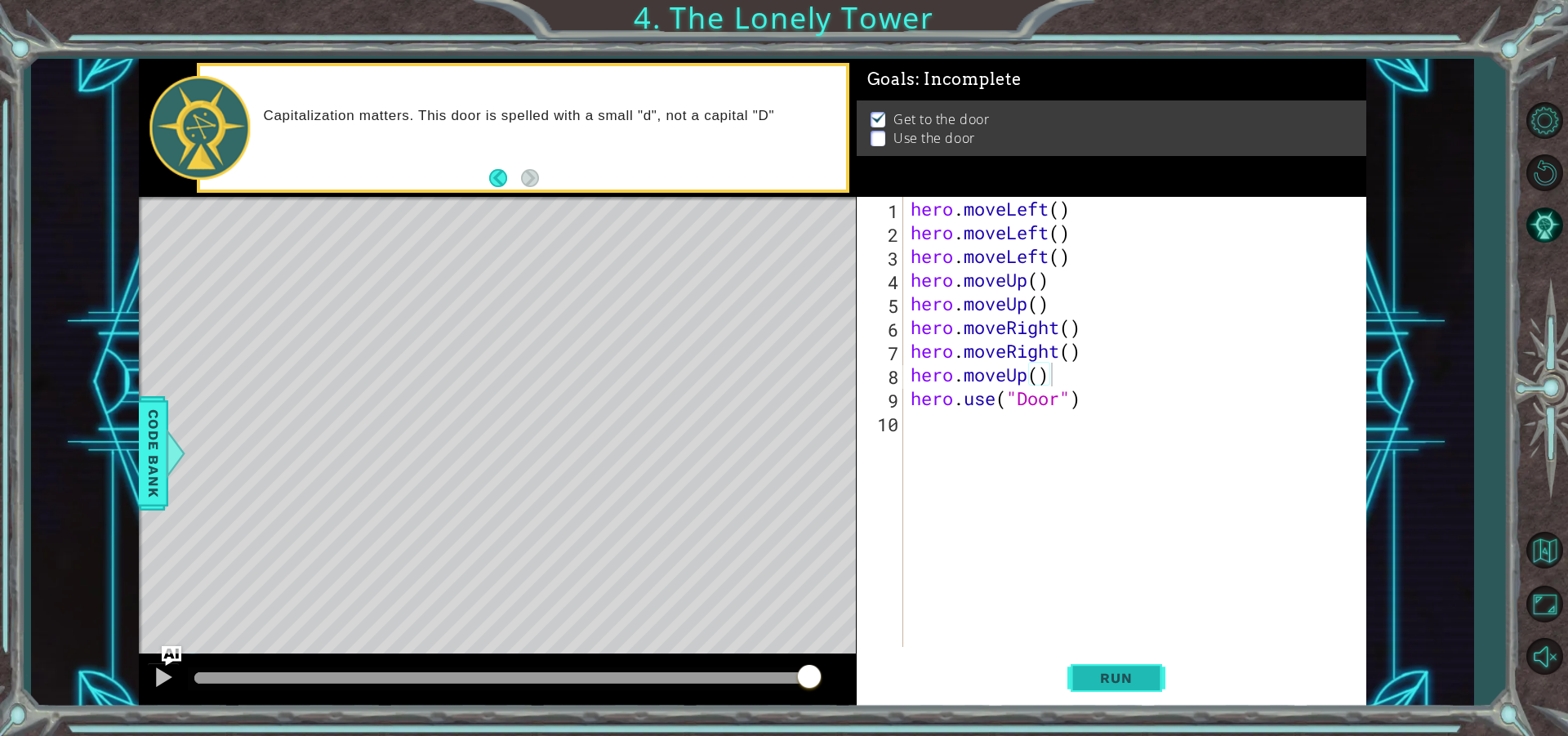
click at [1124, 668] on button "Run" at bounding box center [1116, 678] width 98 height 51
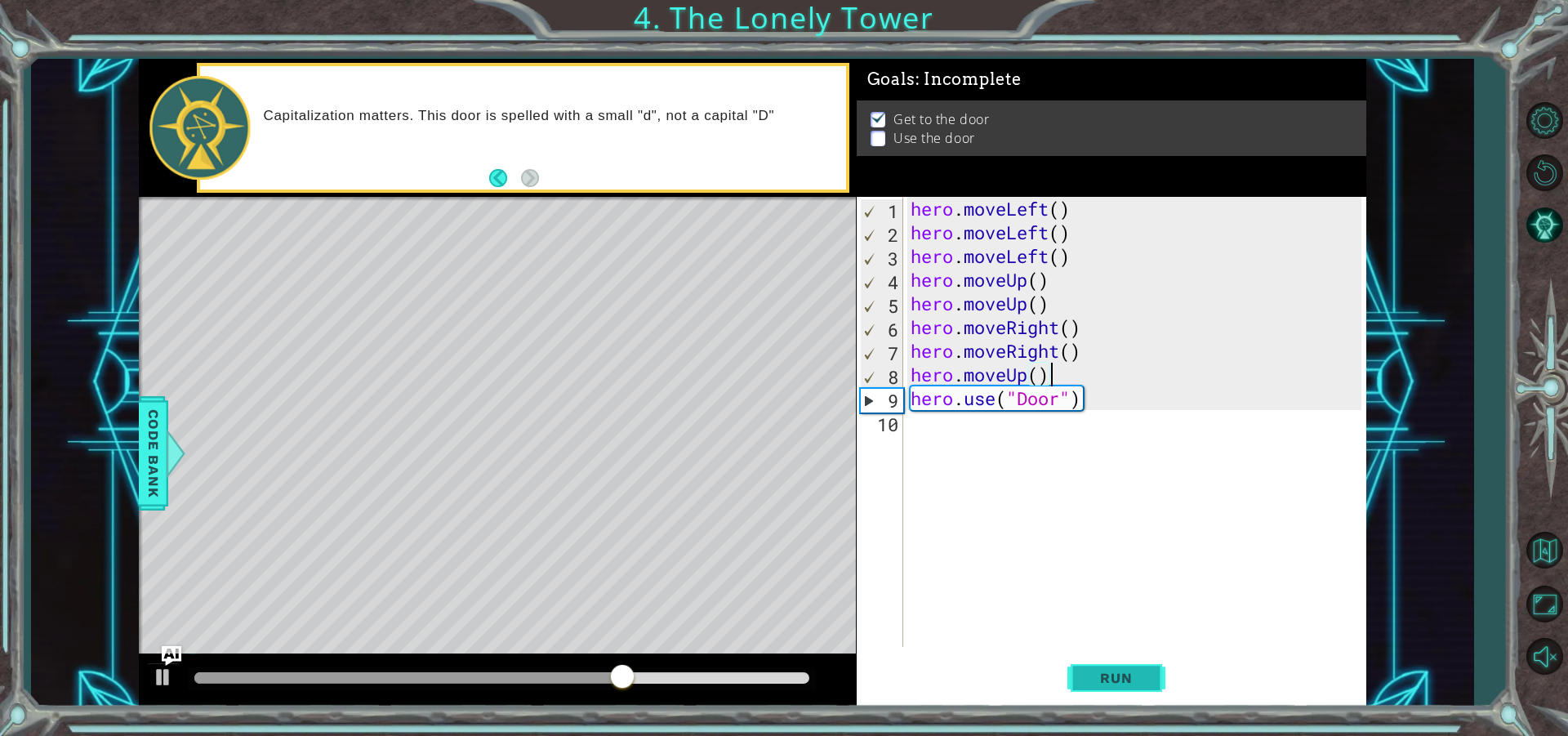
click at [1110, 680] on span "Run" at bounding box center [1116, 677] width 65 height 16
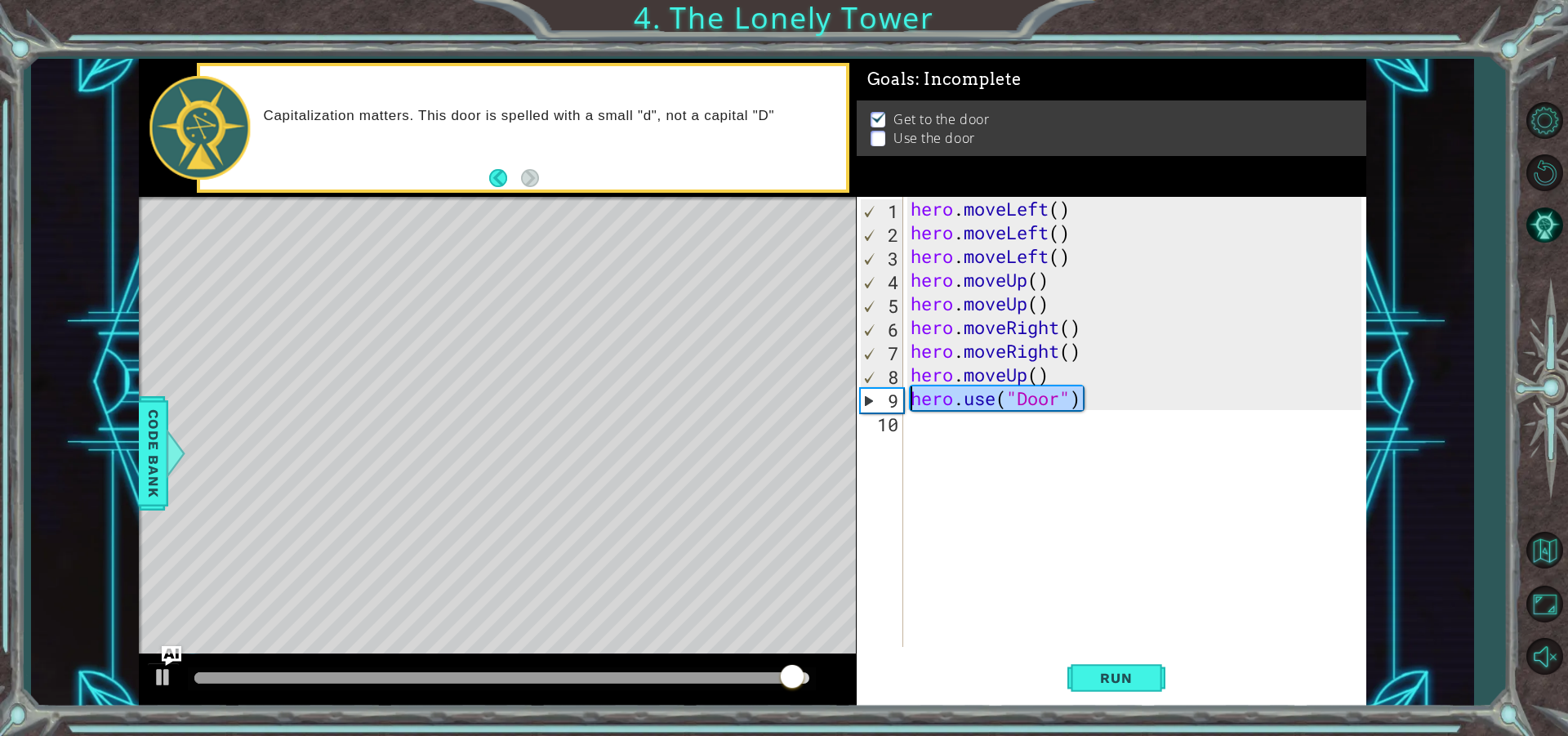
drag, startPoint x: 1126, startPoint y: 392, endPoint x: 828, endPoint y: 397, distance: 298.0
click at [828, 397] on div "1 ההההההההההההההההההההההההההההההההההההההההההההההההההההההההההההההההההההההההההההה…" at bounding box center [752, 382] width 1227 height 648
type textarea "hero.use("Door")"
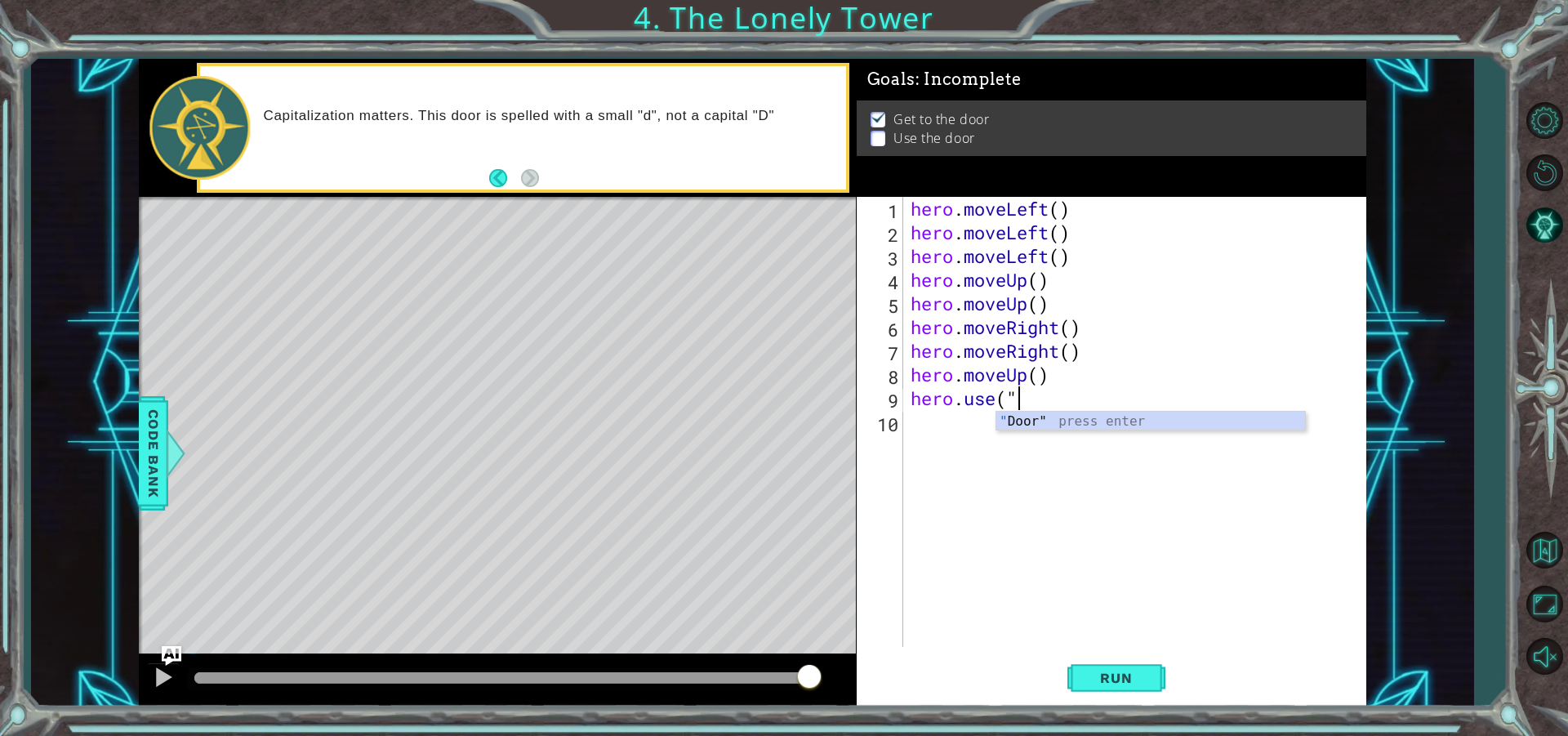
scroll to position [0, 4]
click at [1136, 421] on div "" Door" press enter" at bounding box center [1150, 441] width 309 height 59
click at [1128, 681] on span "Run" at bounding box center [1116, 677] width 65 height 16
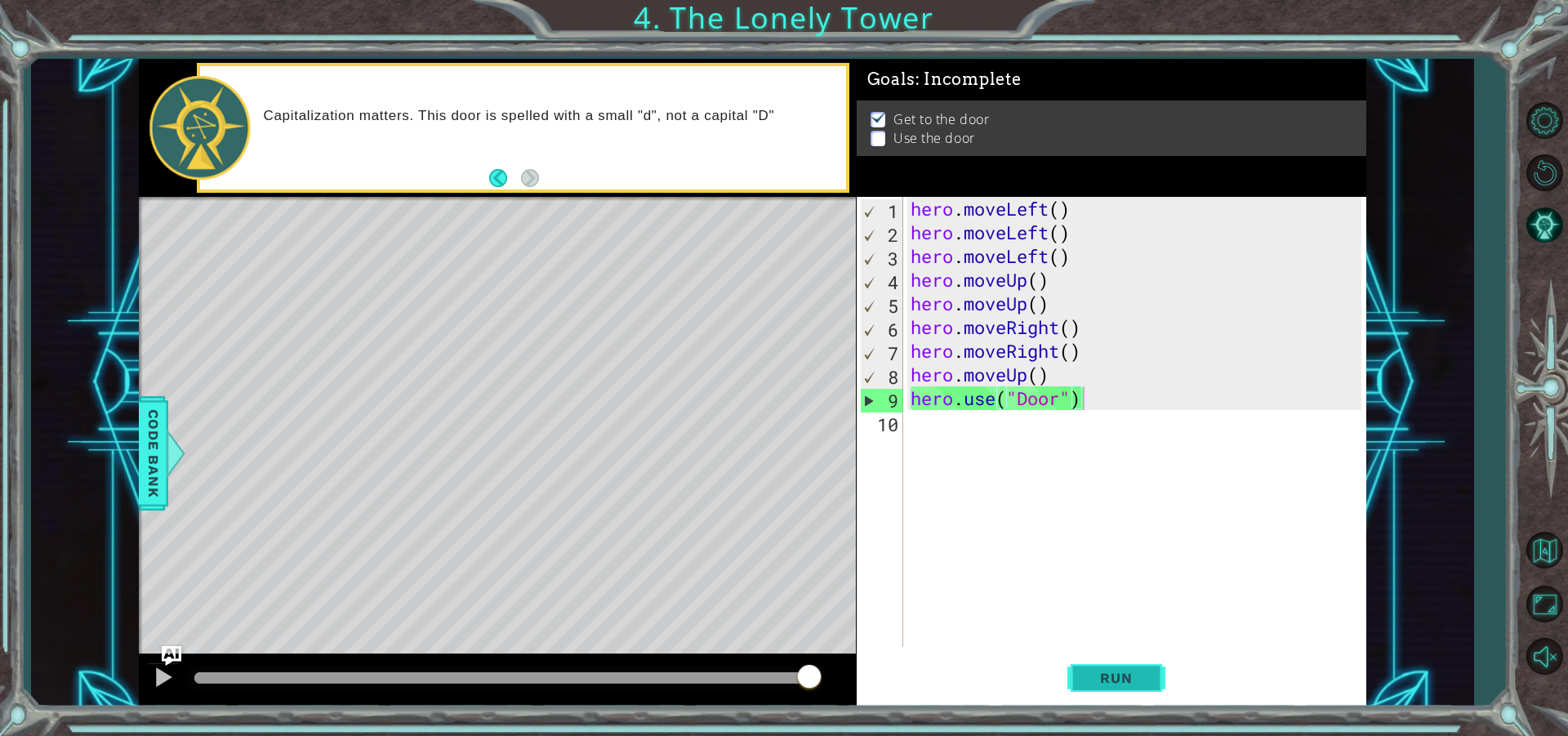
click at [1122, 675] on span "Run" at bounding box center [1116, 677] width 65 height 16
click at [1023, 395] on div "hero . moveLeft ( ) hero . moveLeft ( ) hero . moveLeft ( ) hero . moveUp ( ) h…" at bounding box center [1139, 445] width 463 height 498
click at [1028, 400] on div "hero . moveLeft ( ) hero . moveLeft ( ) hero . moveLeft ( ) hero . moveUp ( ) h…" at bounding box center [1139, 445] width 463 height 498
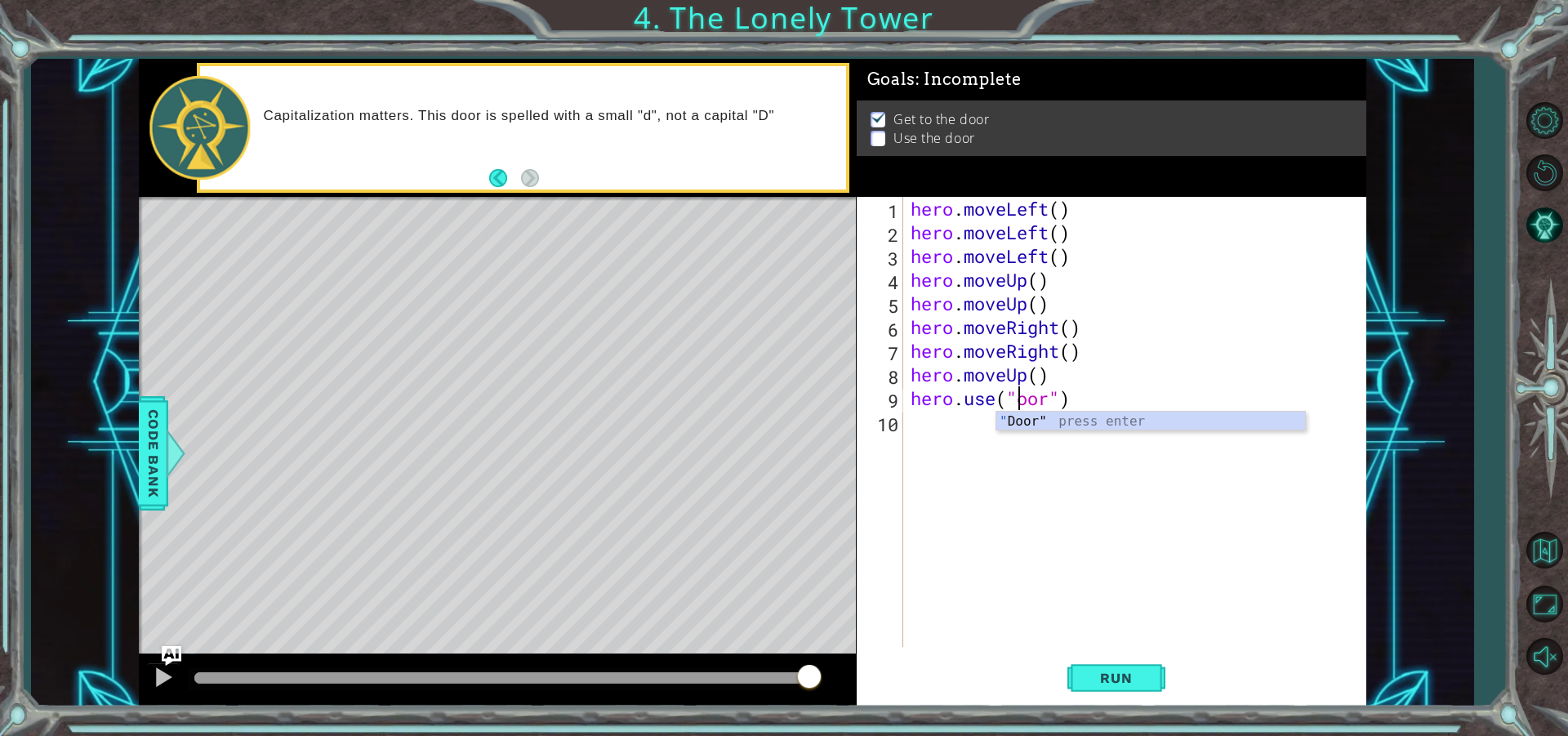
scroll to position [0, 5]
click at [1150, 678] on button "Run" at bounding box center [1116, 678] width 98 height 51
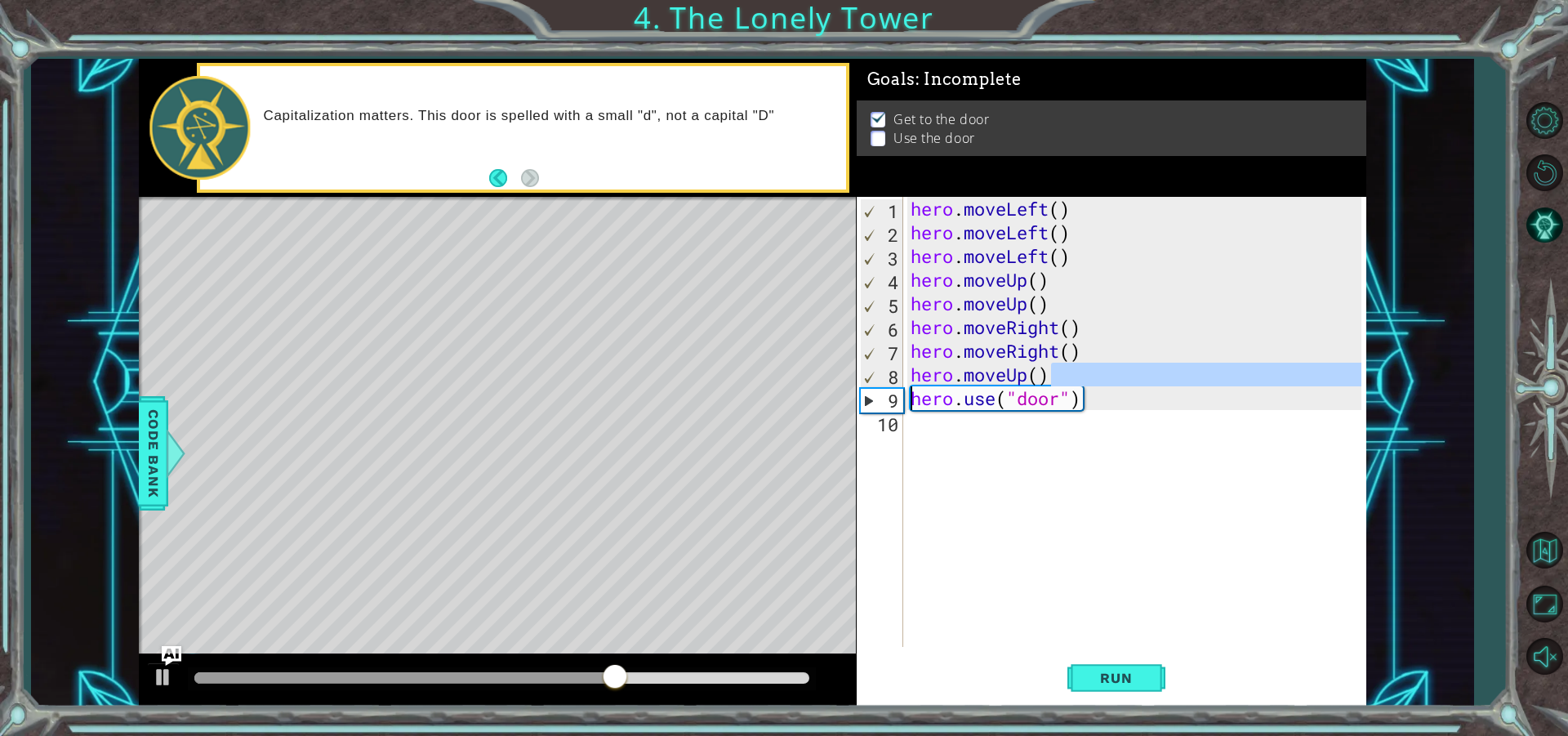
drag, startPoint x: 1077, startPoint y: 374, endPoint x: 666, endPoint y: 402, distance: 412.0
click at [674, 402] on div "1 ההההההההההההההההההההההההההההההההההההההההההההההההההההההההההההההההההההההההההההה…" at bounding box center [752, 382] width 1227 height 648
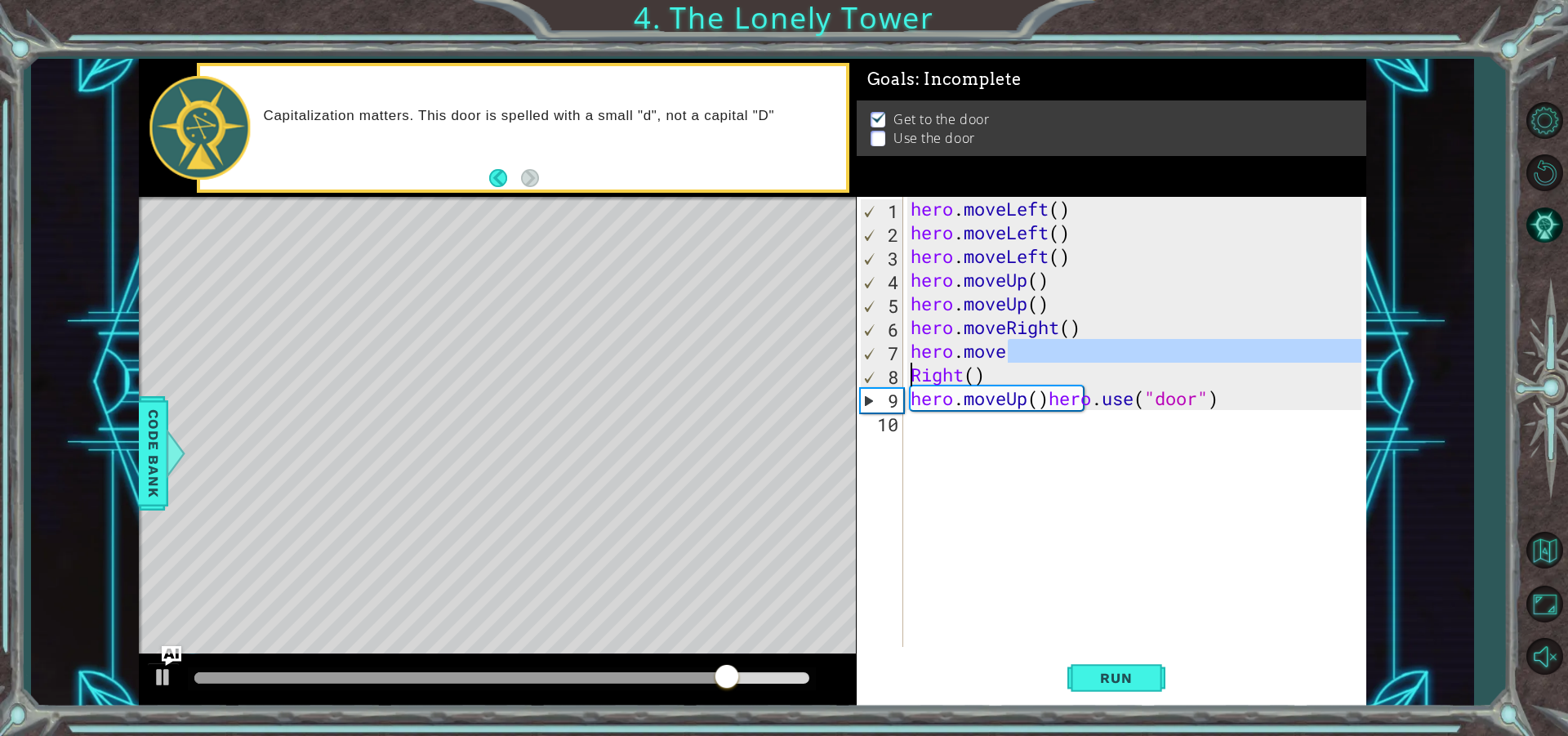
scroll to position [0, 3]
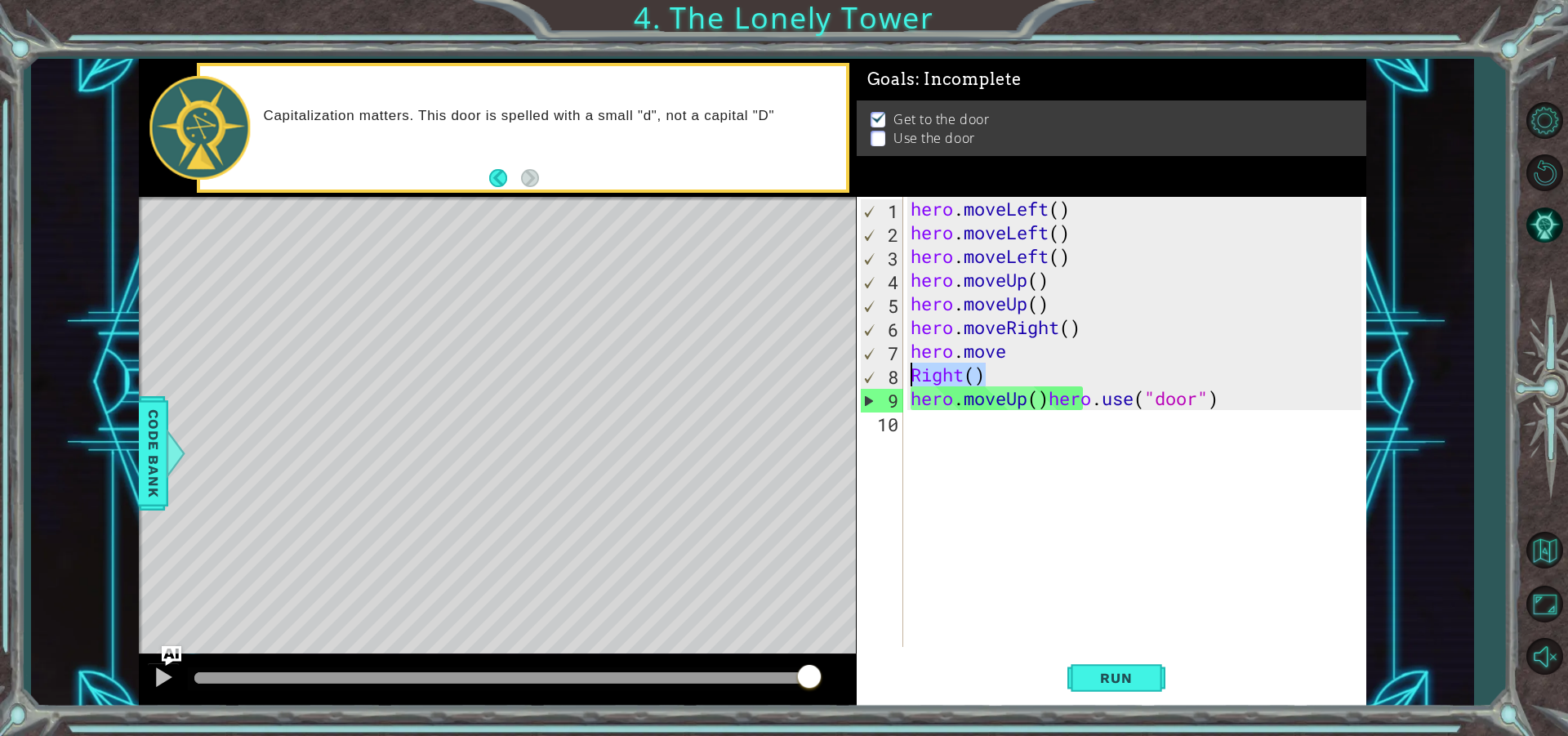
drag, startPoint x: 1013, startPoint y: 379, endPoint x: 892, endPoint y: 378, distance: 121.0
click at [892, 378] on div "hero.move Right() 1 2 3 4 5 6 7 8 9 10 hero . moveLeft ( ) hero . moveLeft ( ) …" at bounding box center [1108, 421] width 504 height 450
type textarea "Right()"
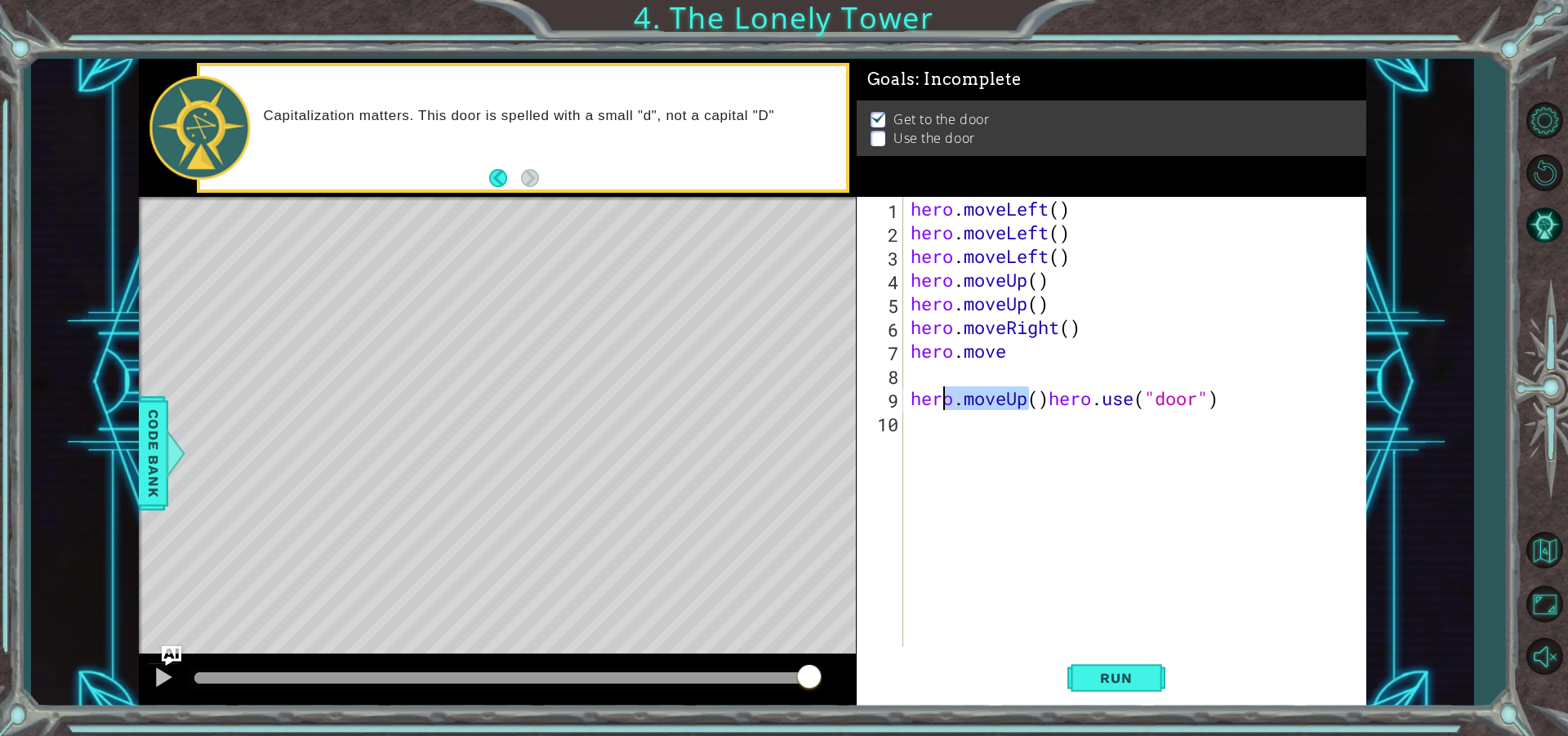
drag, startPoint x: 1026, startPoint y: 397, endPoint x: 948, endPoint y: 395, distance: 78.0
click at [948, 395] on div "hero . moveLeft ( ) hero . moveLeft ( ) hero . moveLeft ( ) hero . moveUp ( ) h…" at bounding box center [1139, 445] width 463 height 498
click at [1109, 684] on span "Run" at bounding box center [1116, 677] width 65 height 16
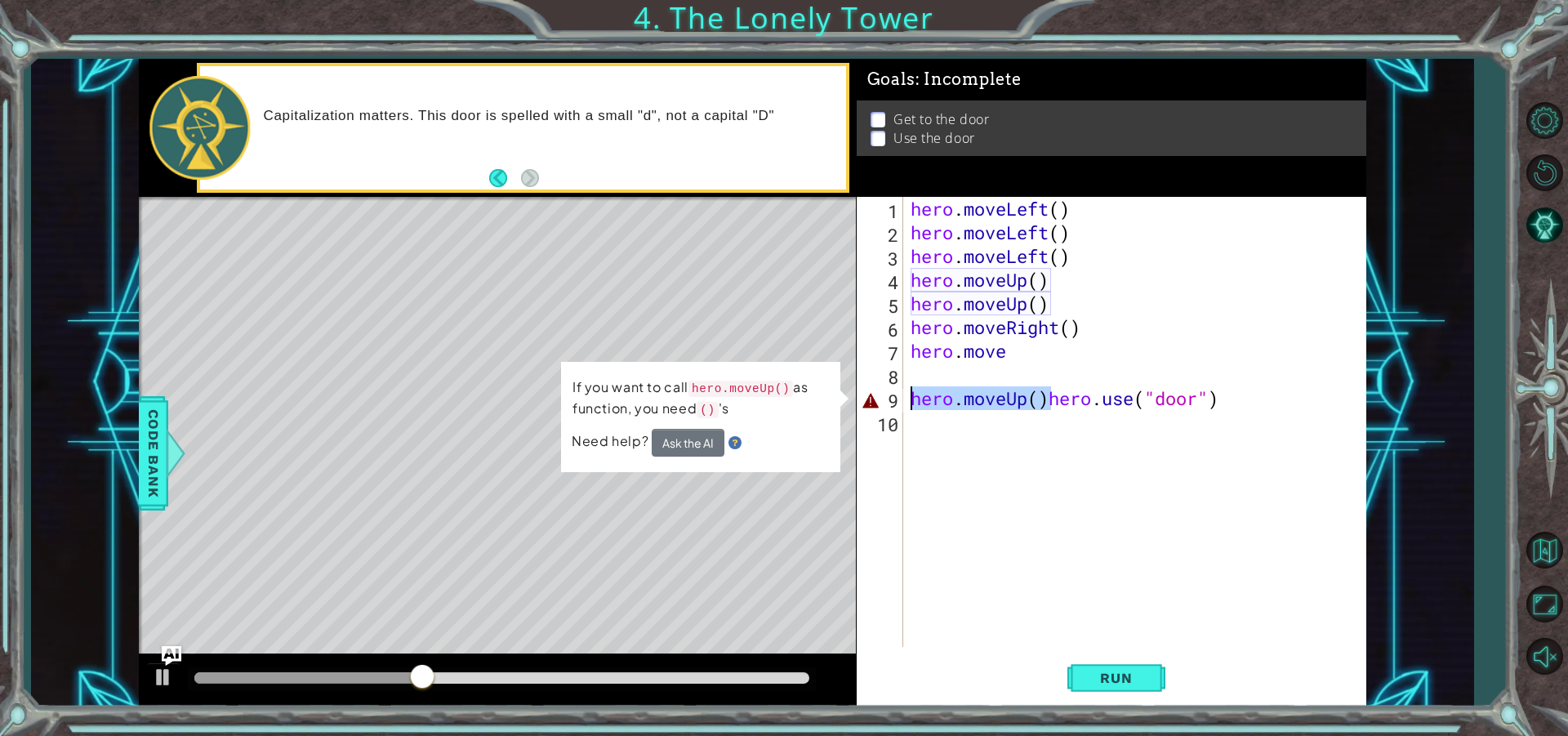
drag, startPoint x: 1047, startPoint y: 393, endPoint x: 897, endPoint y: 401, distance: 150.2
click at [897, 401] on div "hero.moveUp()hero.use("door") 1 2 3 4 5 6 7 8 9 10 hero . moveLeft ( ) hero . m…" at bounding box center [1108, 421] width 504 height 450
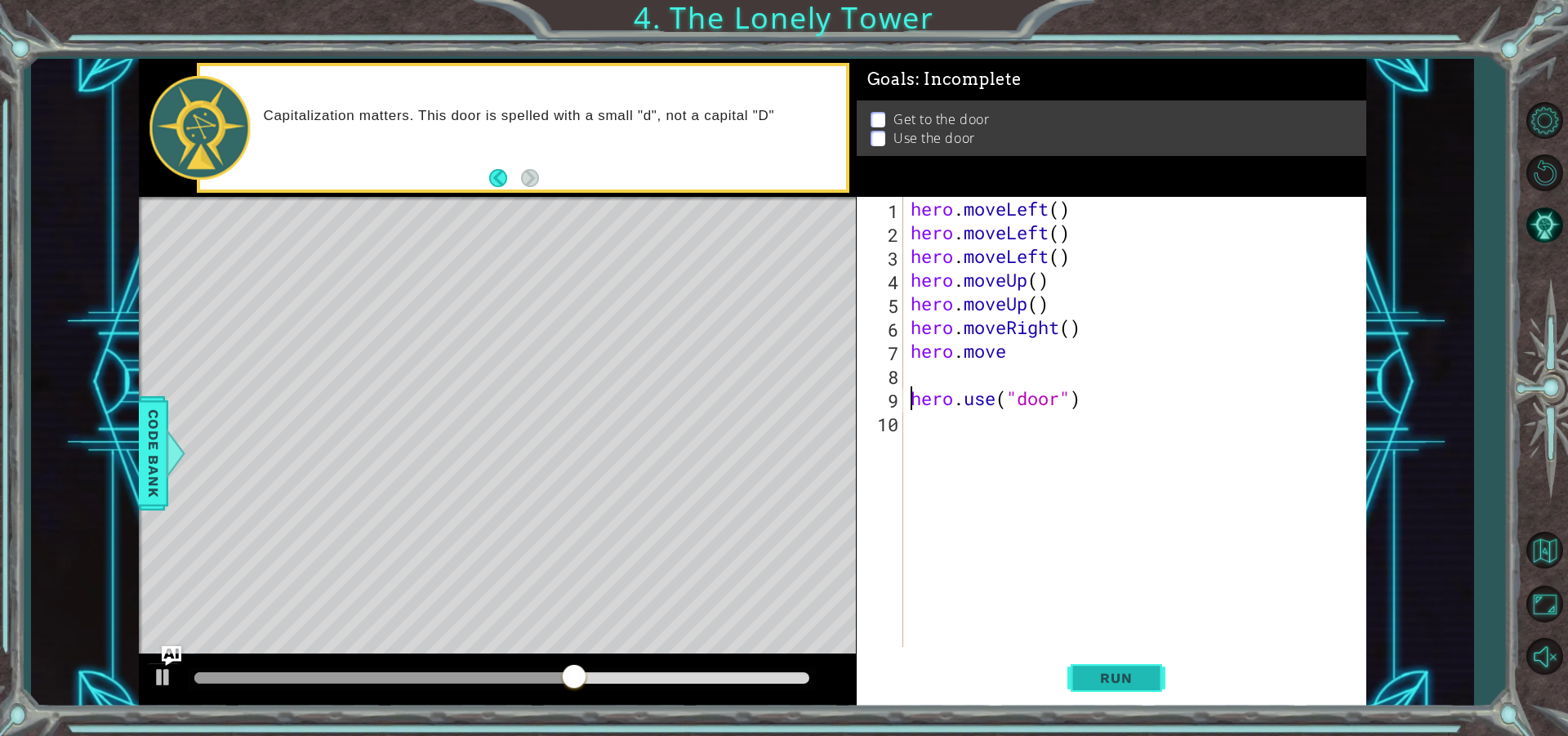
click at [1138, 673] on span "Run" at bounding box center [1116, 677] width 65 height 16
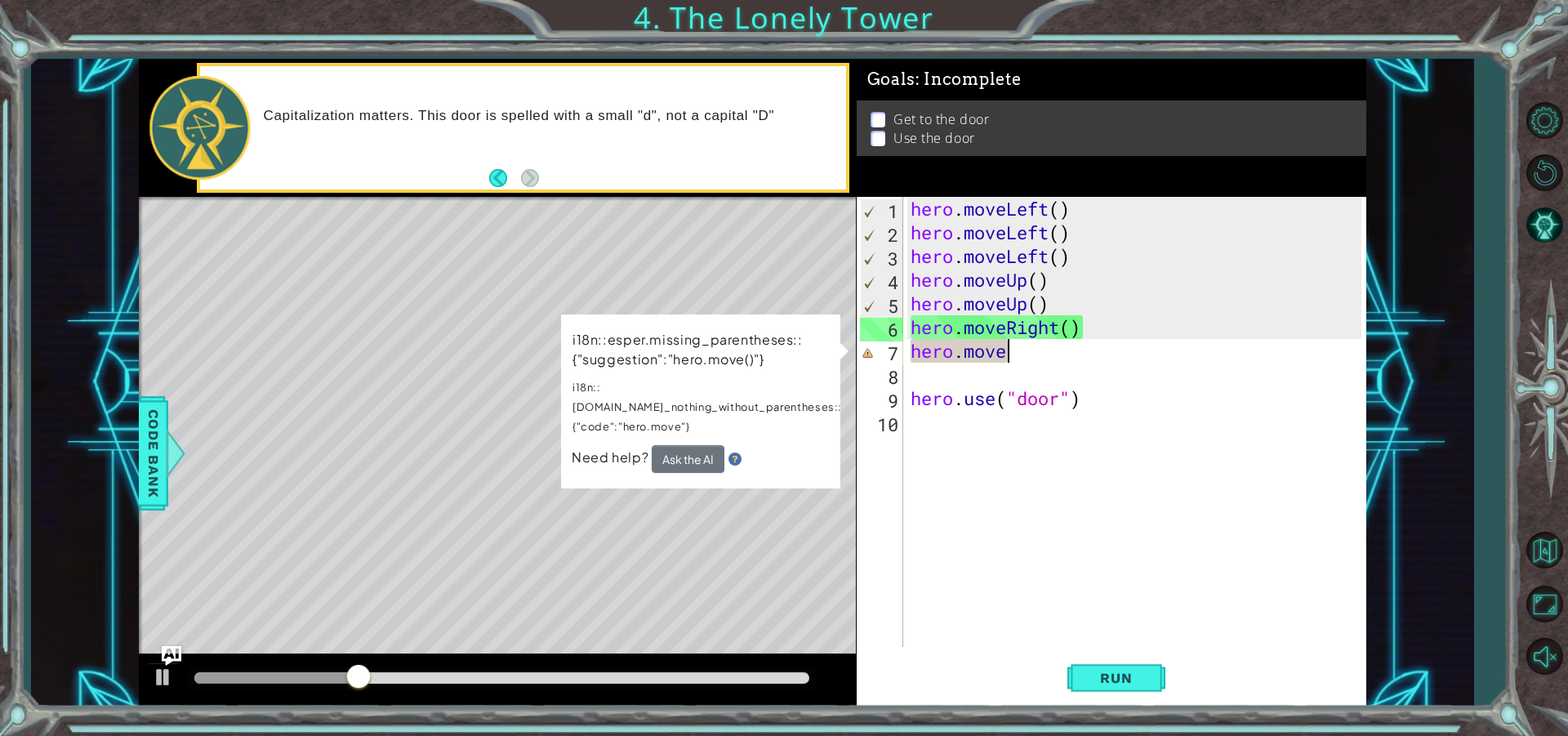
click at [1036, 348] on div "hero . moveLeft ( ) hero . moveLeft ( ) hero . moveLeft ( ) hero . moveUp ( ) h…" at bounding box center [1139, 445] width 463 height 498
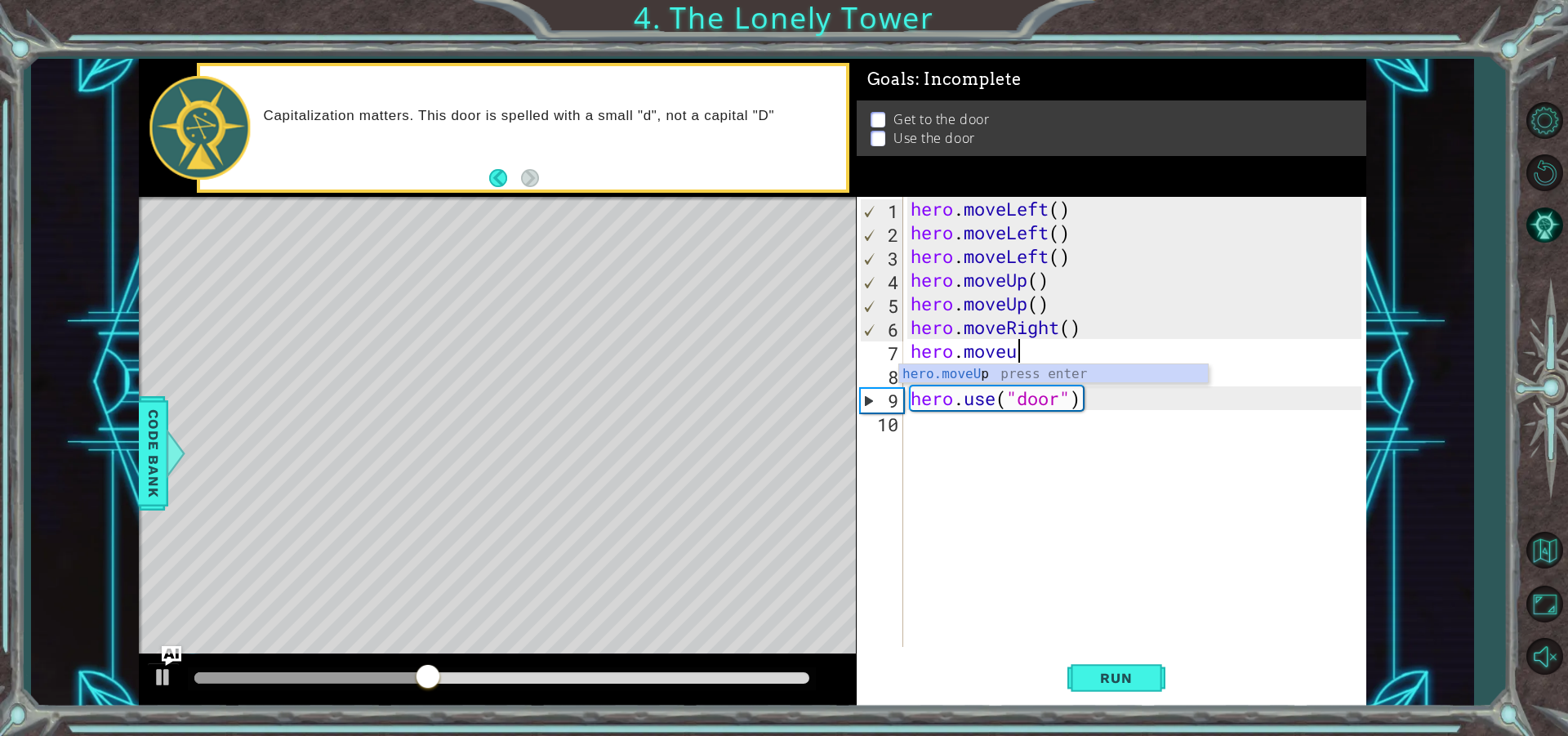
scroll to position [0, 4]
click at [1069, 327] on div "hero . moveLeft ( ) hero . moveLeft ( ) hero . moveLeft ( ) hero . moveUp ( ) h…" at bounding box center [1139, 445] width 463 height 498
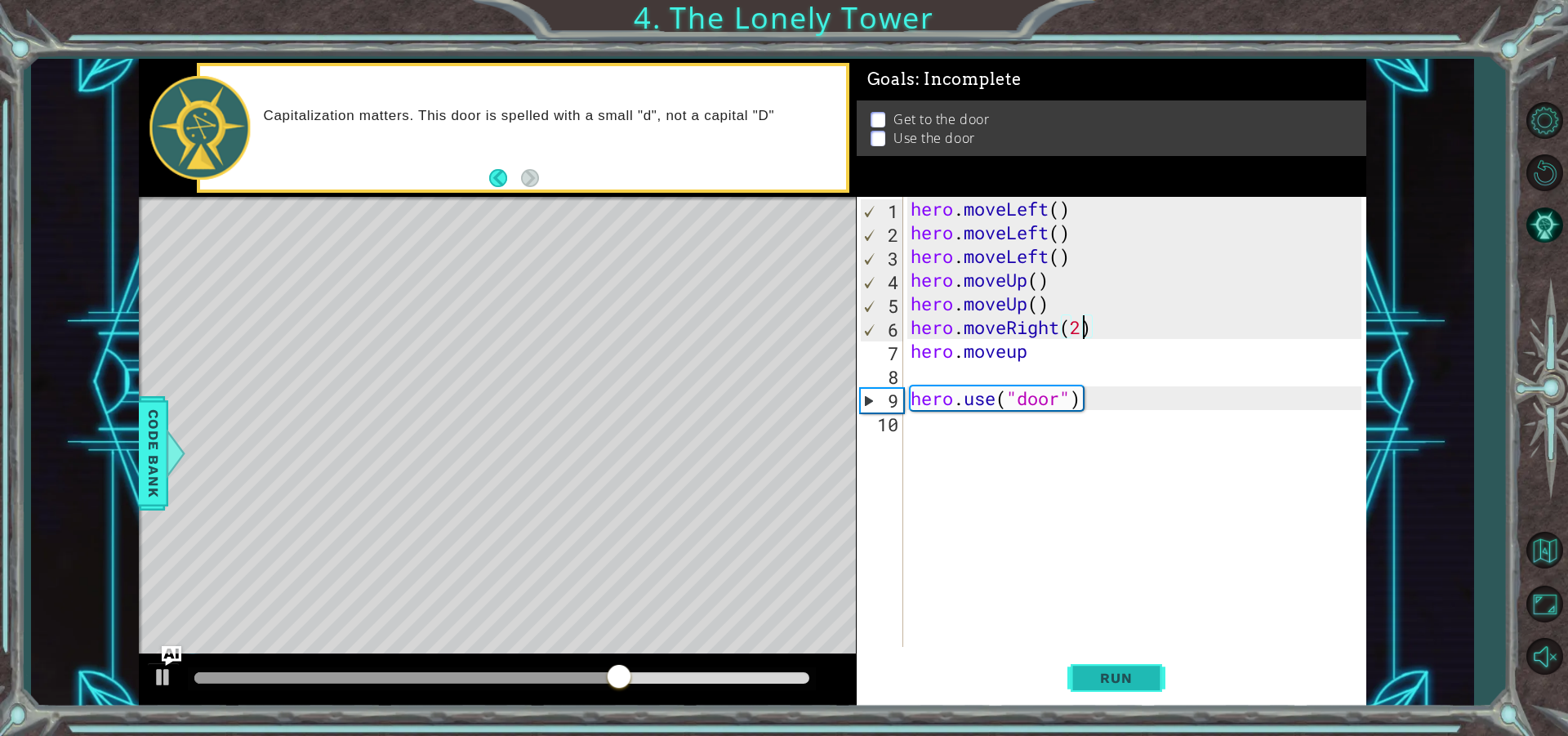
type textarea "hero.moveRight(2)"
click at [1107, 682] on span "Run" at bounding box center [1116, 677] width 65 height 16
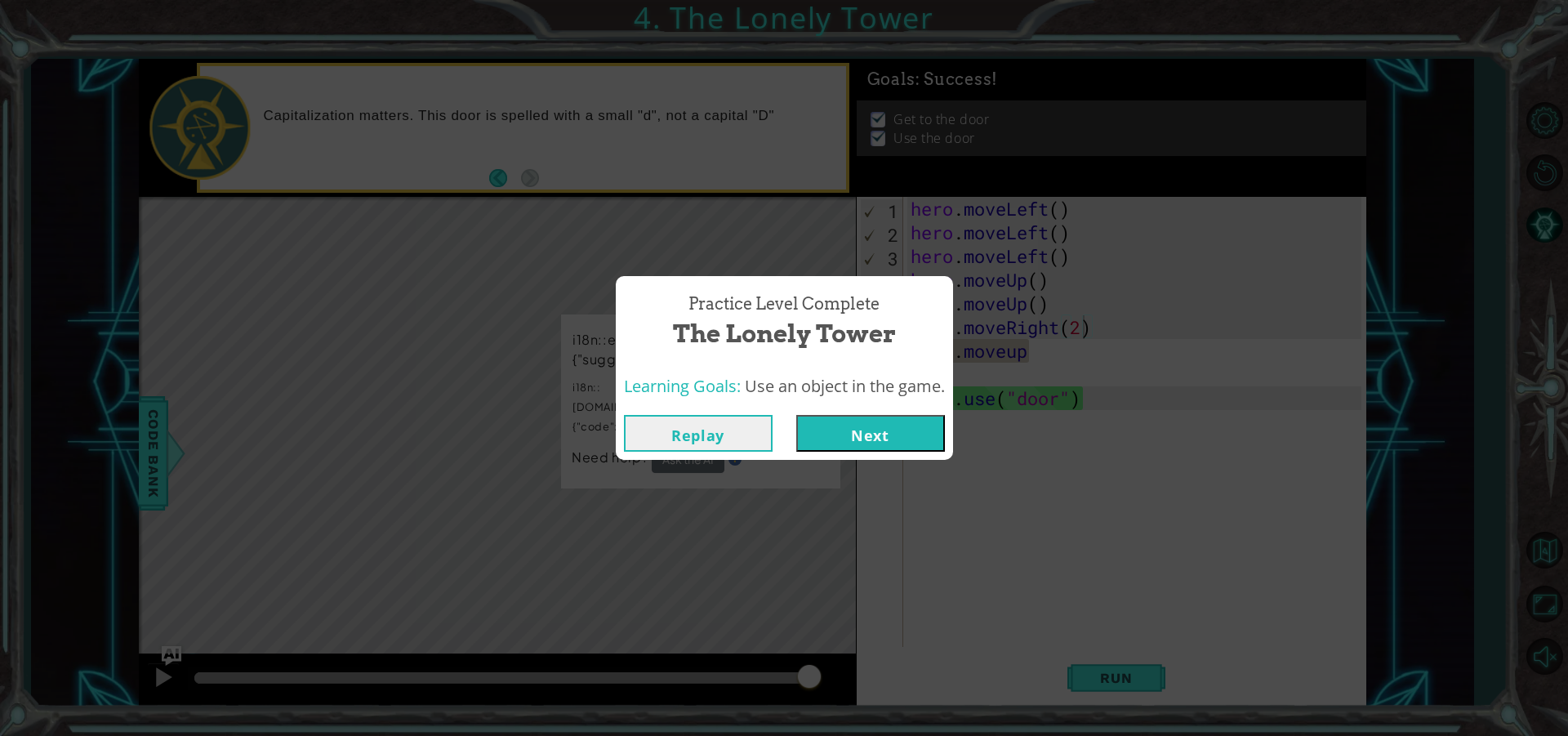
click at [895, 428] on button "Next" at bounding box center [870, 433] width 149 height 37
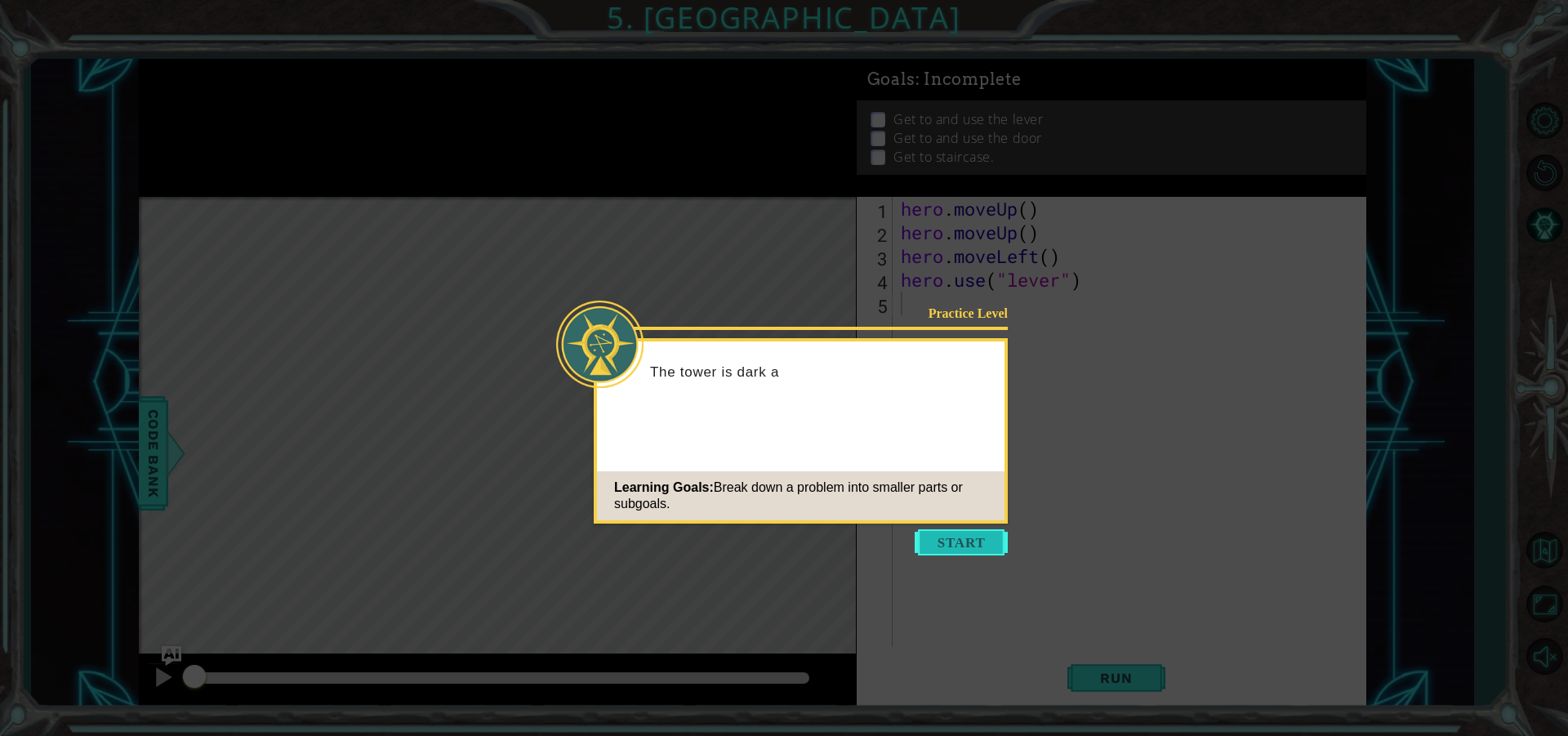
click at [943, 537] on button "Start" at bounding box center [960, 542] width 93 height 26
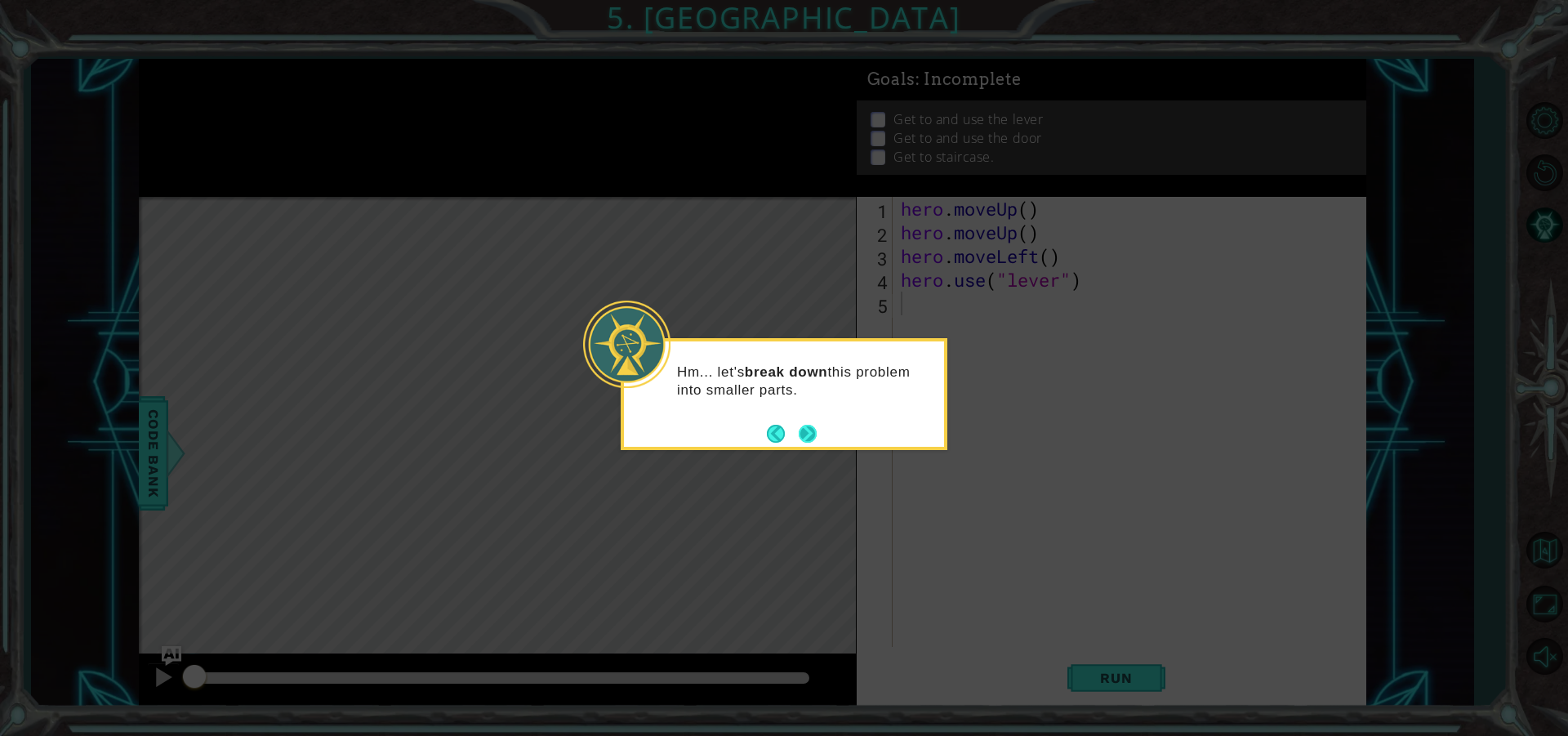
click at [809, 431] on button "Next" at bounding box center [807, 433] width 20 height 20
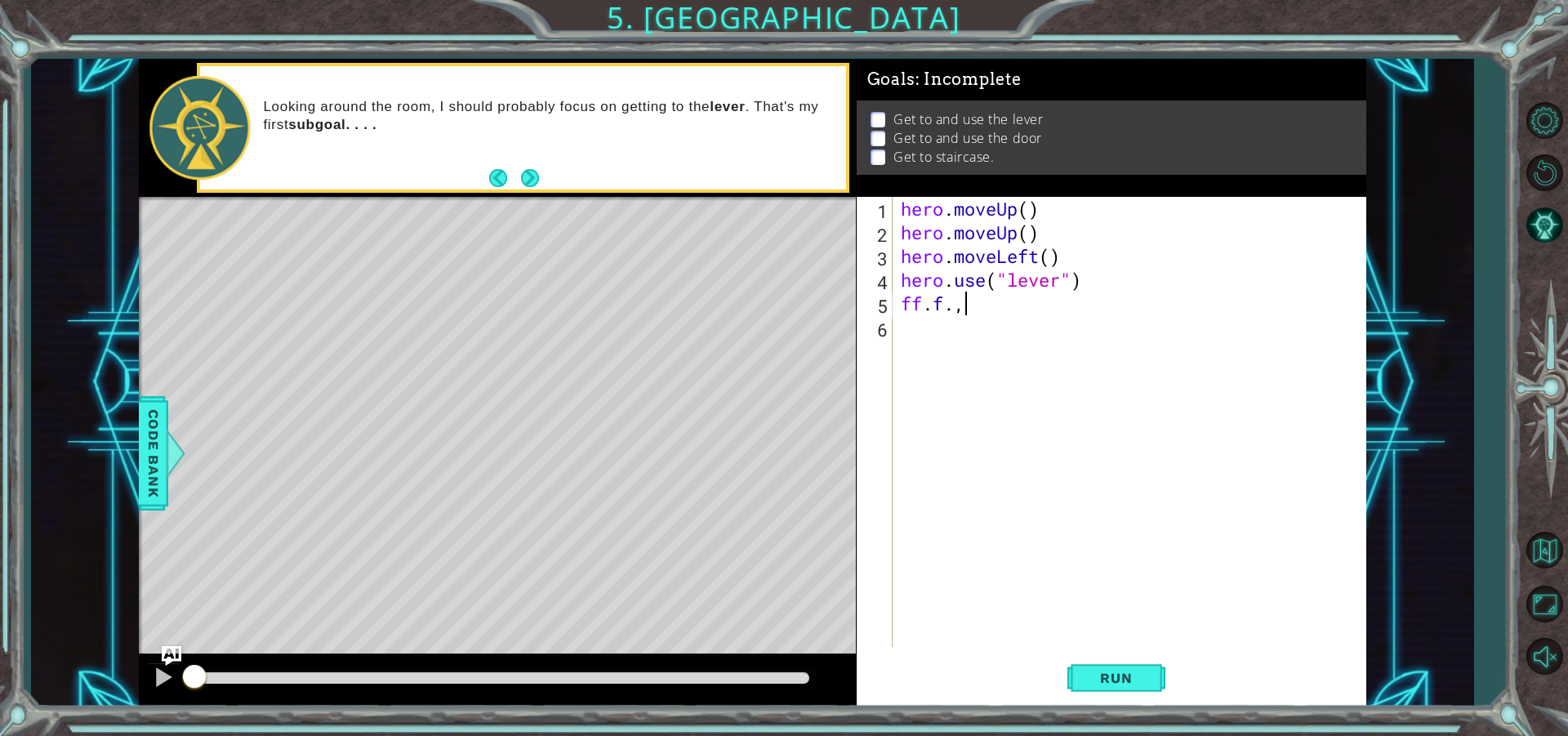
type textarea "f"
type textarea "hero.use("lever")"
click at [1027, 210] on div "hero . moveUp ( ) hero . moveUp ( ) hero . moveLeft ( ) hero . use ( "lever" )" at bounding box center [1133, 445] width 472 height 498
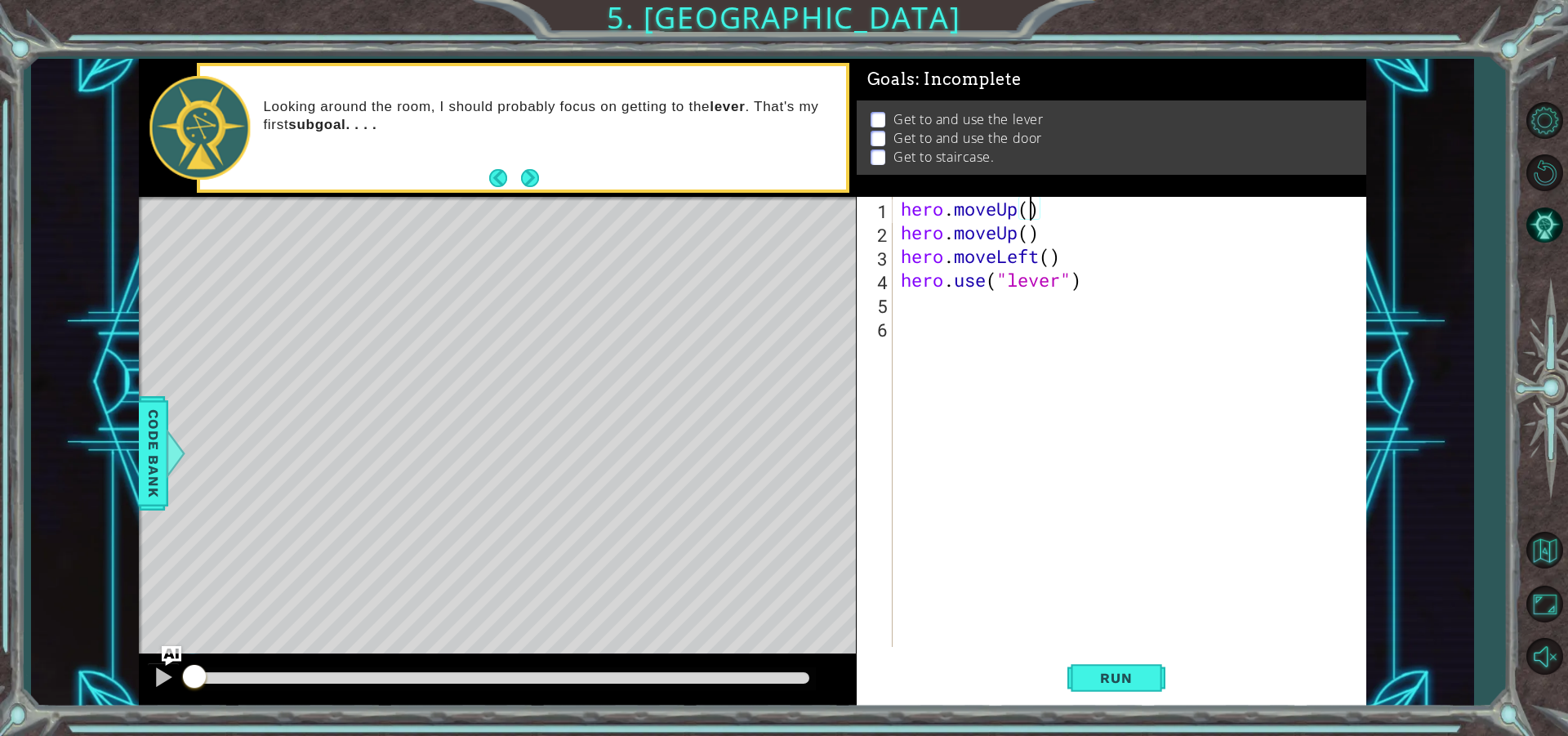
scroll to position [0, 6]
click at [1030, 235] on div "hero . moveUp ( 2 ) hero . moveUp ( ) hero . moveLeft ( ) hero . use ( "lever" )" at bounding box center [1133, 445] width 472 height 498
click at [1029, 214] on div "hero . moveUp ( 2 ) hero . moveUp ( ) hero . moveLeft ( ) hero . use ( "lever" )" at bounding box center [1133, 445] width 472 height 498
click at [1044, 212] on div "hero . moveUp ( 2 ) hero . moveUp ( ) hero . moveLeft ( ) hero . use ( "lever" )" at bounding box center [1133, 445] width 472 height 498
type textarea "hero.moveUp()"
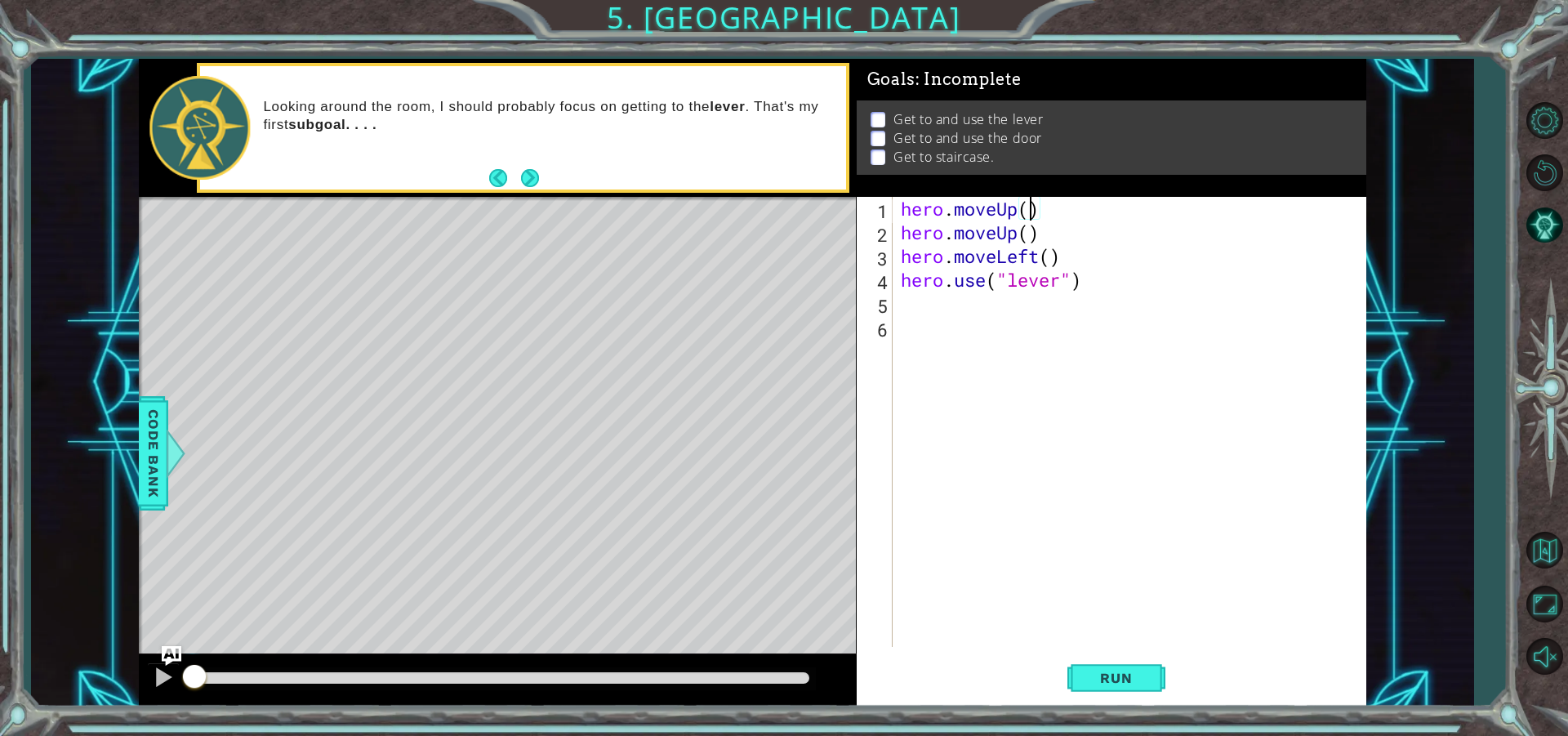
click at [991, 336] on div "hero . moveUp ( ) hero . moveUp ( ) hero . moveLeft ( ) hero . use ( "lever" )" at bounding box center [1133, 445] width 472 height 498
click at [1029, 311] on div "hero . moveUp ( ) hero . moveUp ( ) hero . moveLeft ( ) hero . use ( "lever" )" at bounding box center [1133, 445] width 472 height 498
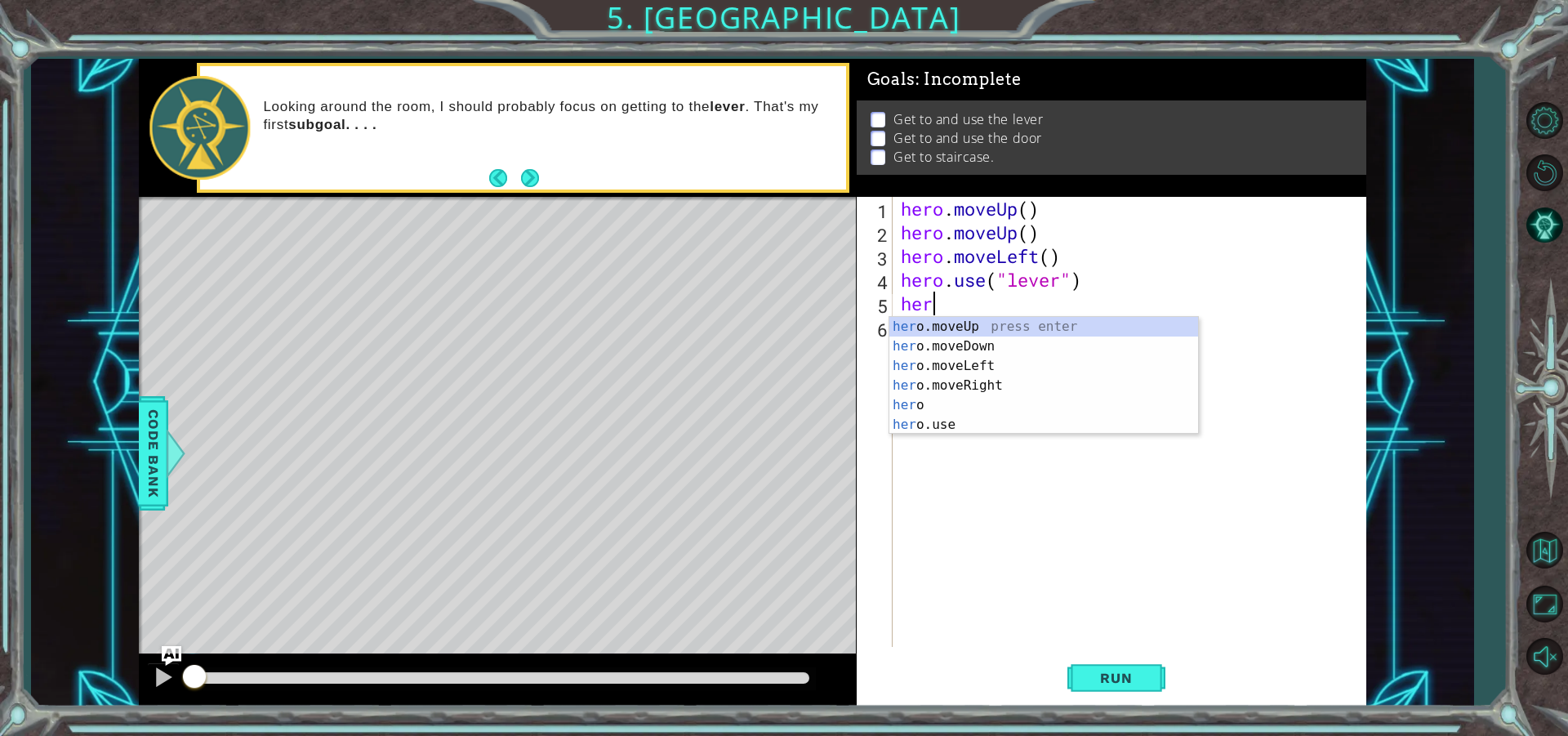
type textarea "hero"
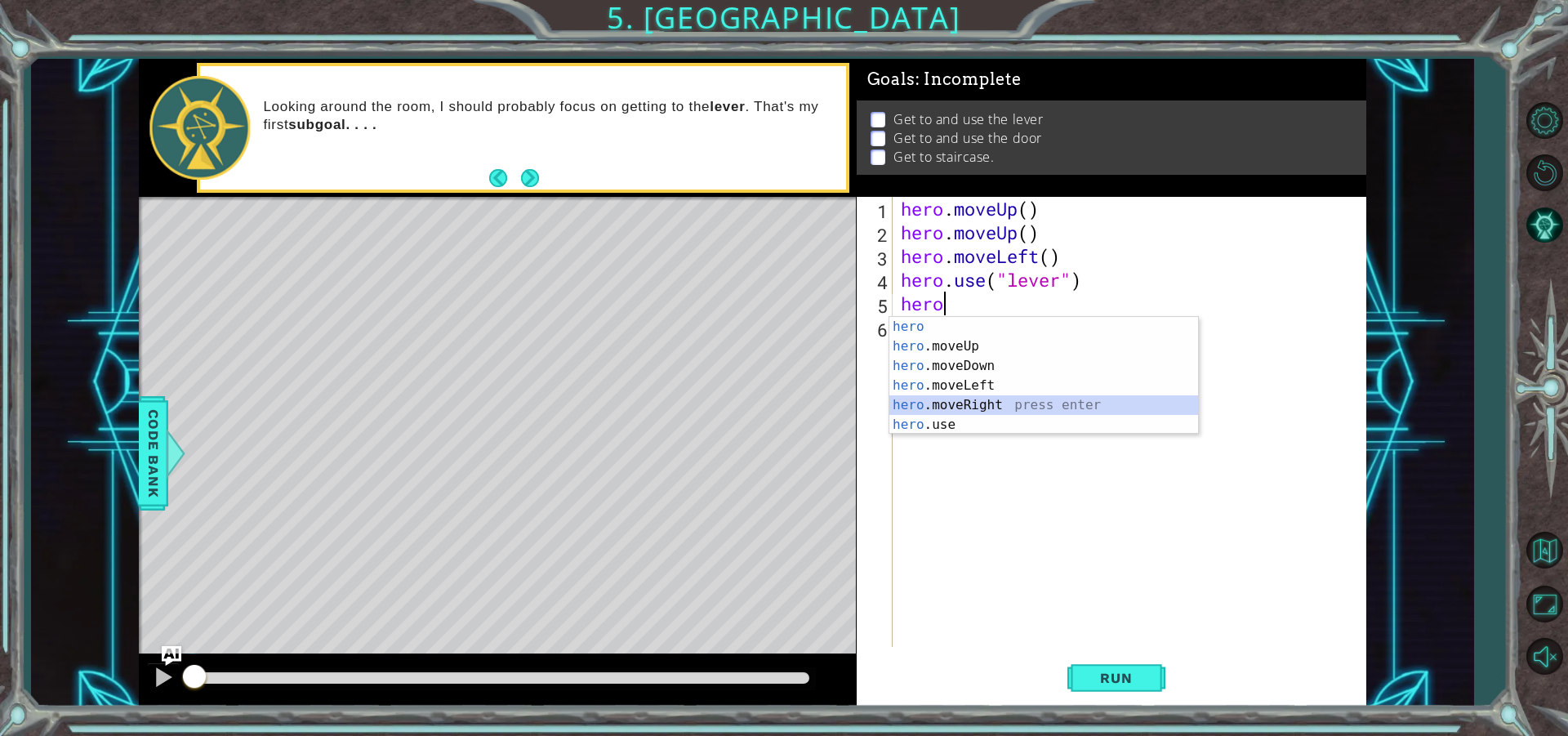
click at [1094, 411] on div "hero press enter hero .moveUp press enter hero .moveDown press enter hero .move…" at bounding box center [1043, 396] width 309 height 157
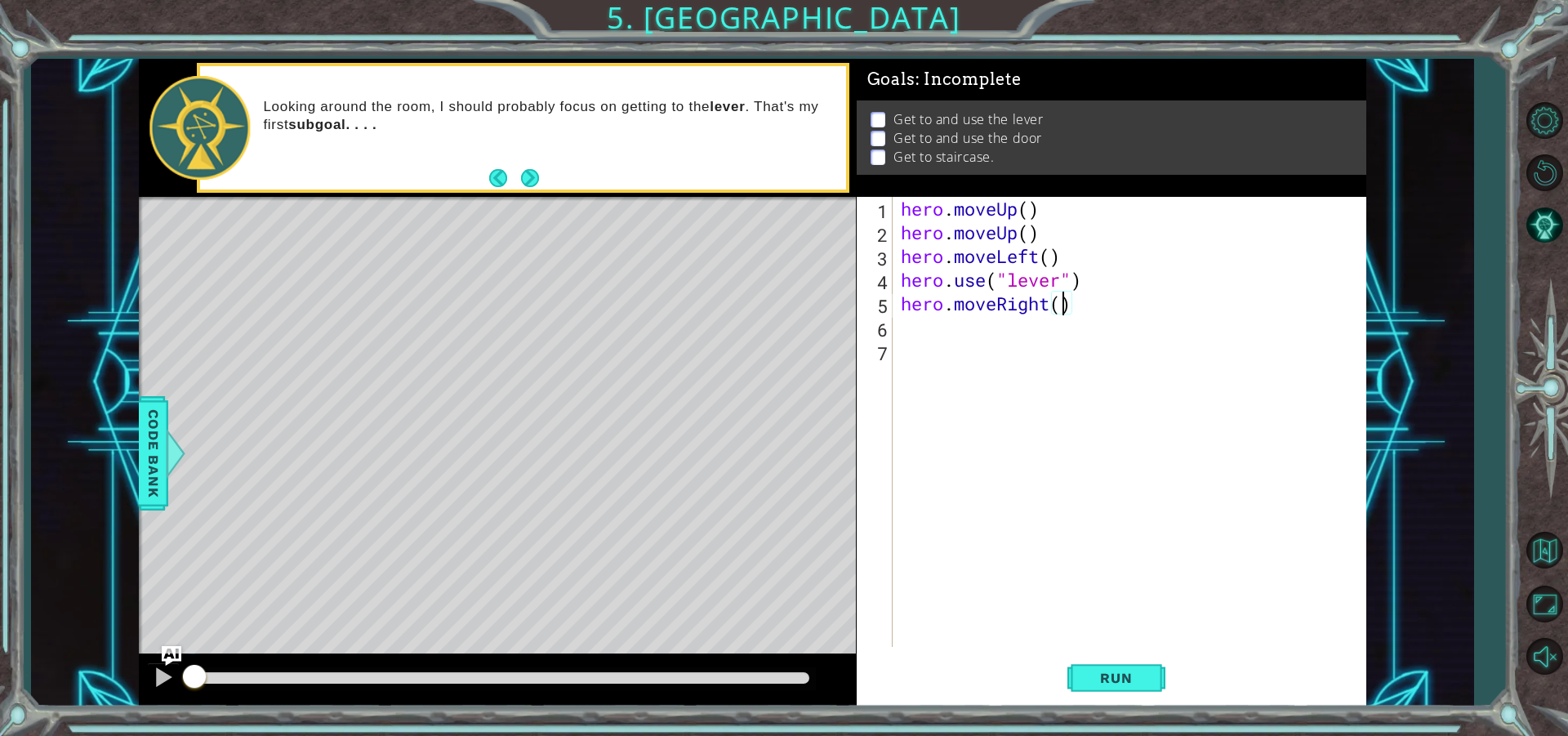
click at [1062, 301] on div "hero . moveUp ( ) hero . moveUp ( ) hero . moveLeft ( ) hero . use ( "lever" ) …" at bounding box center [1133, 445] width 472 height 498
type textarea "hero.moveRight(3)"
click at [997, 327] on div "hero . moveUp ( ) hero . moveUp ( ) hero . moveLeft ( ) hero . use ( "lever" ) …" at bounding box center [1133, 445] width 472 height 498
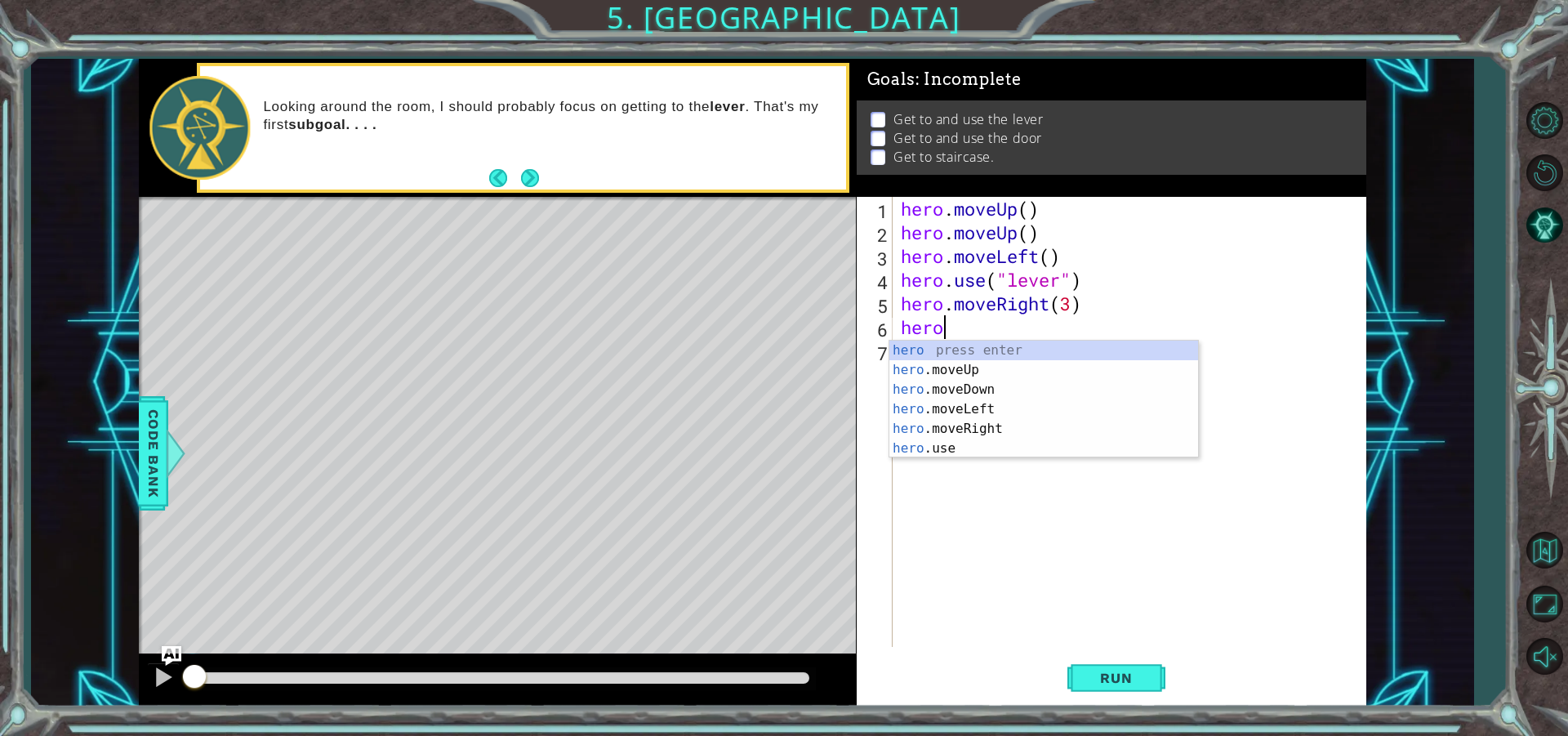
scroll to position [0, 1]
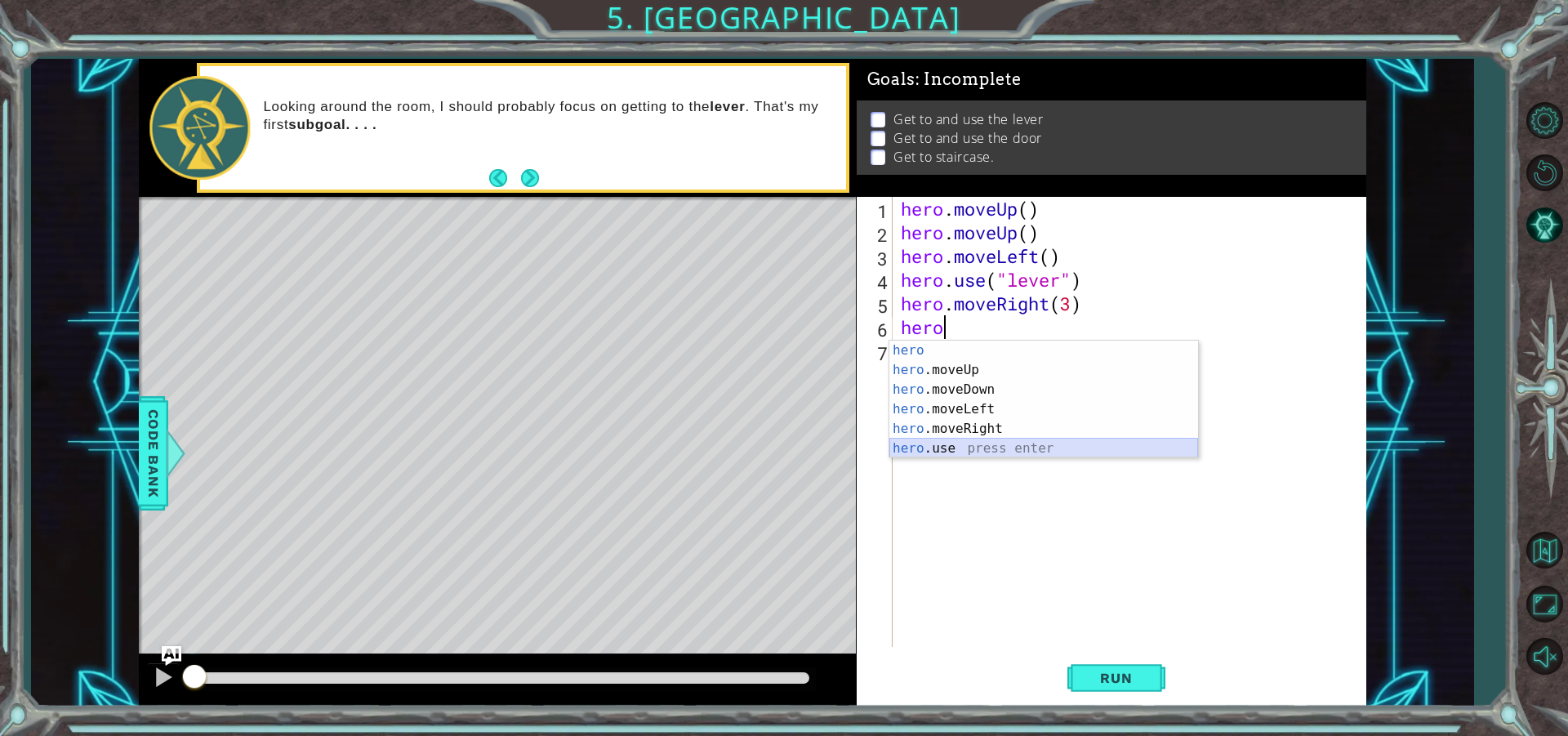
click at [1026, 454] on div "hero press enter hero .moveUp press enter hero .moveDown press enter hero .move…" at bounding box center [1043, 419] width 309 height 157
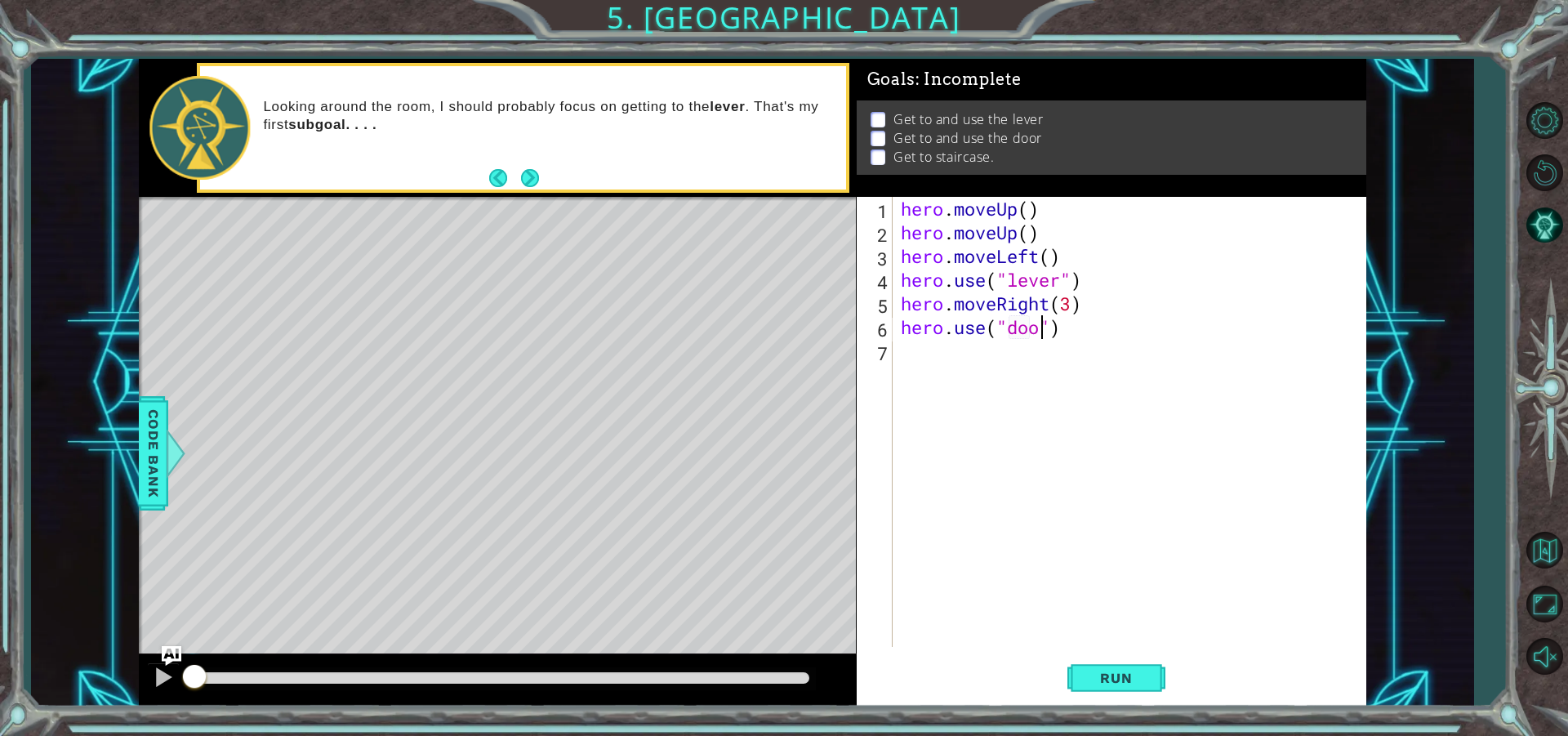
type textarea "hero.use("door")"
click at [966, 357] on div "hero . moveUp ( ) hero . moveUp ( ) hero . moveLeft ( ) hero . use ( "lever" ) …" at bounding box center [1133, 445] width 472 height 498
type textarea "h"
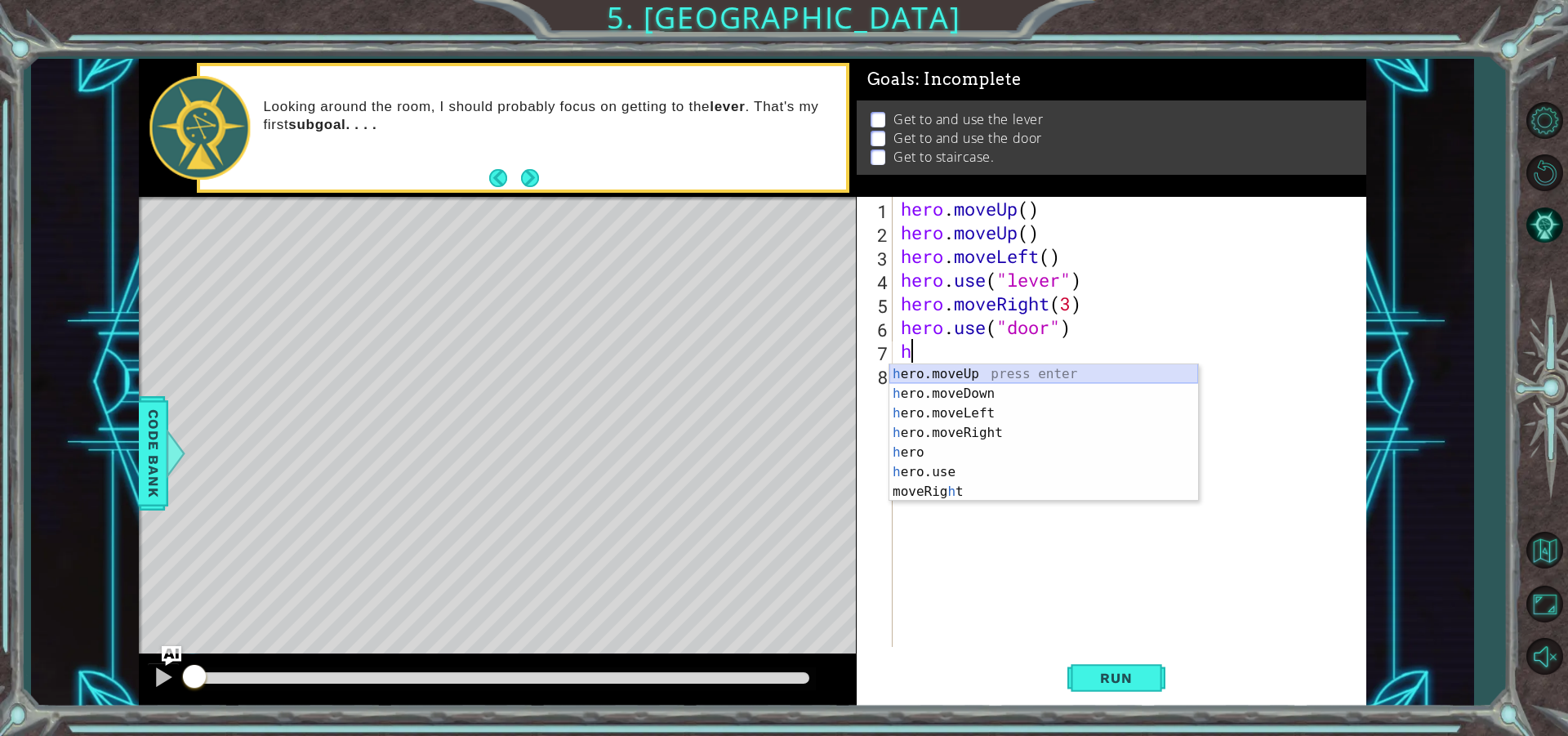
click at [977, 372] on div "h ero.moveUp press enter h ero.moveDown press enter h ero.moveLeft press enter …" at bounding box center [1043, 452] width 309 height 176
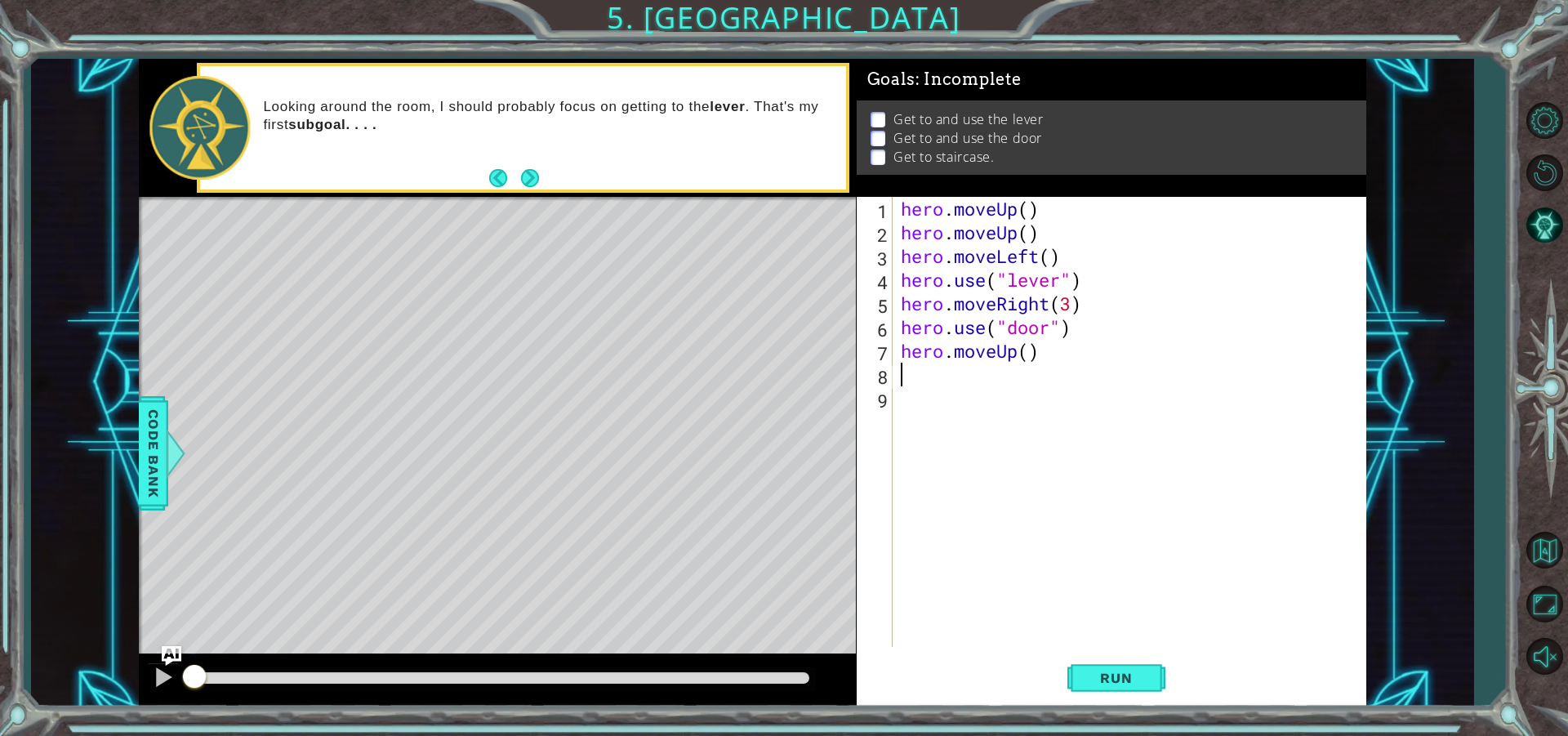
click at [1025, 346] on div "hero . moveUp ( ) hero . moveUp ( ) hero . moveLeft ( ) hero . use ( "lever" ) …" at bounding box center [1133, 445] width 472 height 498
type textarea "hero.moveUp(2)"
click at [991, 384] on div "hero . moveUp ( ) hero . moveUp ( ) hero . moveLeft ( ) hero . use ( "lever" ) …" at bounding box center [1133, 445] width 472 height 498
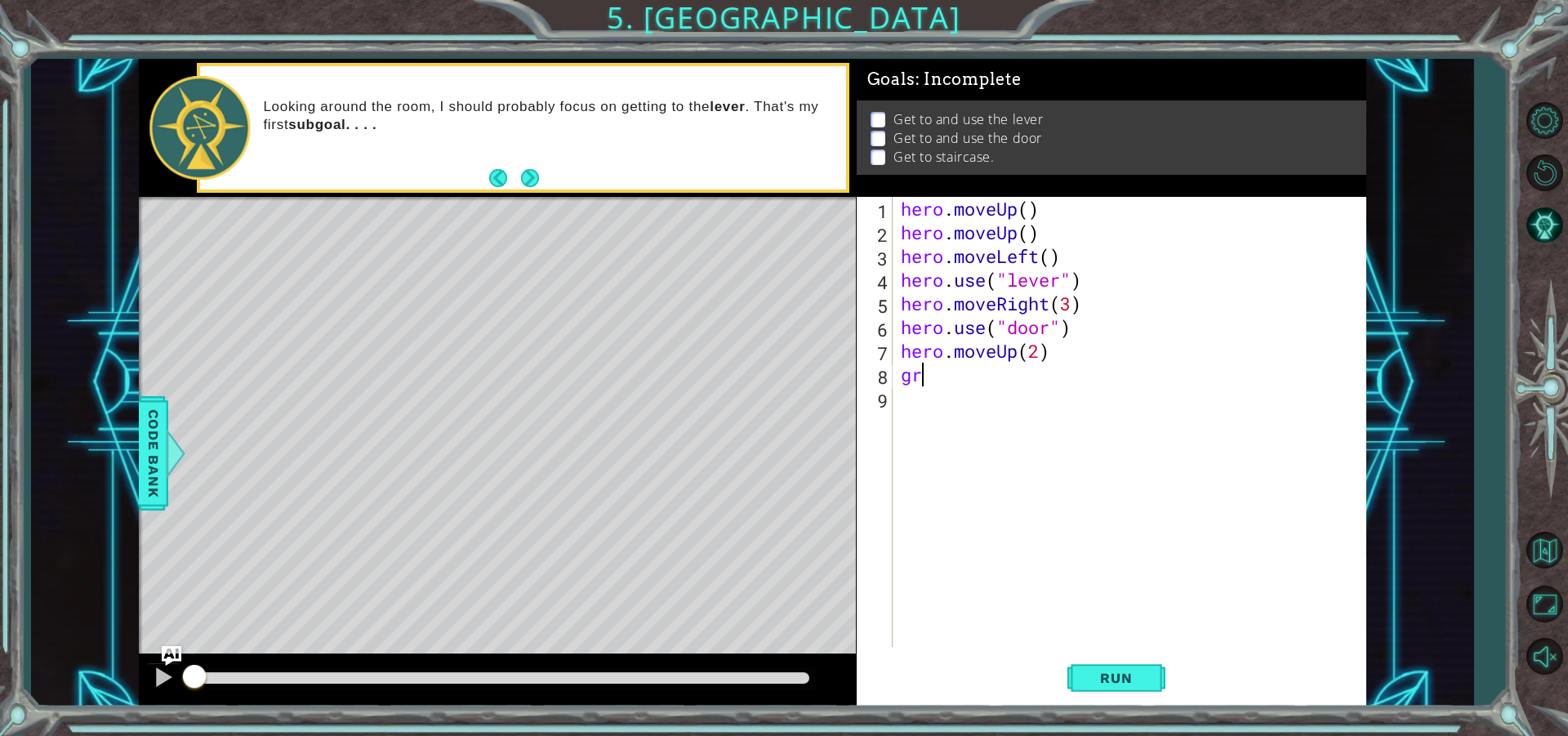
type textarea "g"
type textarea "hr"
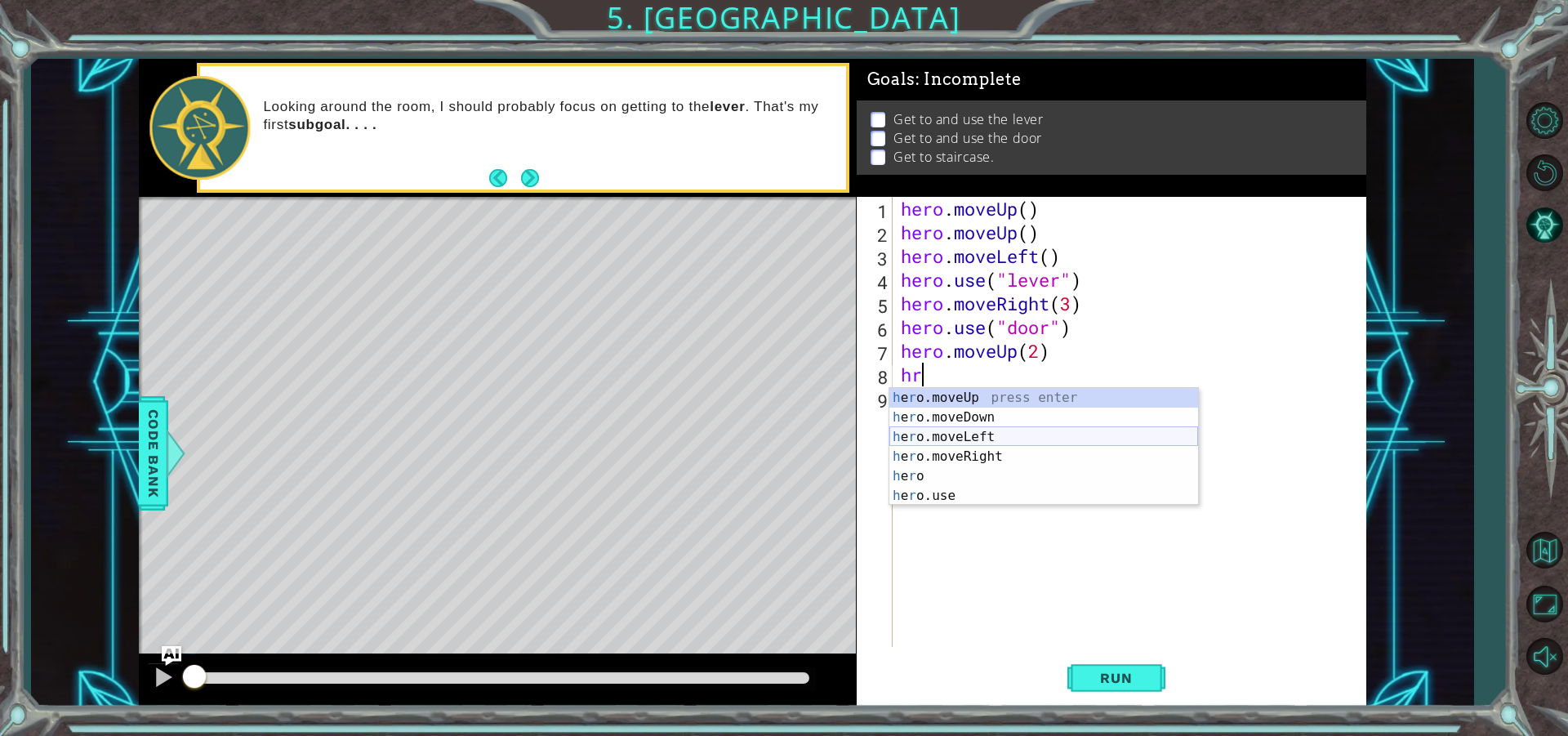
click at [999, 440] on div "h e r o.moveUp press enter h e r o.moveDown press enter h e r o.moveLeft press …" at bounding box center [1043, 466] width 309 height 157
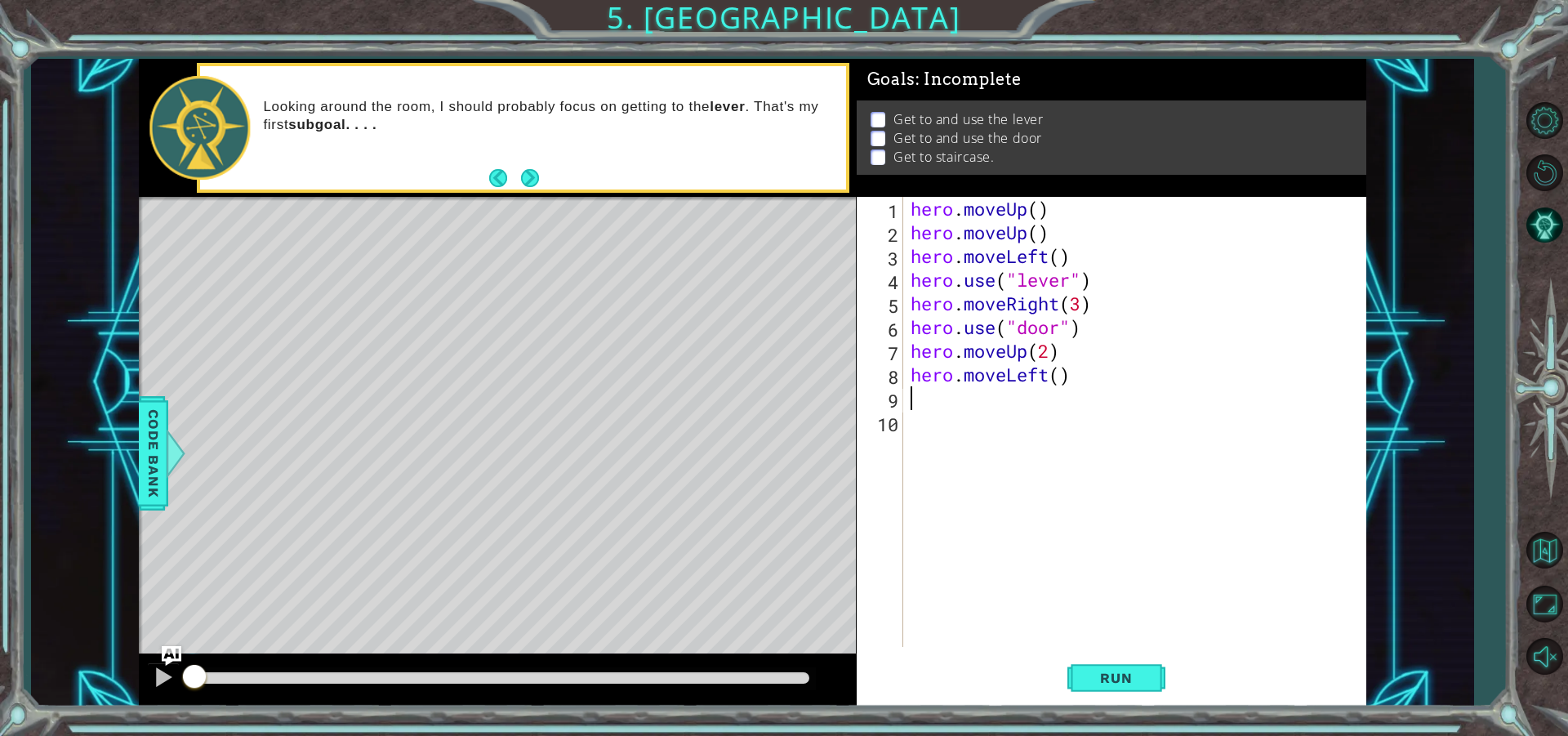
click at [1060, 371] on div "hero . moveUp ( ) hero . moveUp ( ) hero . moveLeft ( ) hero . use ( "lever" ) …" at bounding box center [1139, 445] width 463 height 498
type textarea "hero.moveLeft(3)"
click at [1099, 682] on span "Run" at bounding box center [1116, 677] width 65 height 16
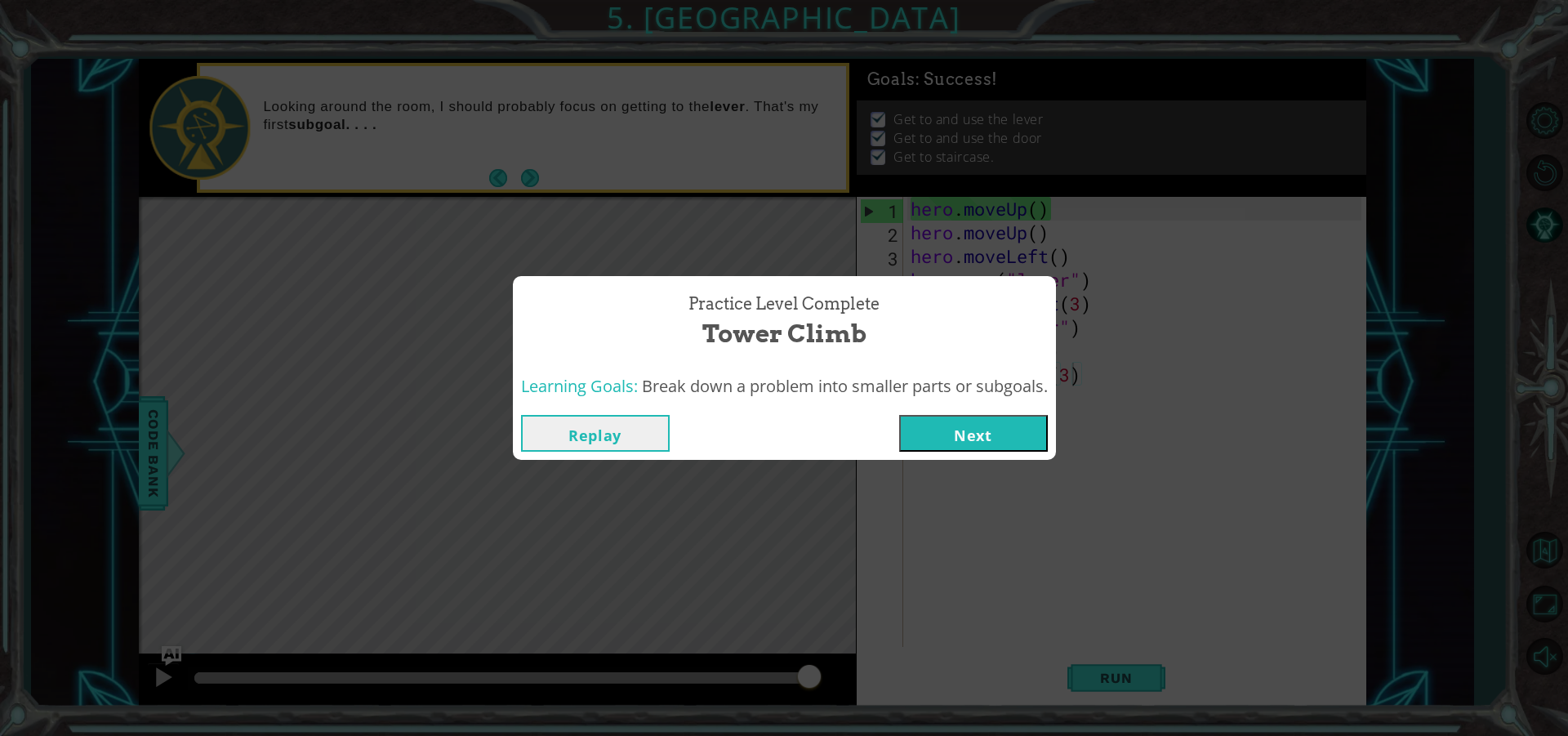
click at [955, 429] on button "Next" at bounding box center [973, 433] width 149 height 37
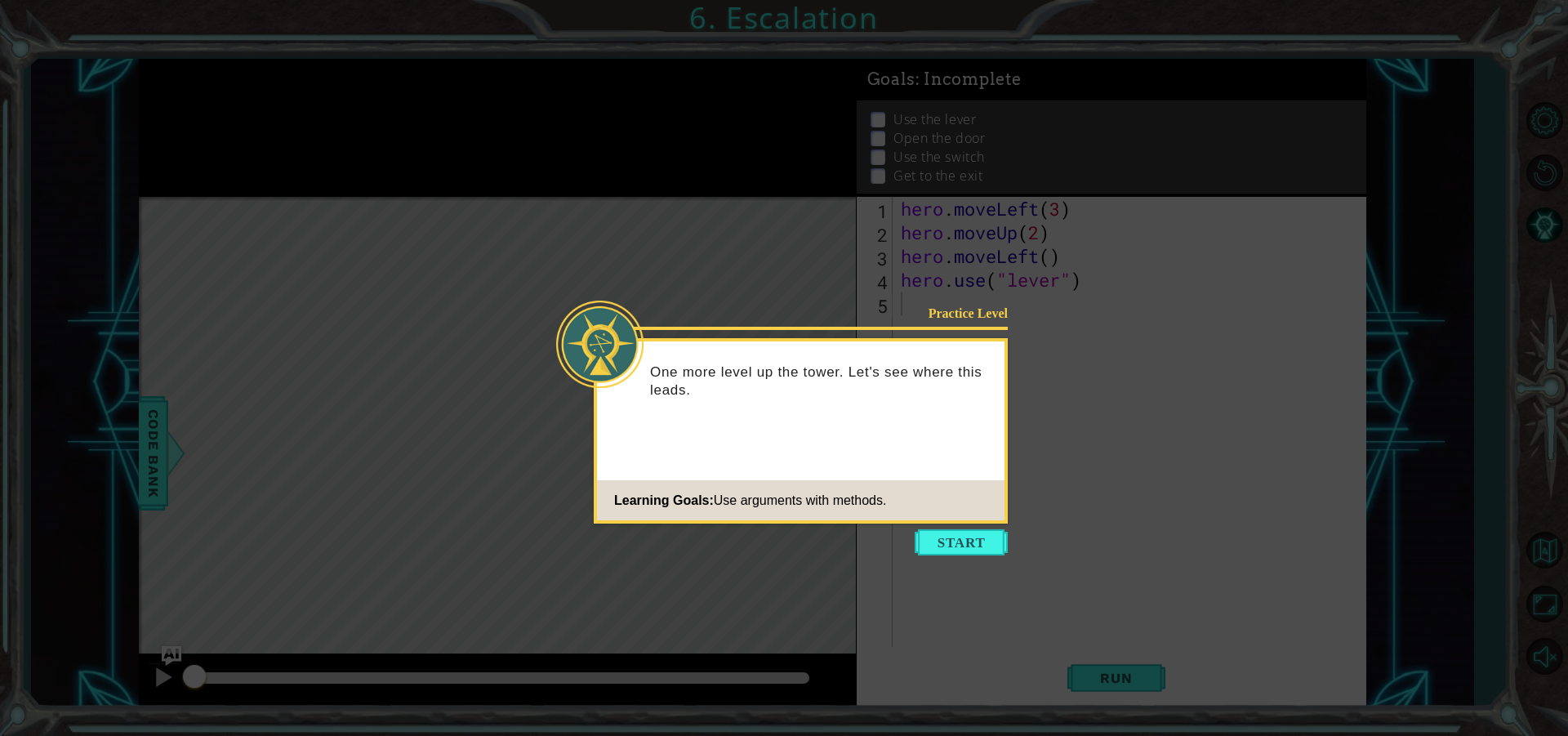
click at [974, 528] on icon at bounding box center [784, 368] width 1568 height 736
click at [973, 538] on button "Start" at bounding box center [960, 542] width 93 height 26
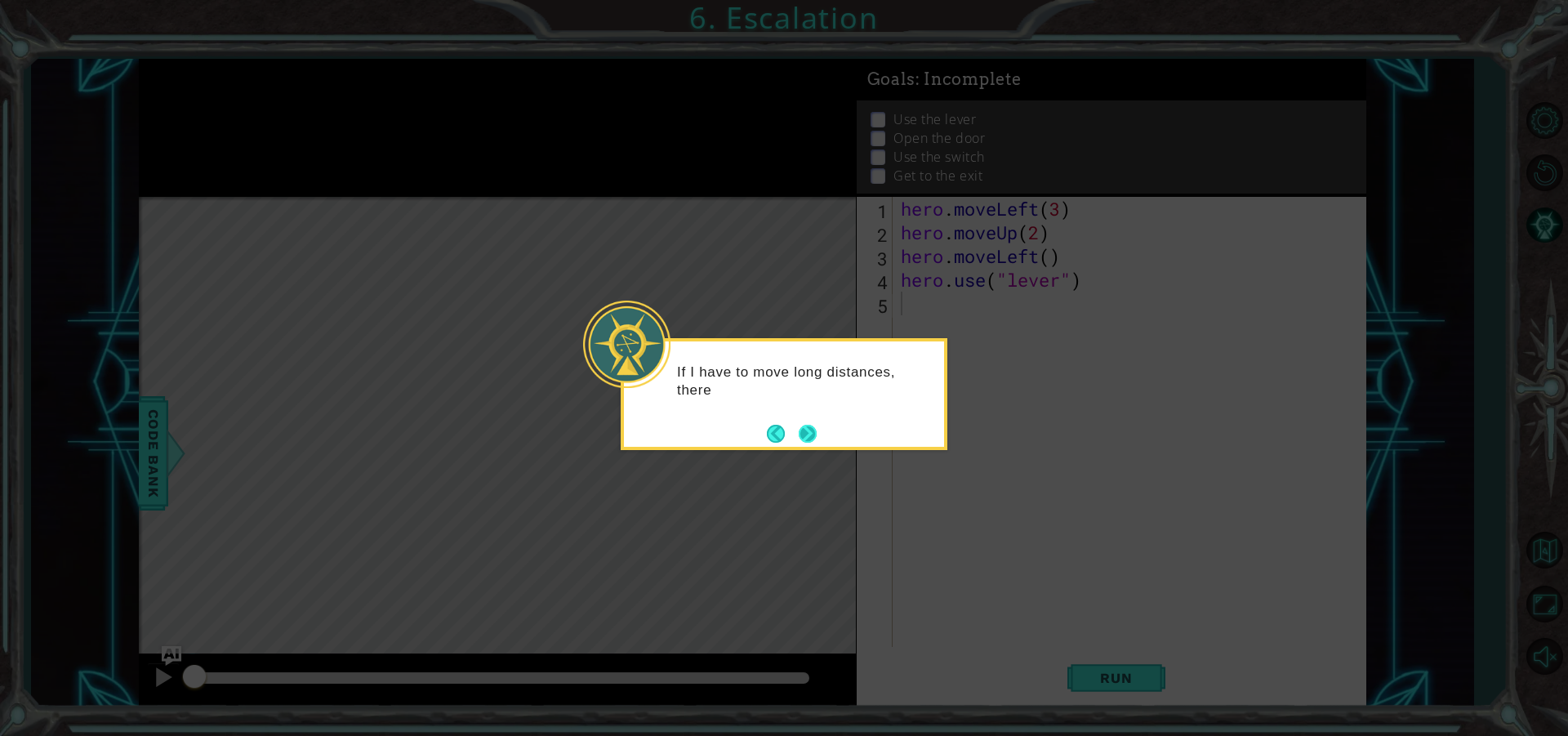
click at [815, 424] on button "Next" at bounding box center [807, 433] width 19 height 19
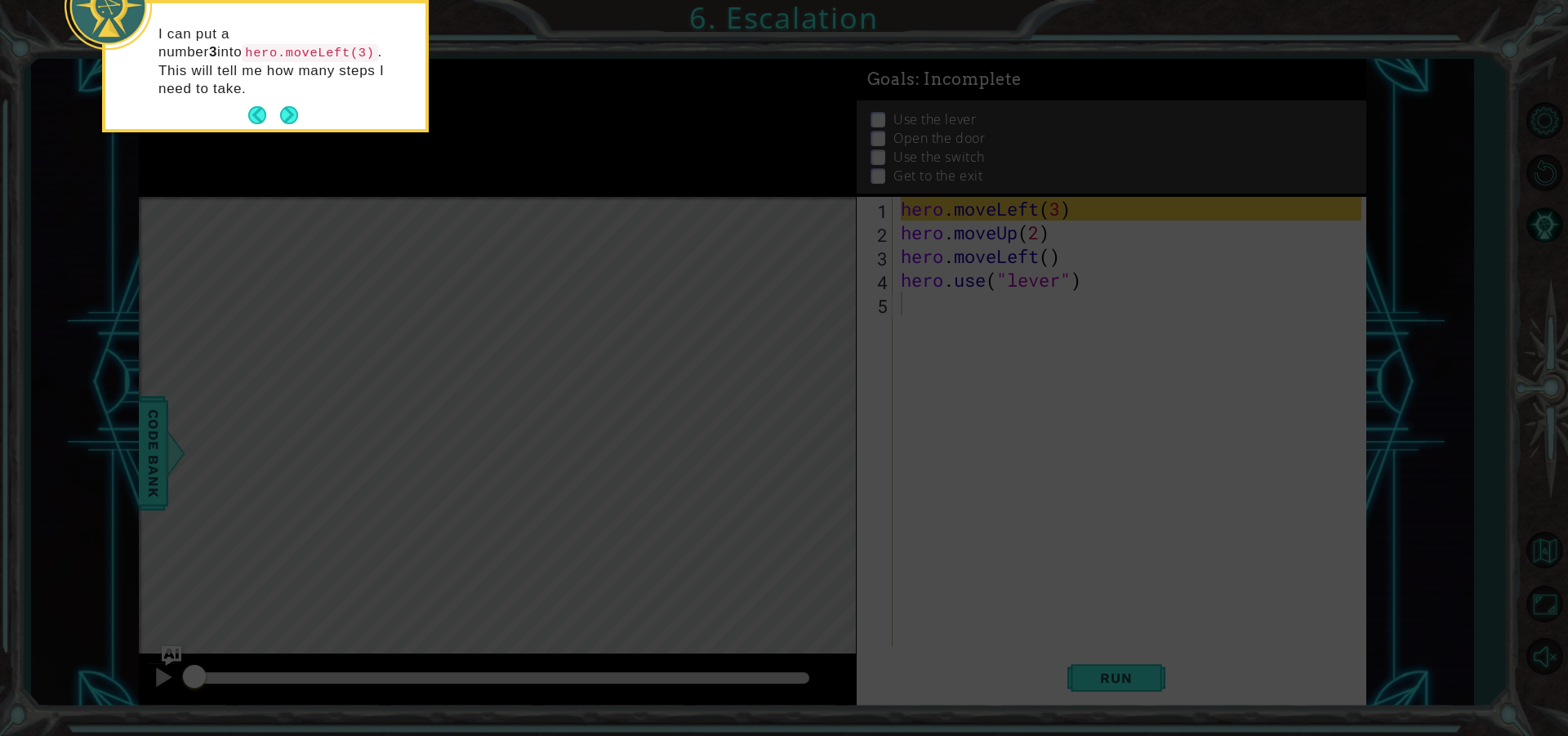
click at [284, 81] on div "I can put a number 3 into hero.moveLeft(3) . This will tell me how many steps I…" at bounding box center [265, 70] width 320 height 119
click at [284, 106] on button "Next" at bounding box center [289, 116] width 19 height 19
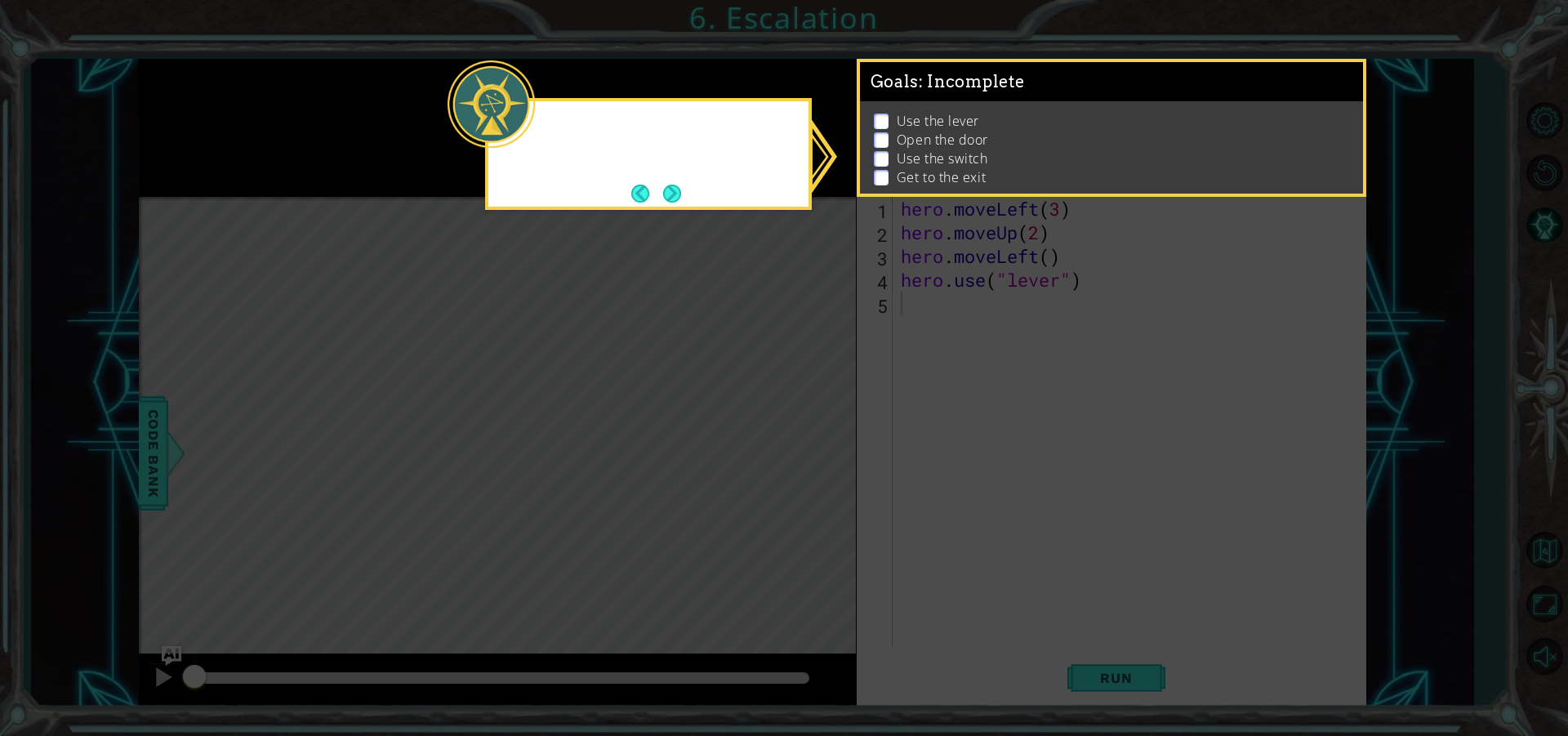
click at [284, 96] on icon at bounding box center [784, 368] width 1568 height 736
click at [668, 212] on icon at bounding box center [784, 368] width 1568 height 736
click at [679, 208] on div "I'm not sure where the exit is, but" at bounding box center [648, 154] width 327 height 112
click at [676, 184] on button "Next" at bounding box center [673, 193] width 19 height 19
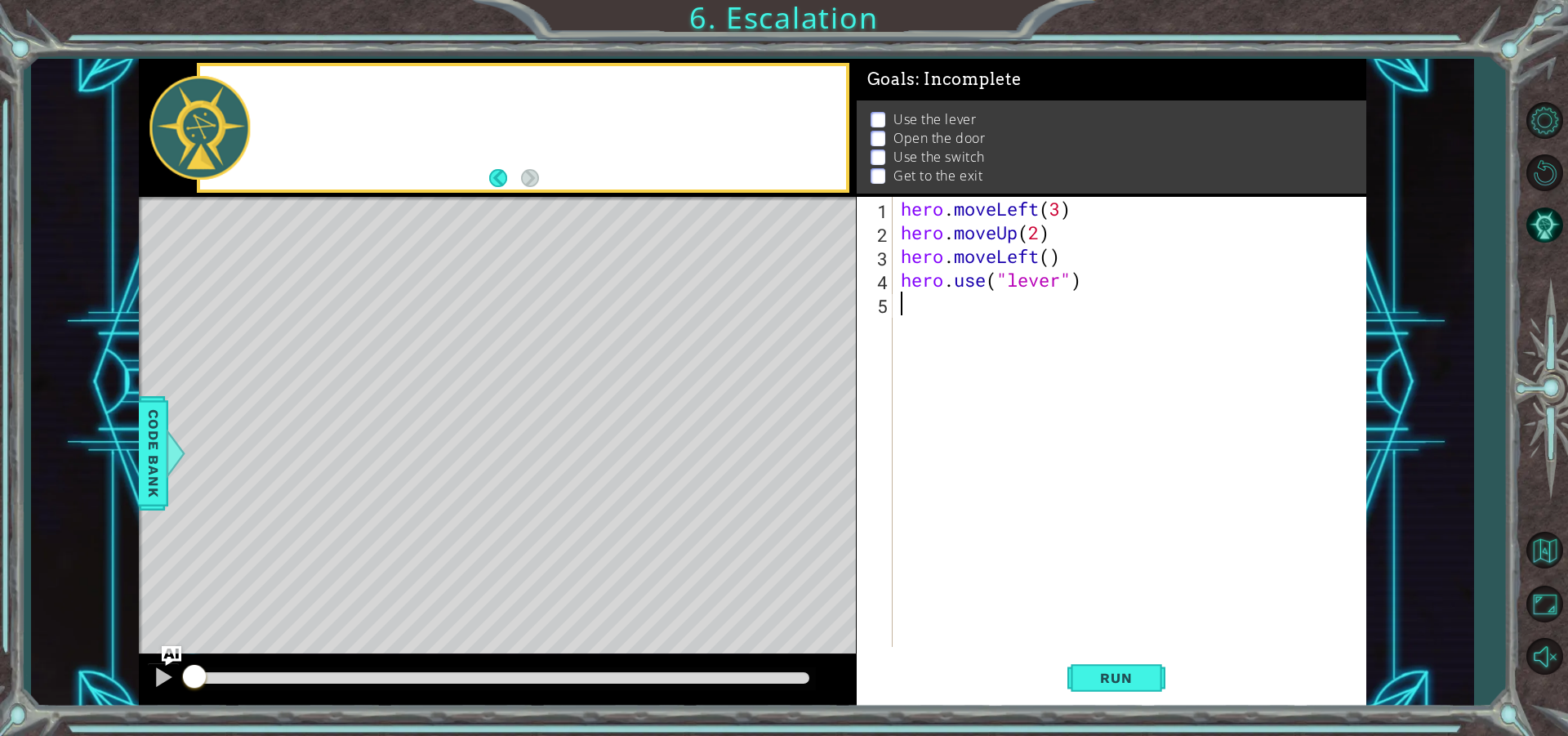
click at [674, 190] on div at bounding box center [522, 128] width 652 height 130
